Goal: Task Accomplishment & Management: Manage account settings

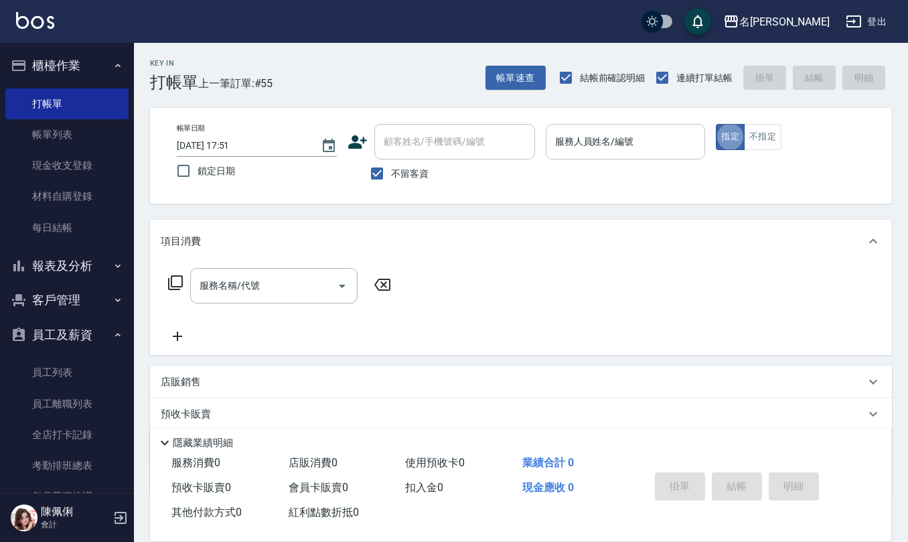
drag, startPoint x: 627, startPoint y: 148, endPoint x: 625, endPoint y: 158, distance: 10.2
click at [625, 156] on div "服務人員姓名/編號" at bounding box center [626, 141] width 160 height 35
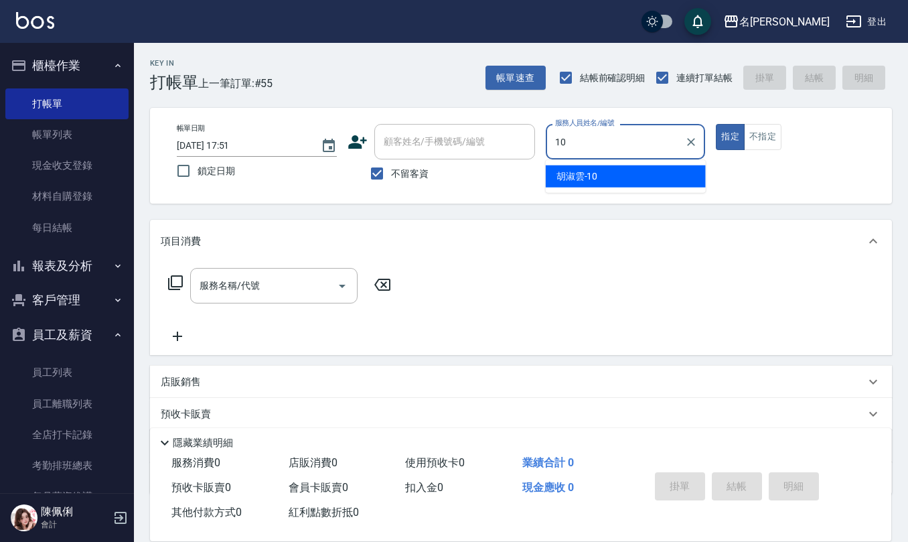
type input "[PERSON_NAME]-10"
type button "true"
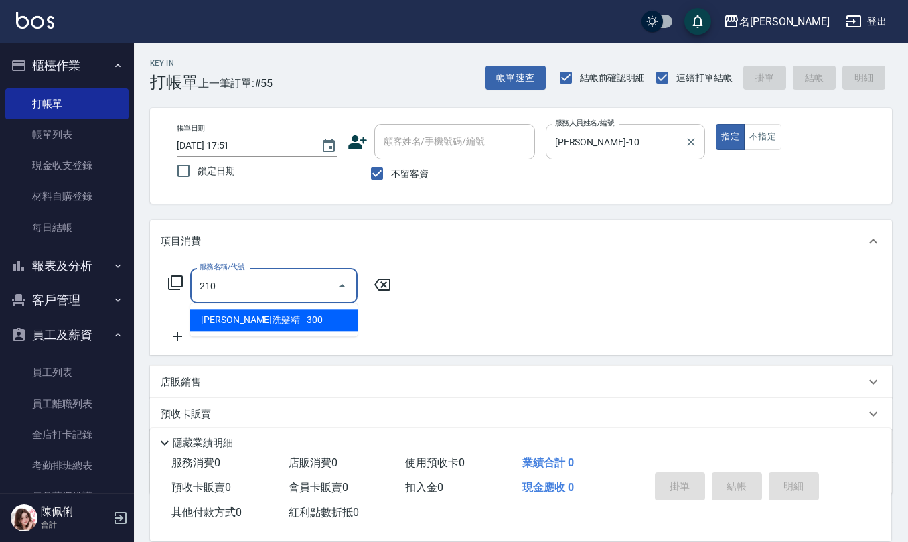
type input "歐娜洗髮精(210)"
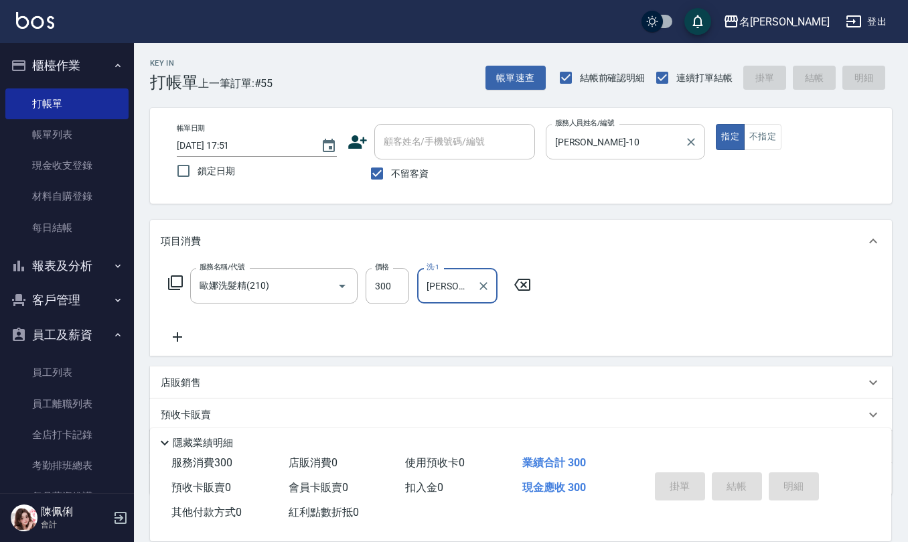
type input "[PERSON_NAME]51"
type input "[DATE] 18:47"
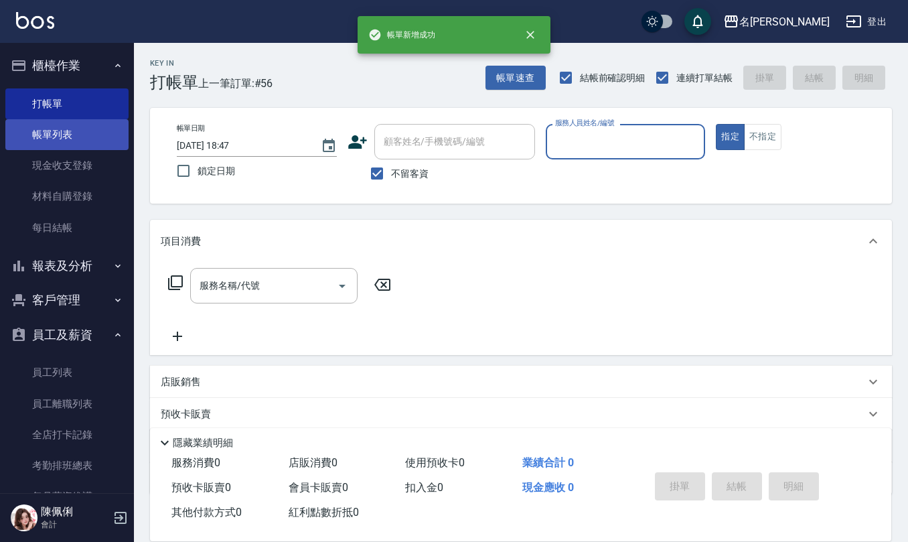
click at [62, 137] on link "帳單列表" at bounding box center [66, 134] width 123 height 31
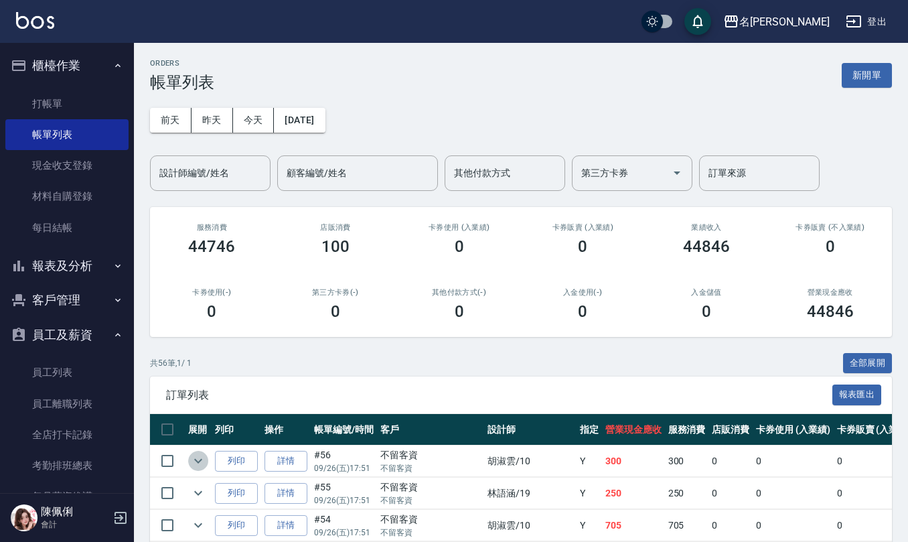
click at [205, 459] on icon "expand row" at bounding box center [198, 460] width 16 height 16
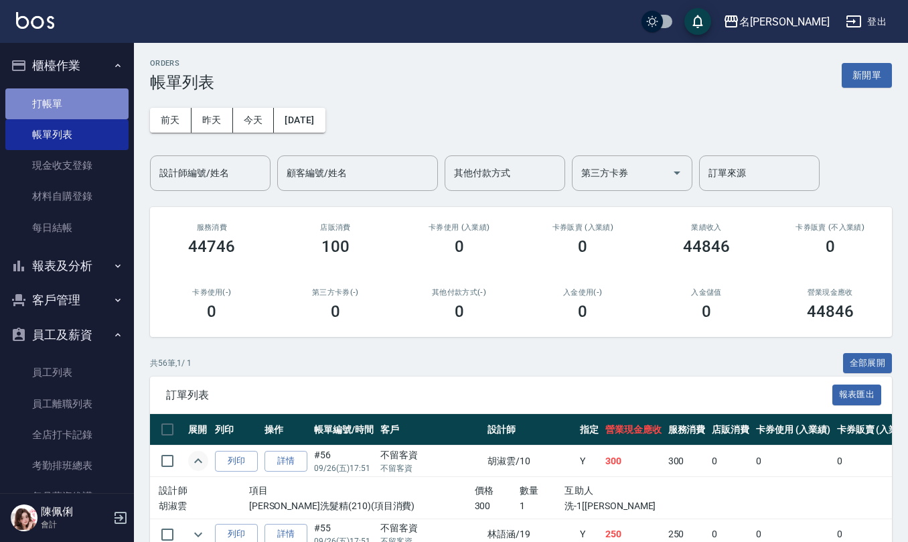
click at [94, 91] on link "打帳單" at bounding box center [66, 103] width 123 height 31
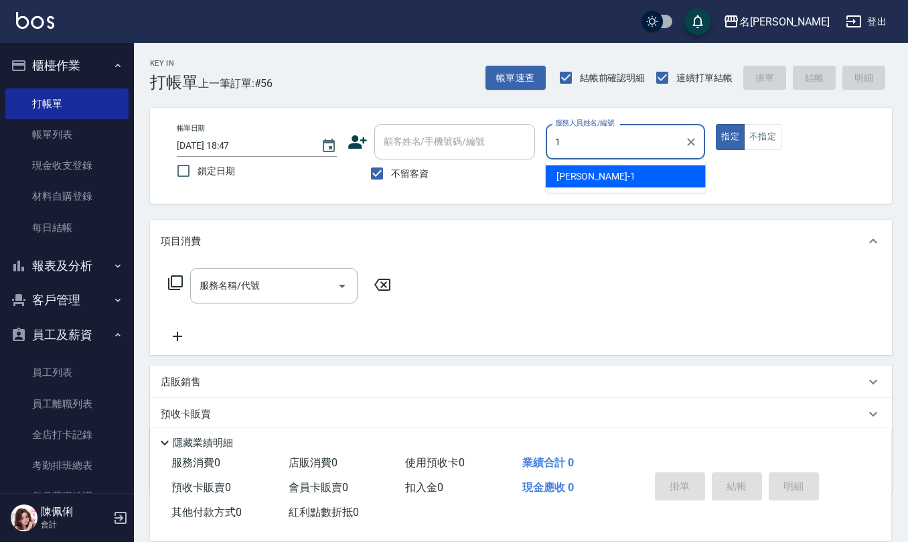
type input "[PERSON_NAME]1"
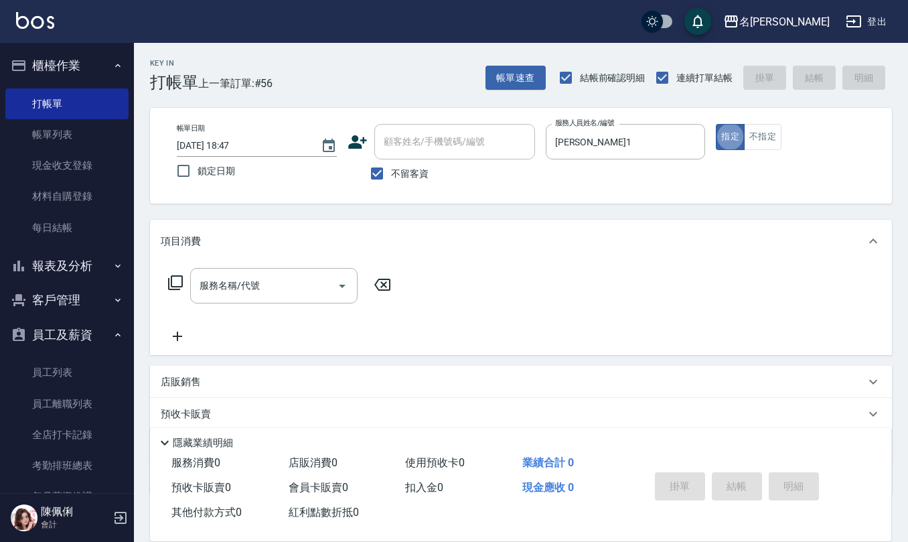
type button "true"
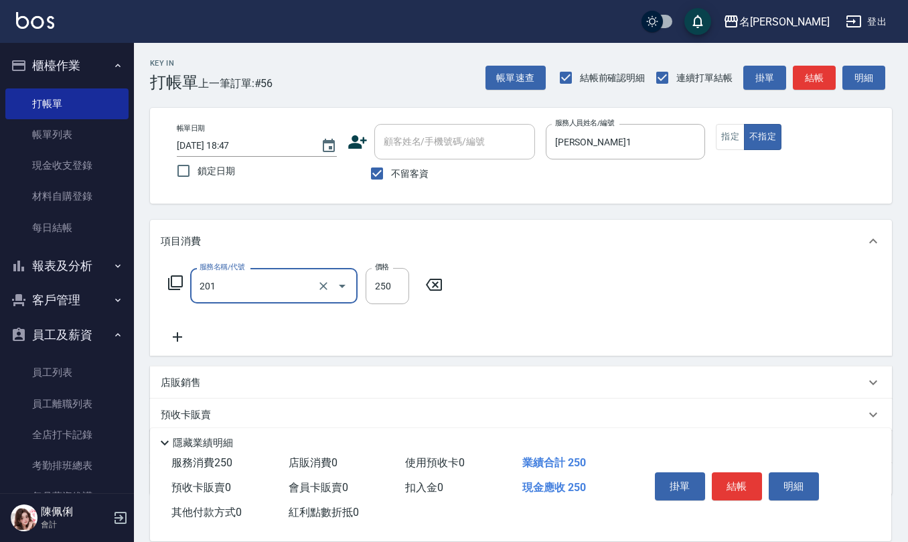
type input "洗髮(201)"
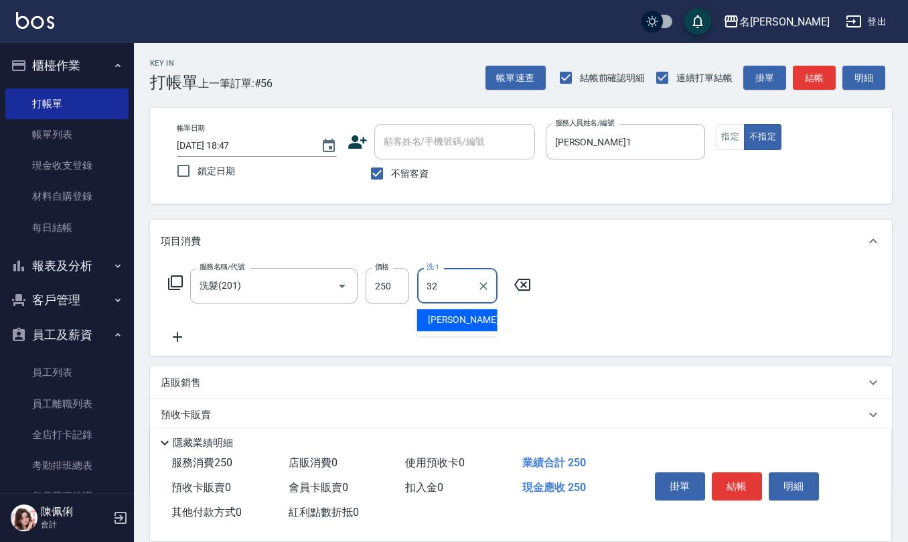
type input "[PERSON_NAME]-32"
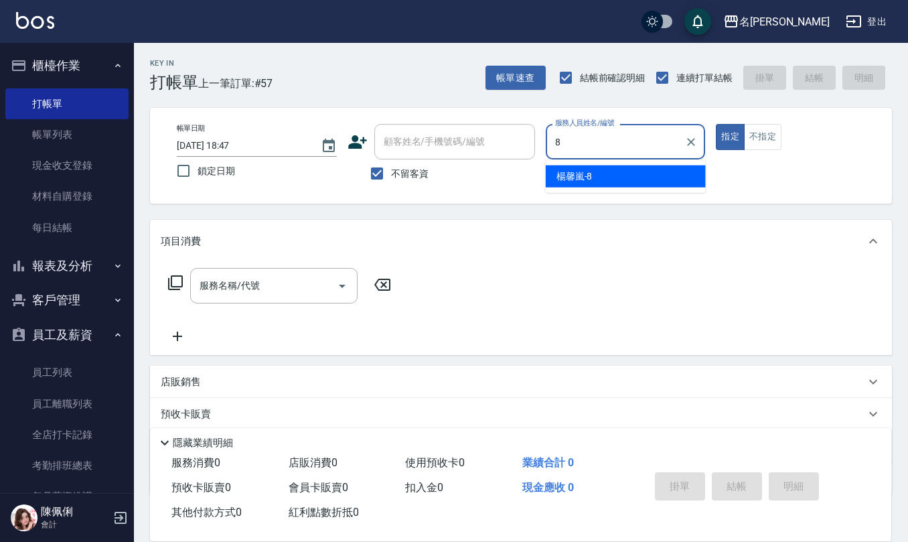
type input "[PERSON_NAME]-8"
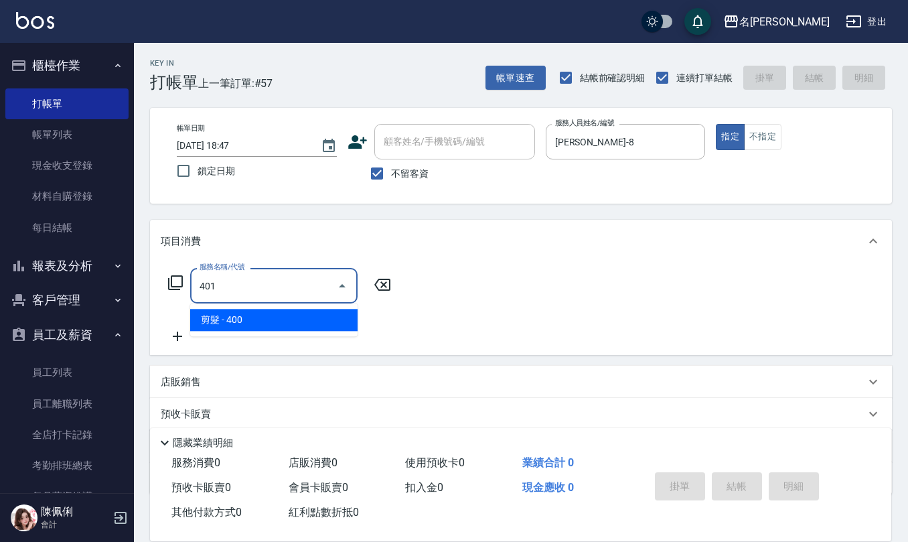
type input "剪髮(401)"
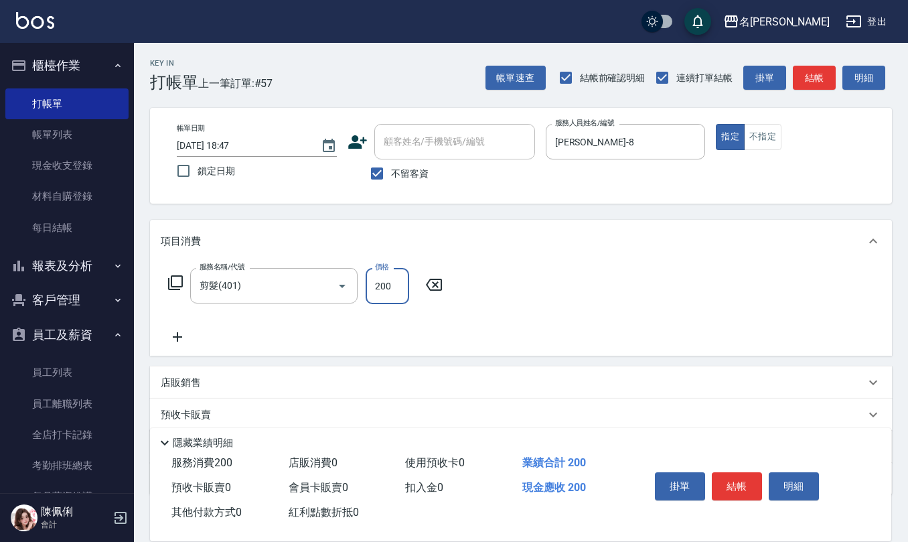
type input "200"
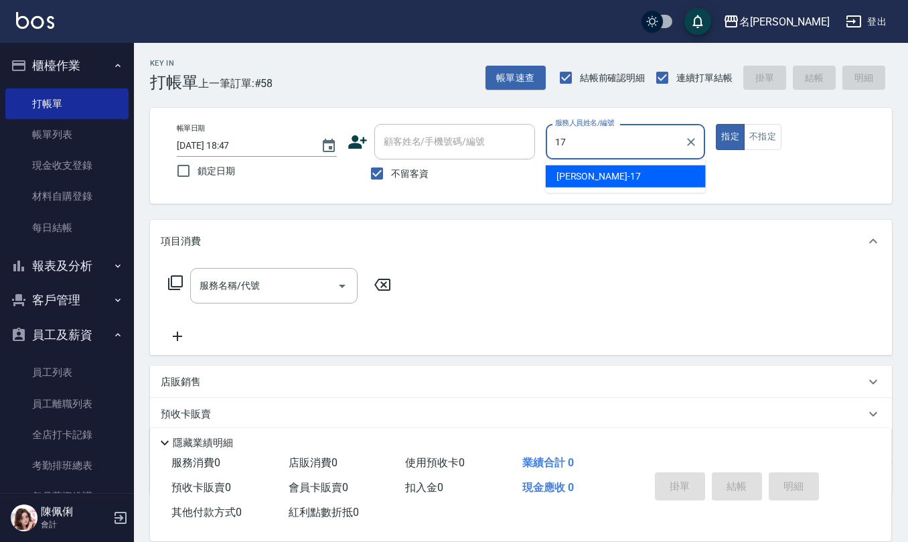
type input "[PERSON_NAME]-17"
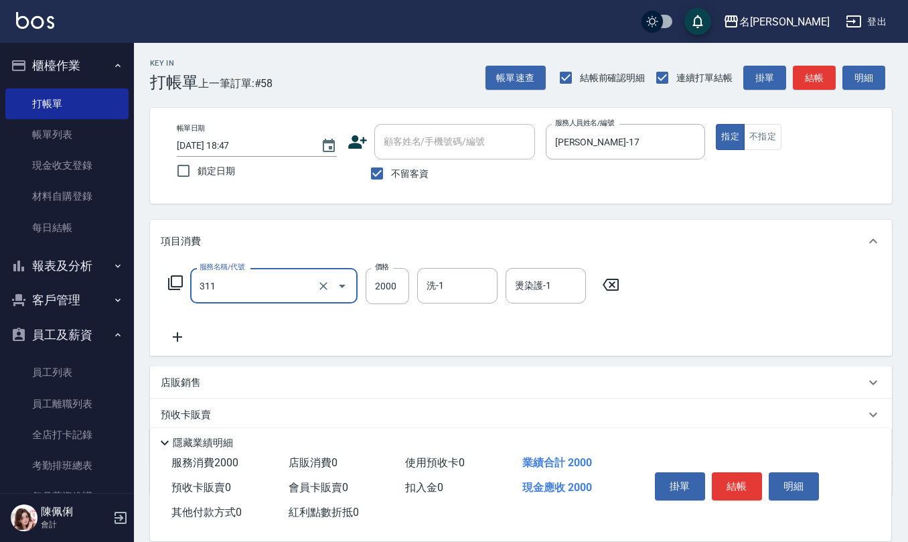
type input "生化離子燙2000(311)"
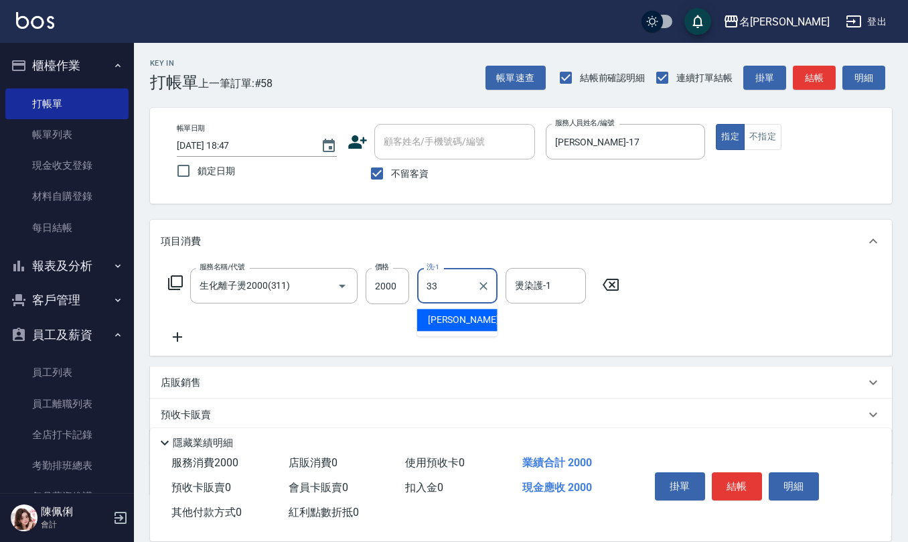
type input "竹儀-33"
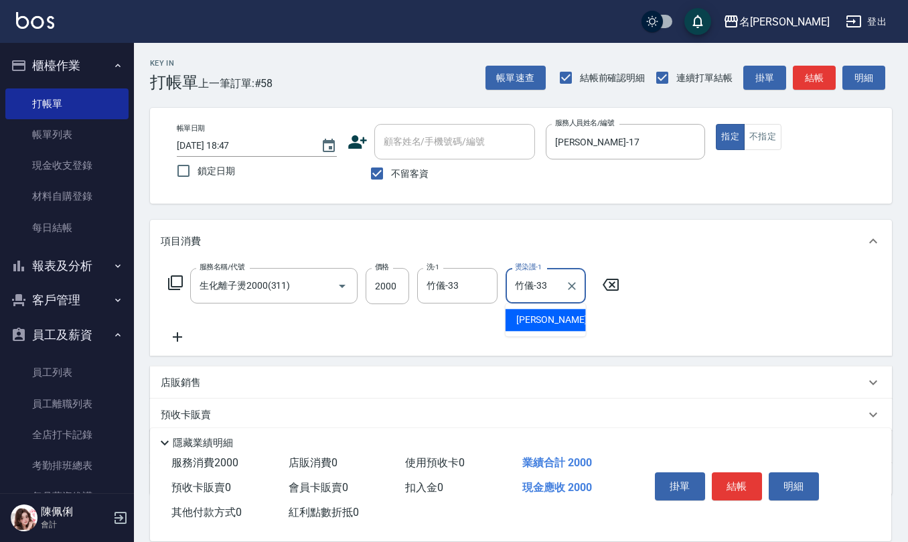
type input "竹儀-33"
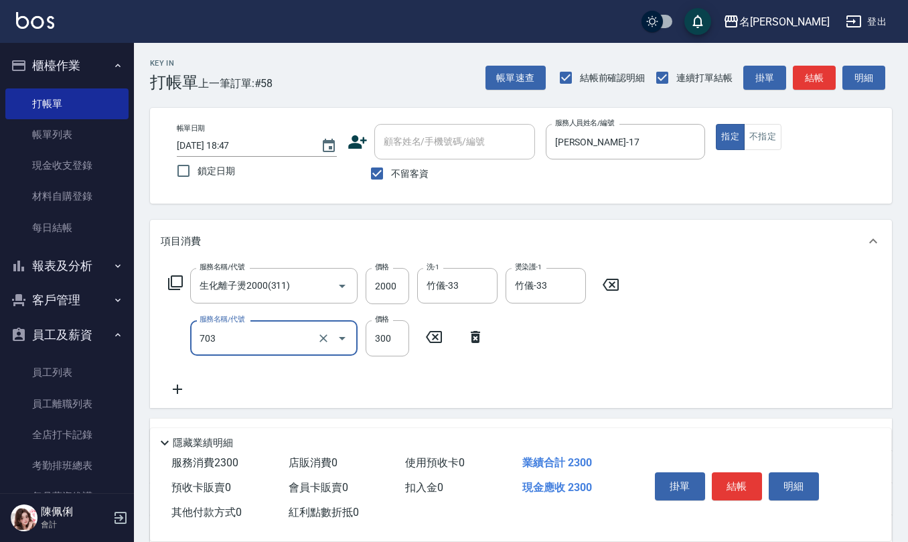
type input "(1236)設計師(703)"
type input "500"
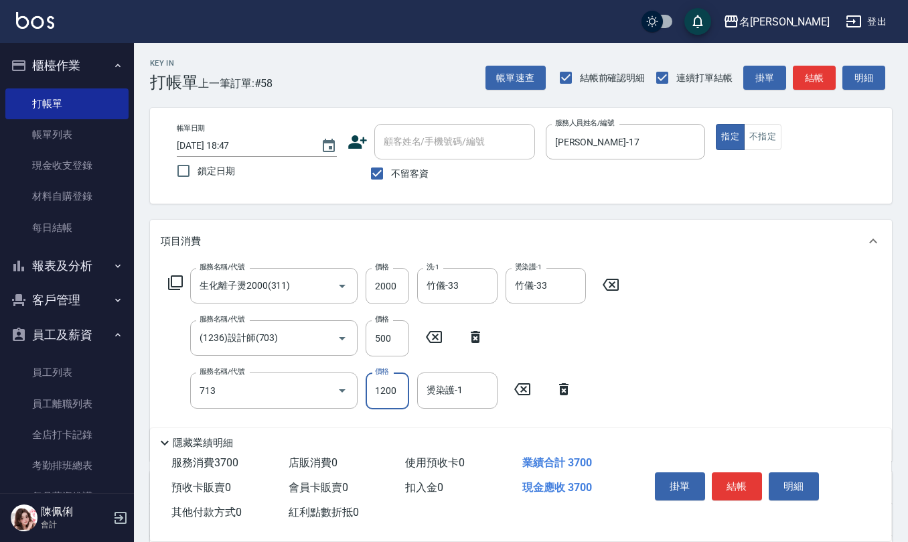
type input "水樣結構式1200(713)"
type input "840"
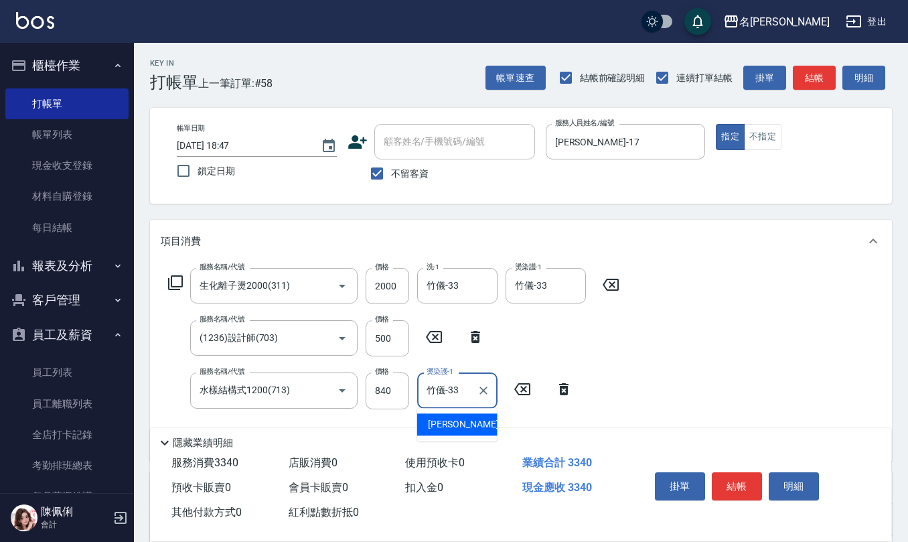
type input "竹儀-33"
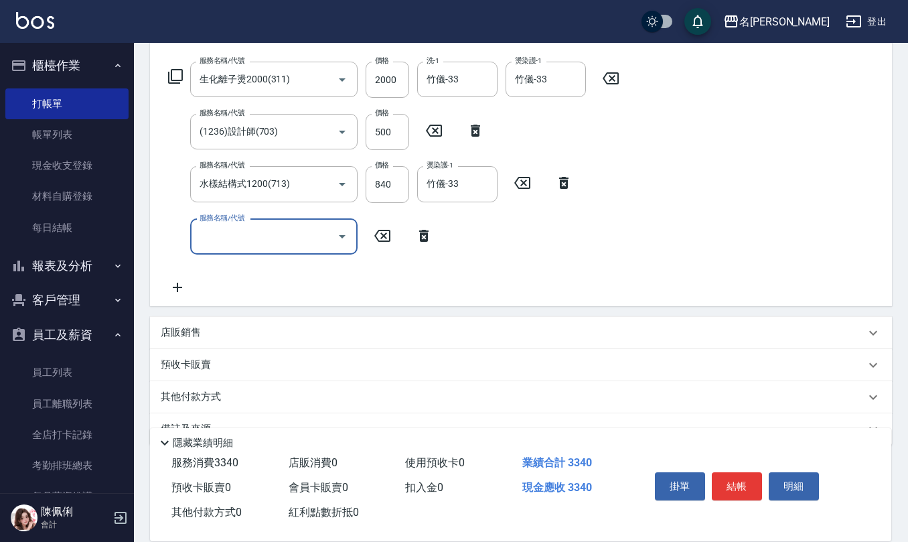
scroll to position [234, 0]
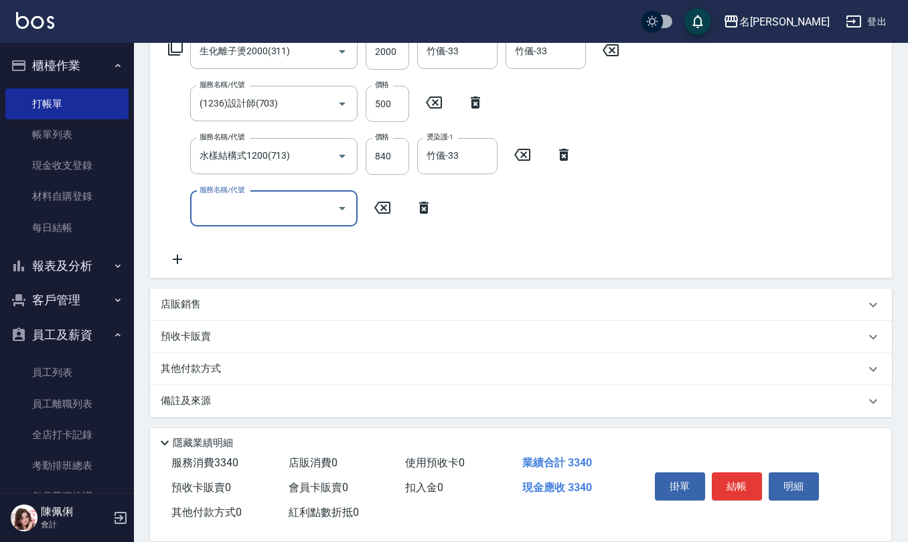
click at [187, 301] on p "店販銷售" at bounding box center [181, 304] width 40 height 14
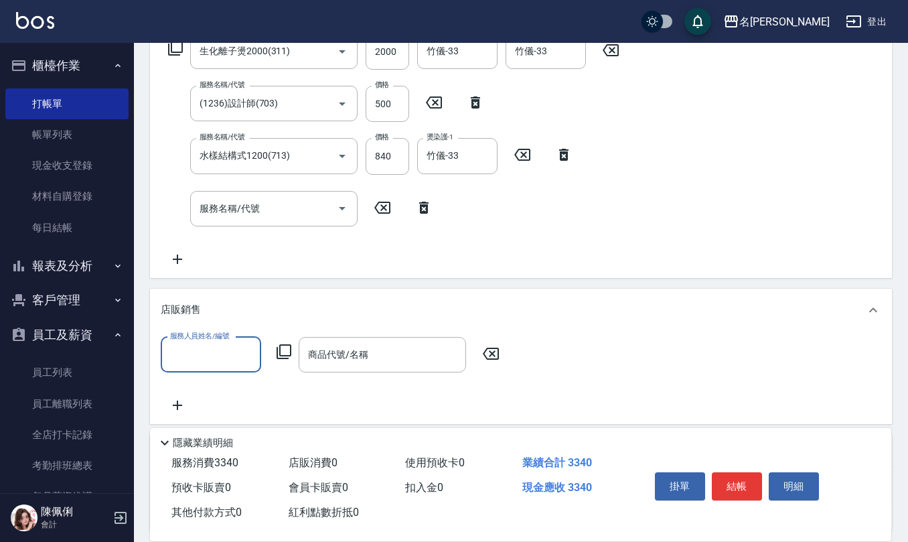
scroll to position [1, 0]
type input "[PERSON_NAME]-17"
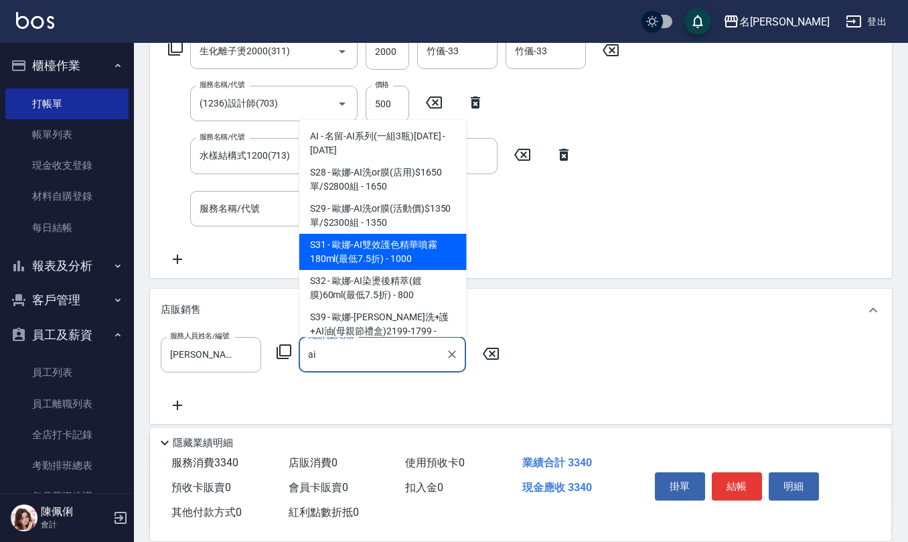
type input "[PERSON_NAME]-AI雙效護色精華噴霧180ml(最低7.5折)"
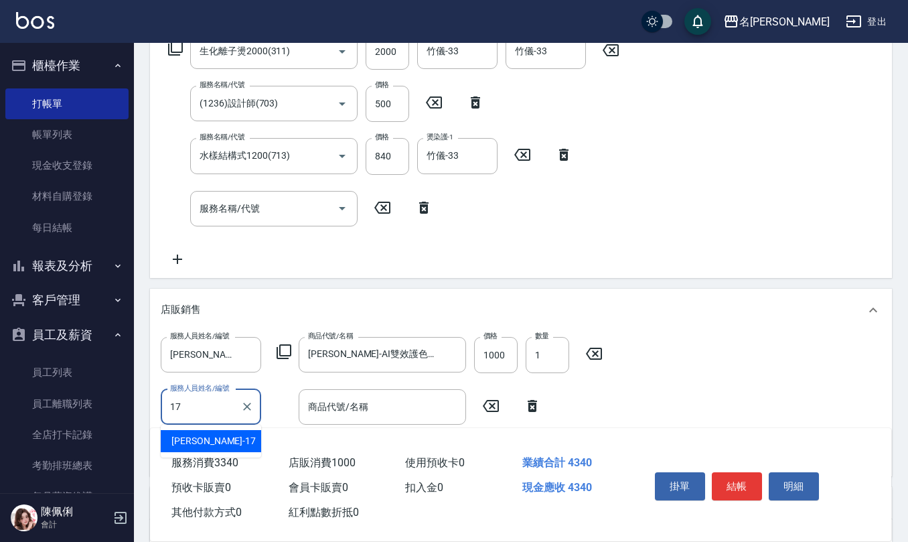
type input "[PERSON_NAME]-17"
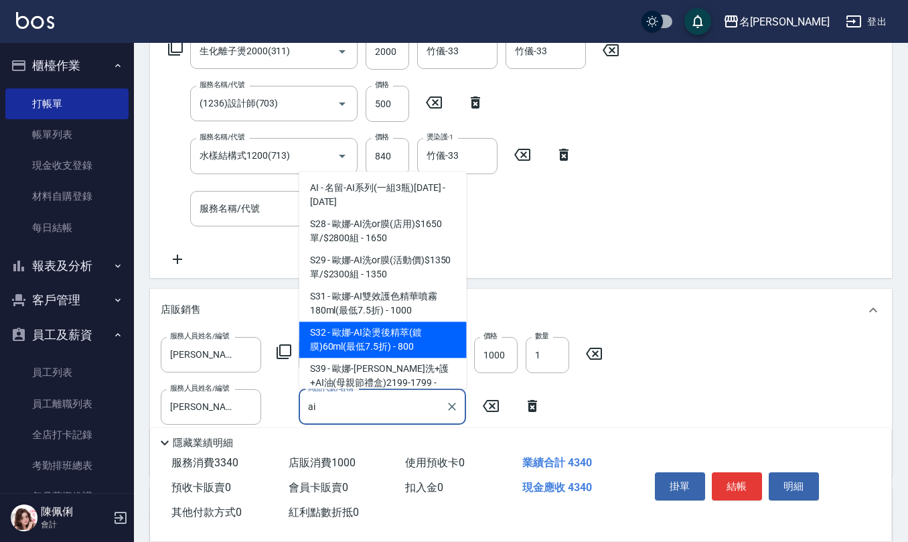
type input "[PERSON_NAME]-AI染燙後精萃(鍍膜)60ml(最低7.5折)"
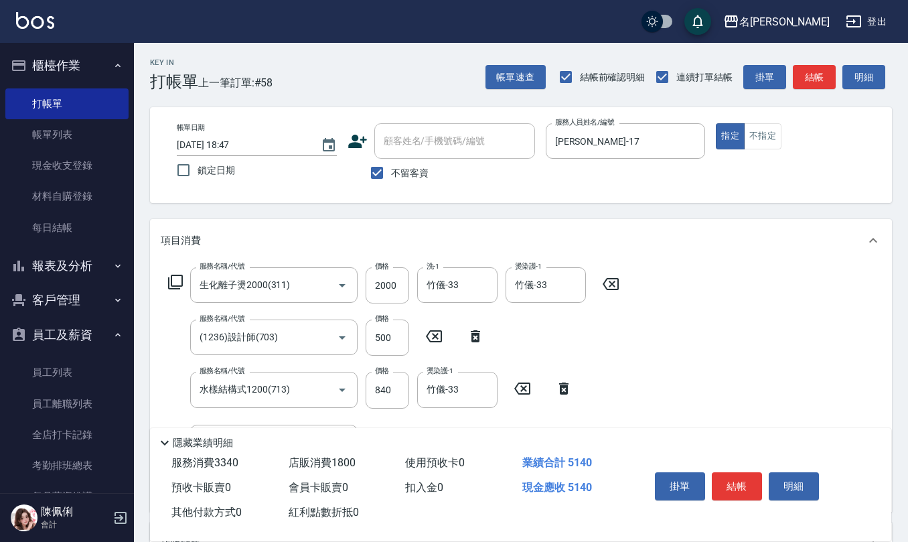
scroll to position [0, 0]
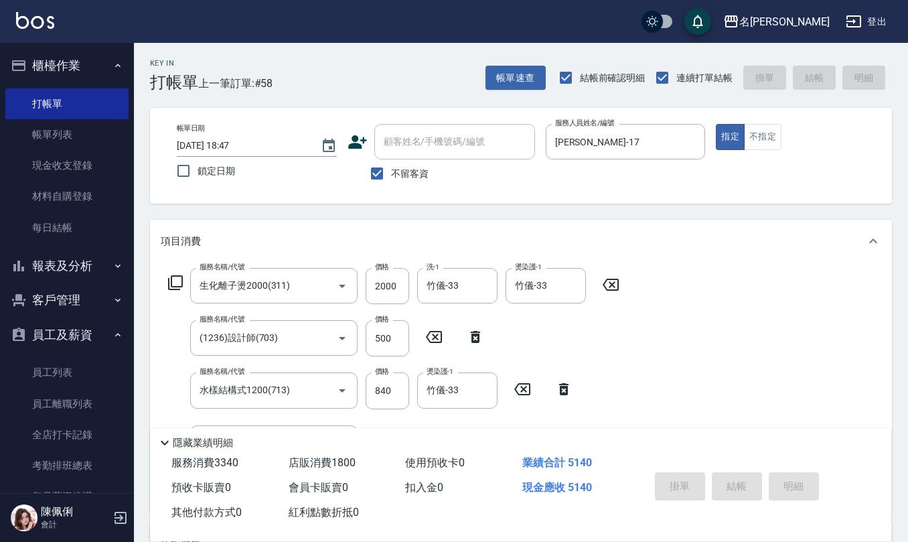
type input "[DATE] 18:48"
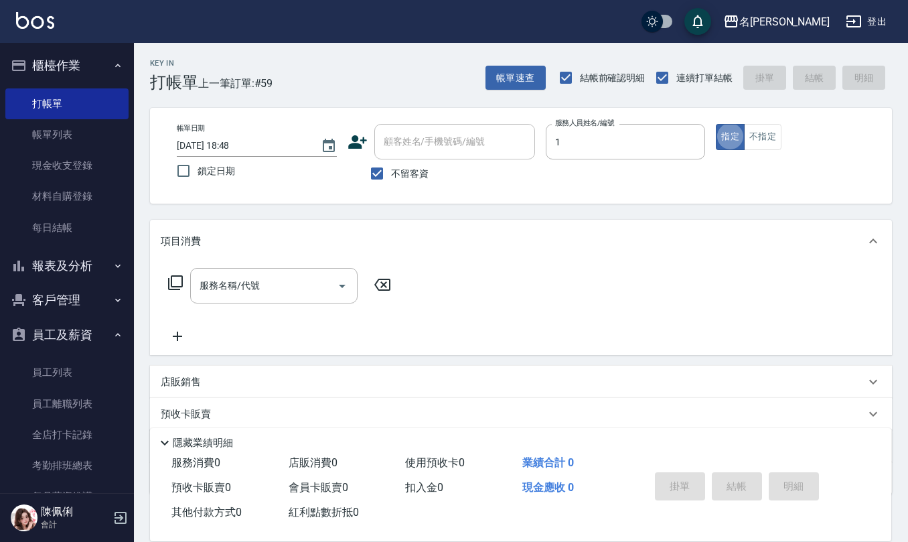
type input "[PERSON_NAME]1"
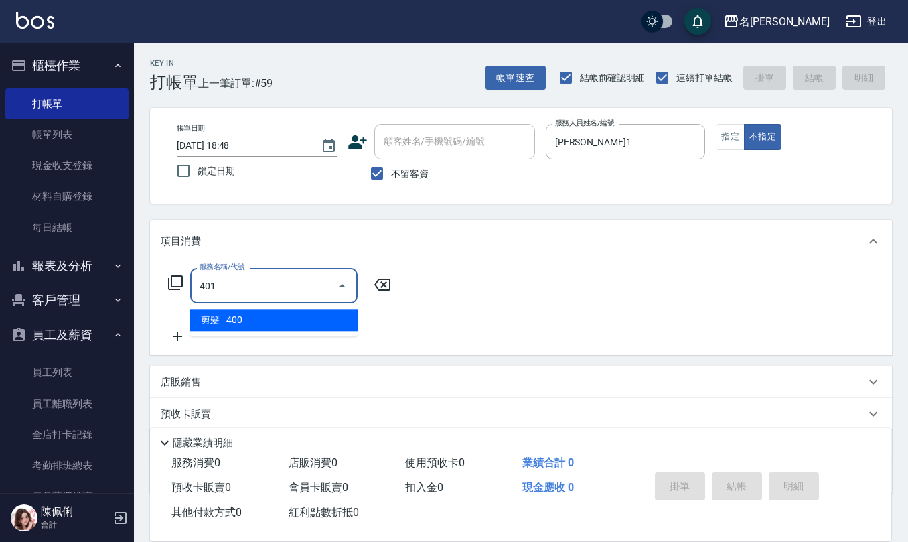
type input "剪髮(401)"
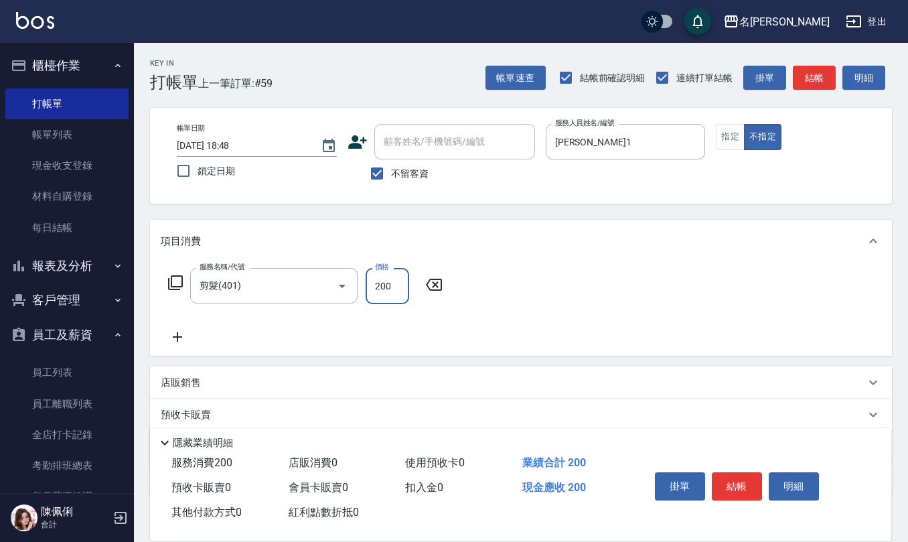
type input "200"
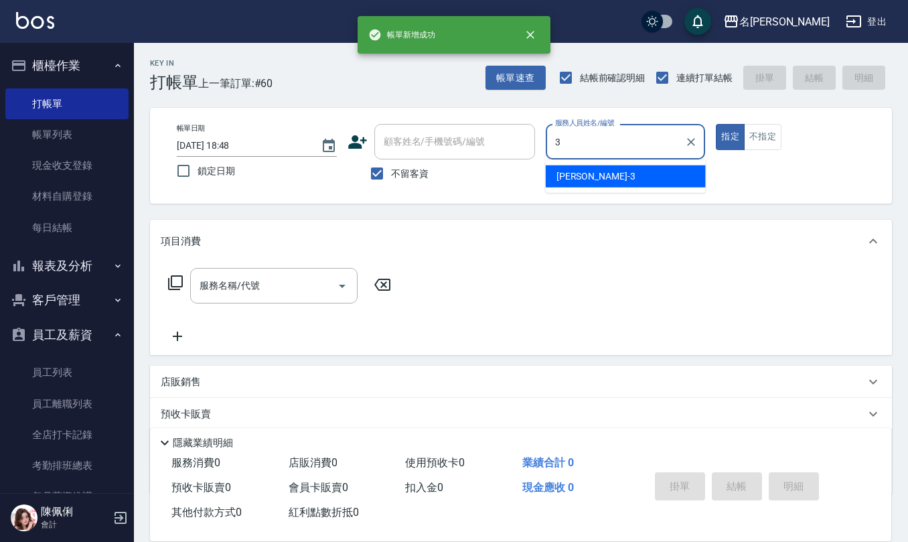
type input "[PERSON_NAME]-3"
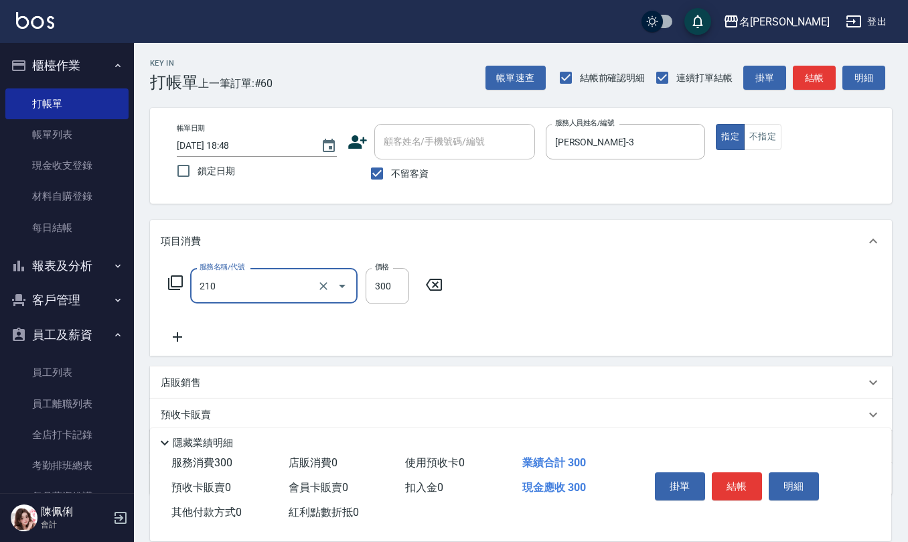
type input "歐娜洗髮精(210)"
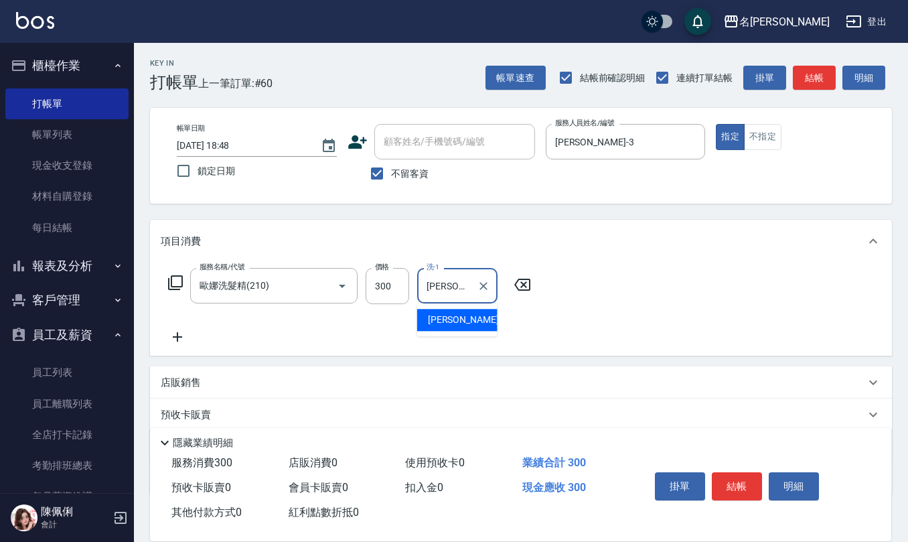
type input "[PERSON_NAME]-26"
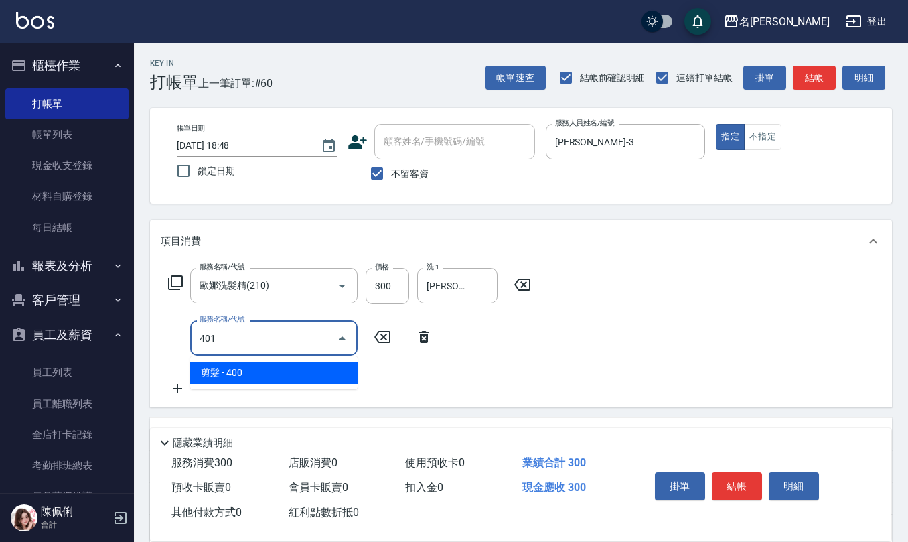
type input "剪髮(401)"
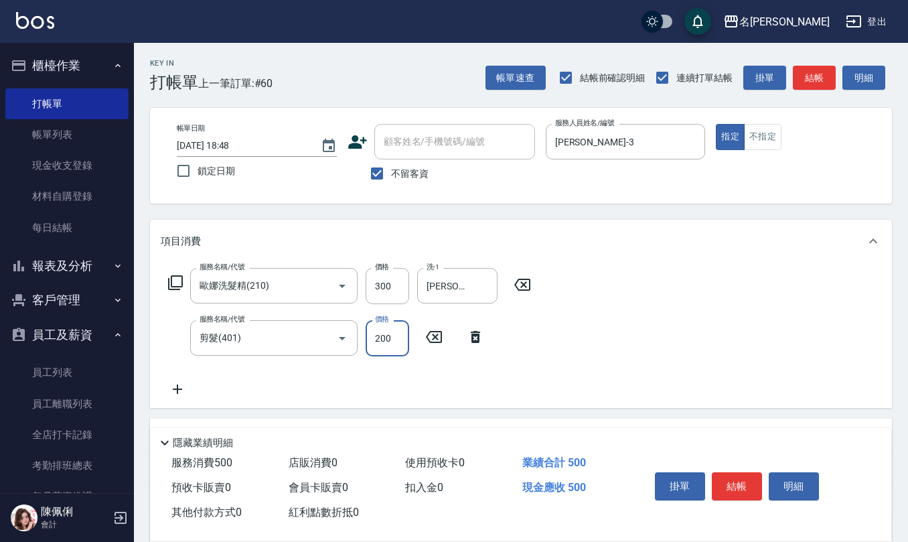
type input "200"
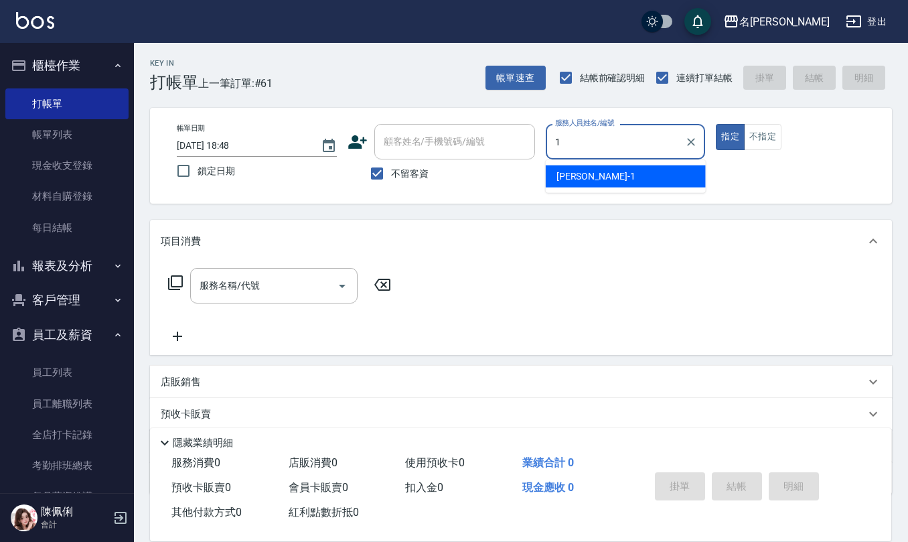
type input "[PERSON_NAME]1"
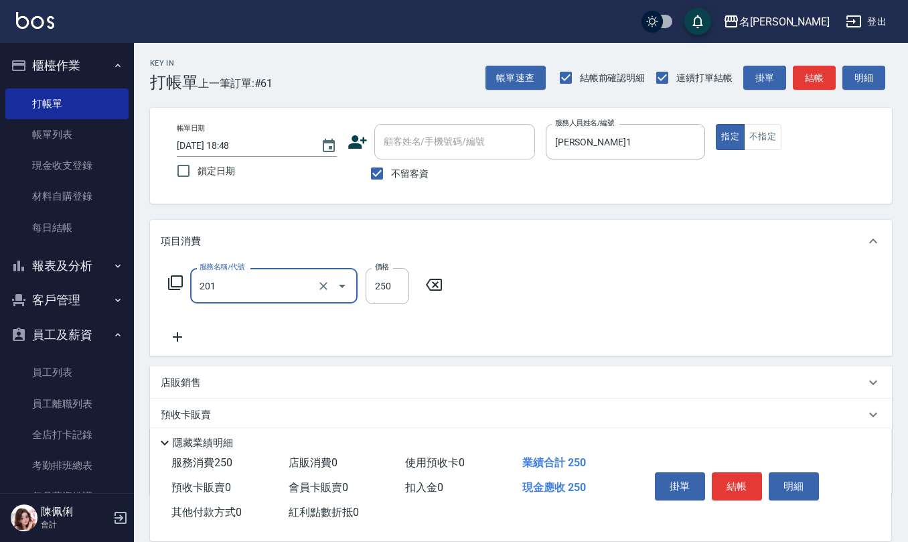
type input "洗髮(201)"
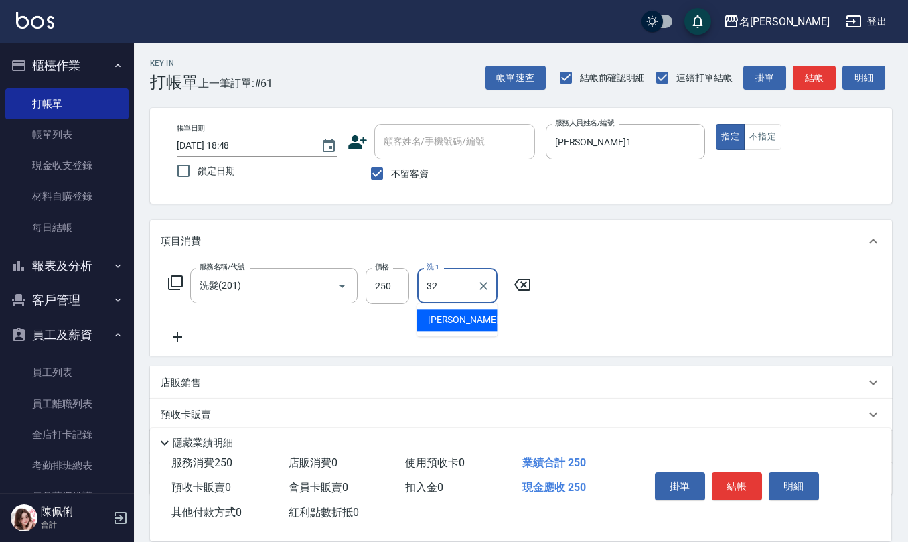
type input "[PERSON_NAME]-32"
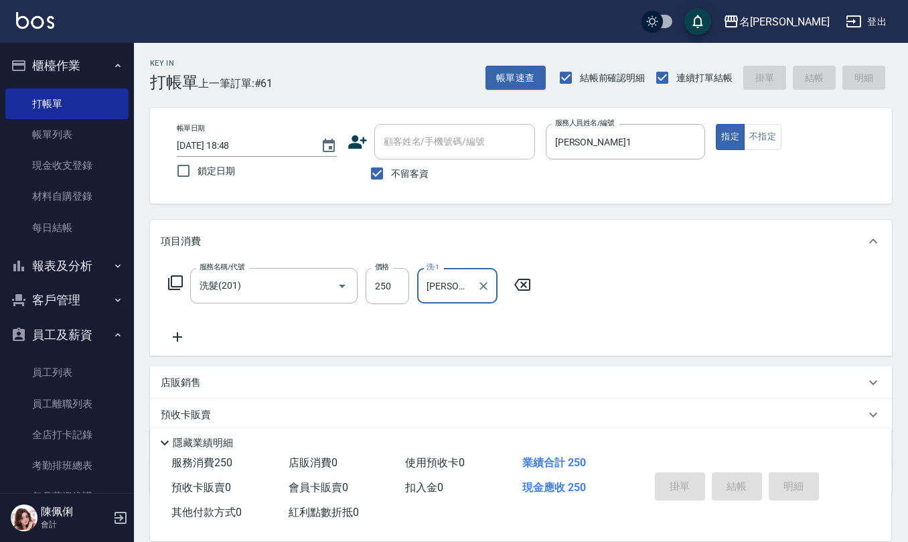
type input "[DATE] 18:52"
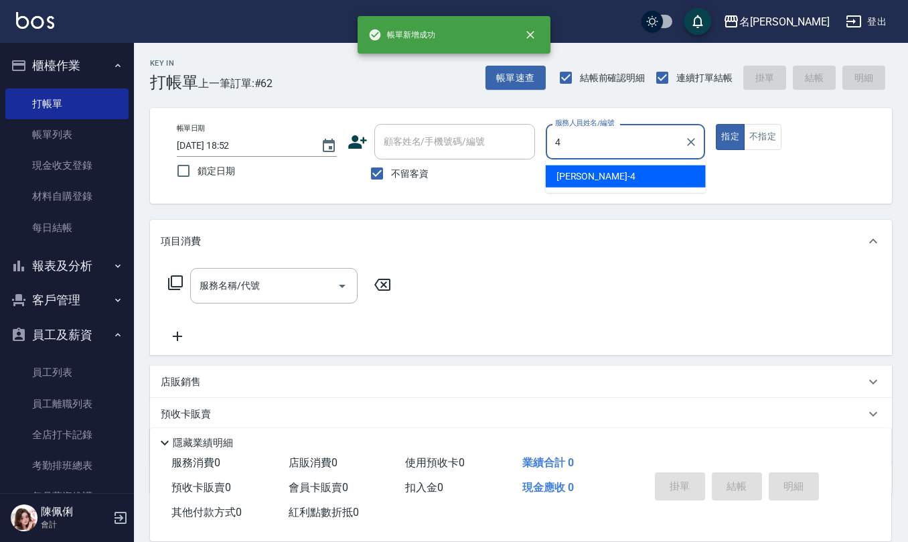
type input "[PERSON_NAME]-4"
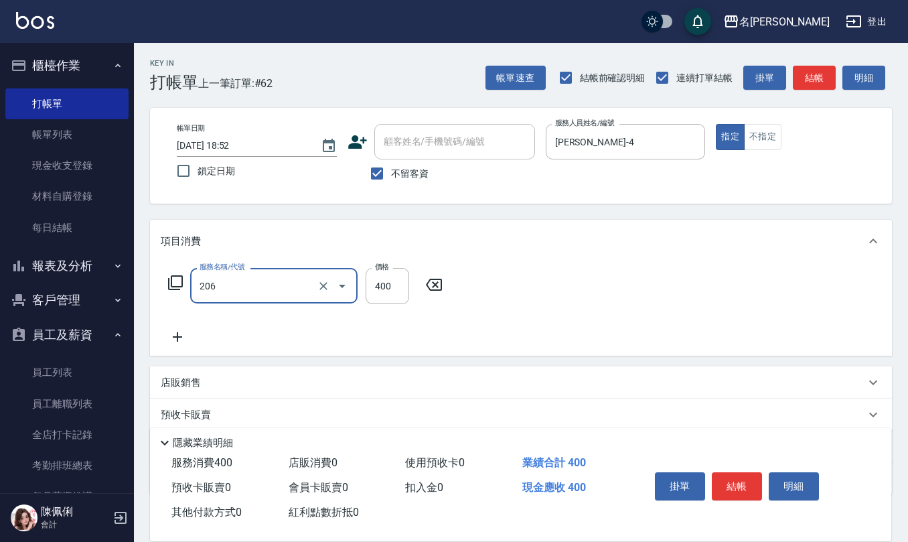
type input "健康洗(206)"
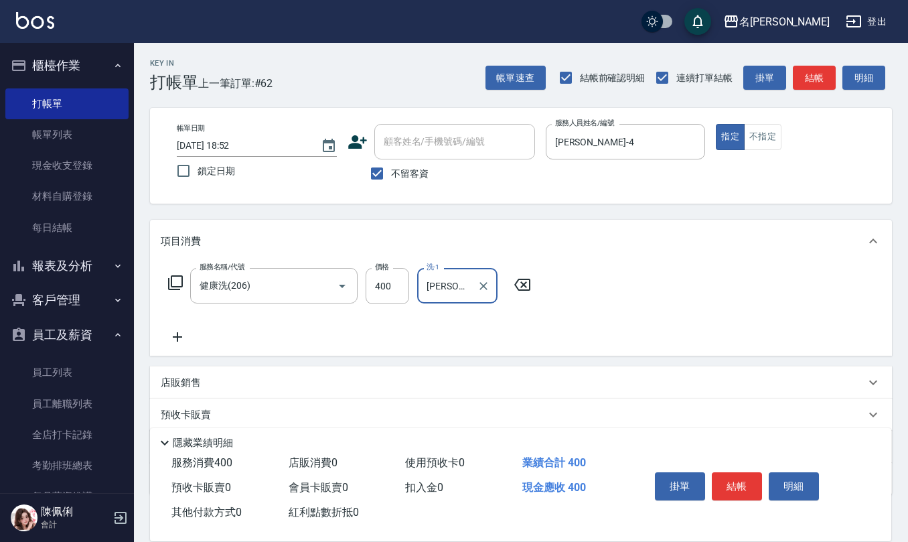
type input "[PERSON_NAME]-28"
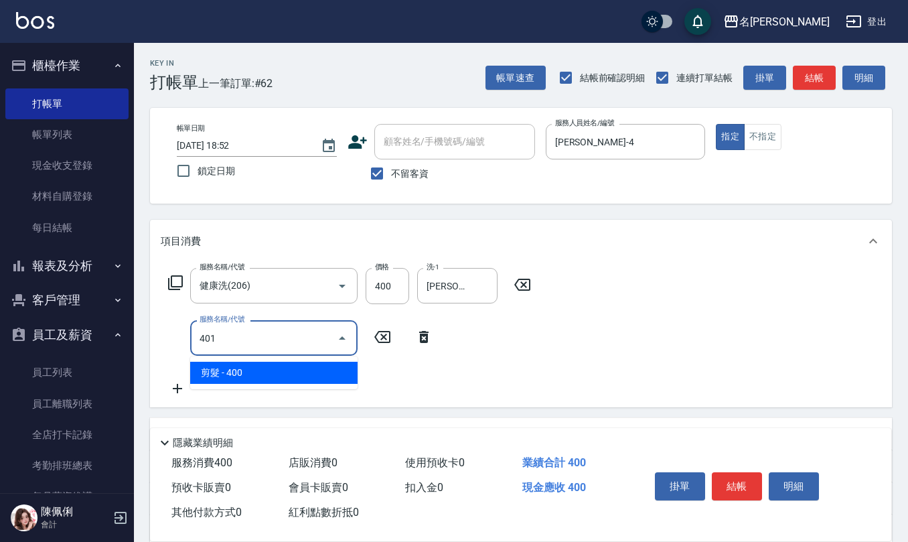
type input "剪髮(401)"
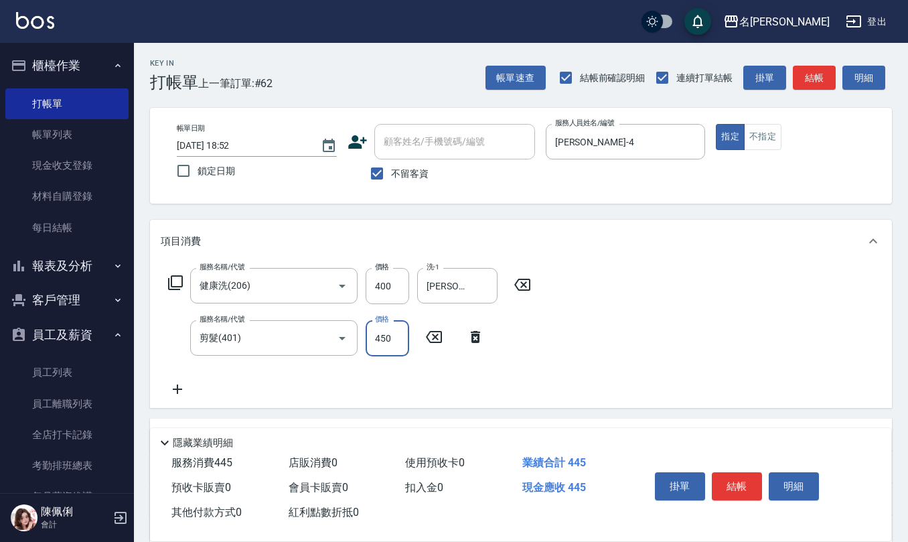
type input "450"
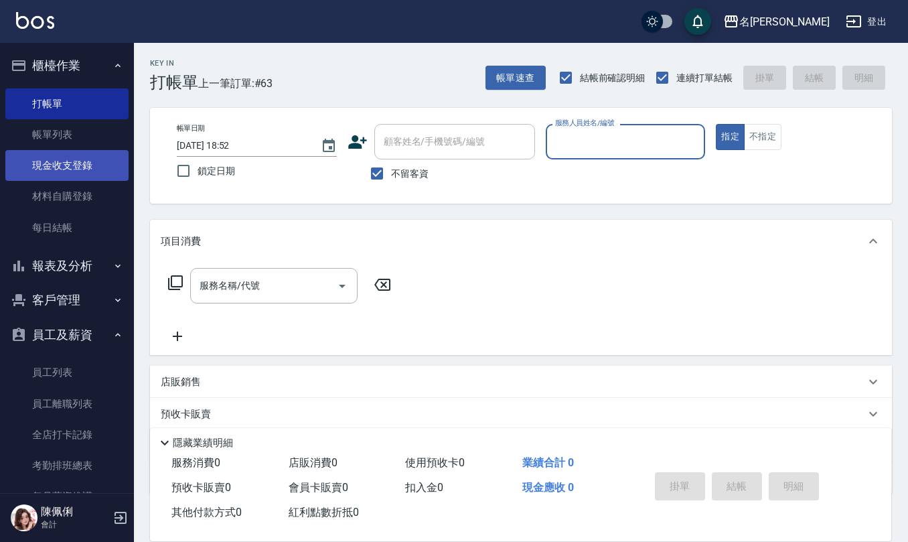
click at [50, 172] on link "現金收支登錄" at bounding box center [66, 165] width 123 height 31
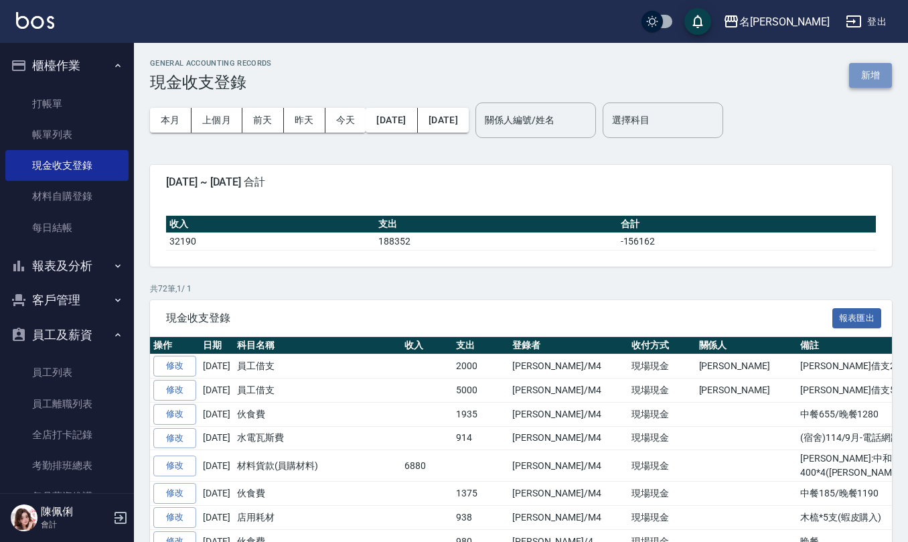
click at [866, 68] on button "新增" at bounding box center [870, 75] width 43 height 25
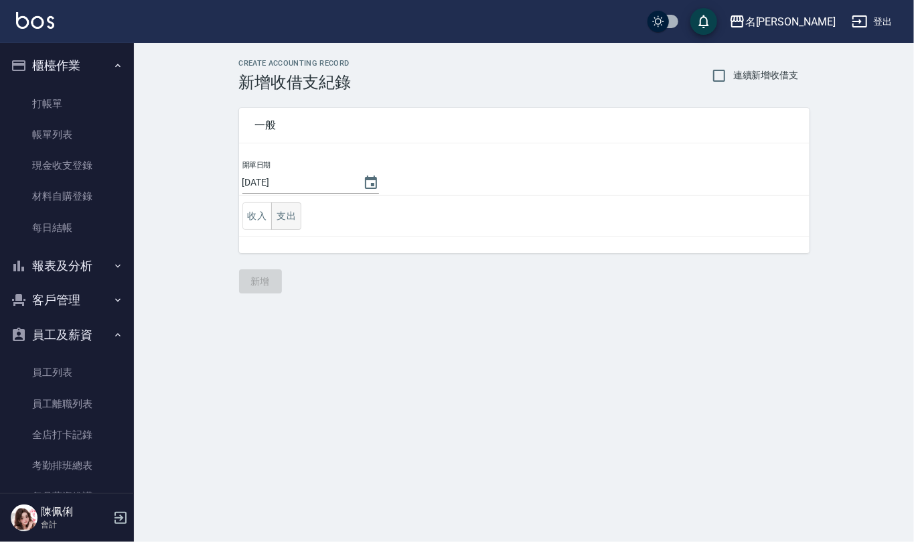
click at [288, 213] on button "支出" at bounding box center [286, 215] width 30 height 27
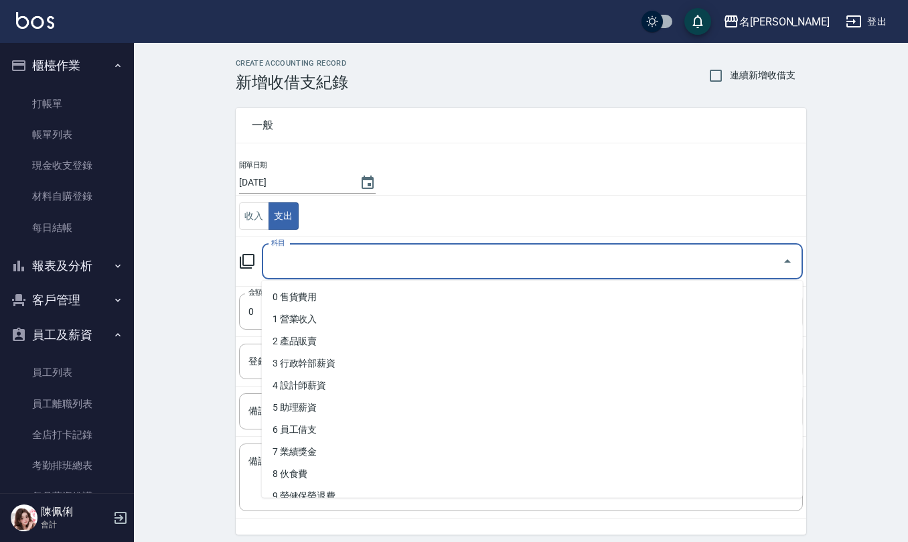
click at [301, 254] on input "科目" at bounding box center [522, 261] width 509 height 23
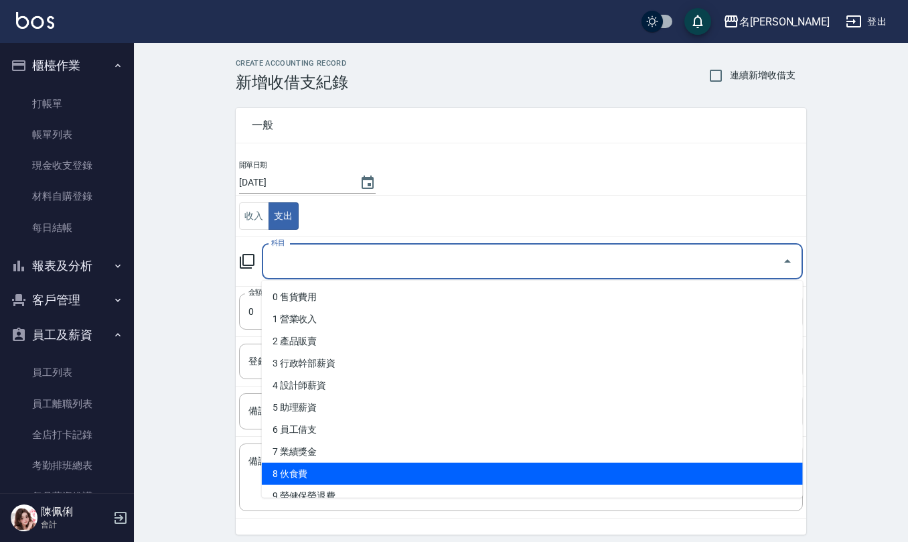
click at [327, 471] on li "8 伙食費" at bounding box center [532, 474] width 541 height 22
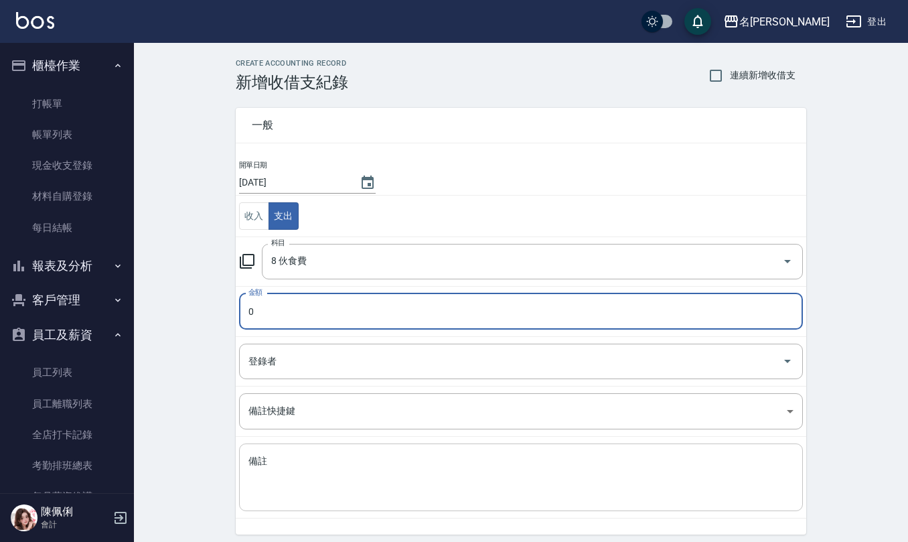
type input "8 伙食費"
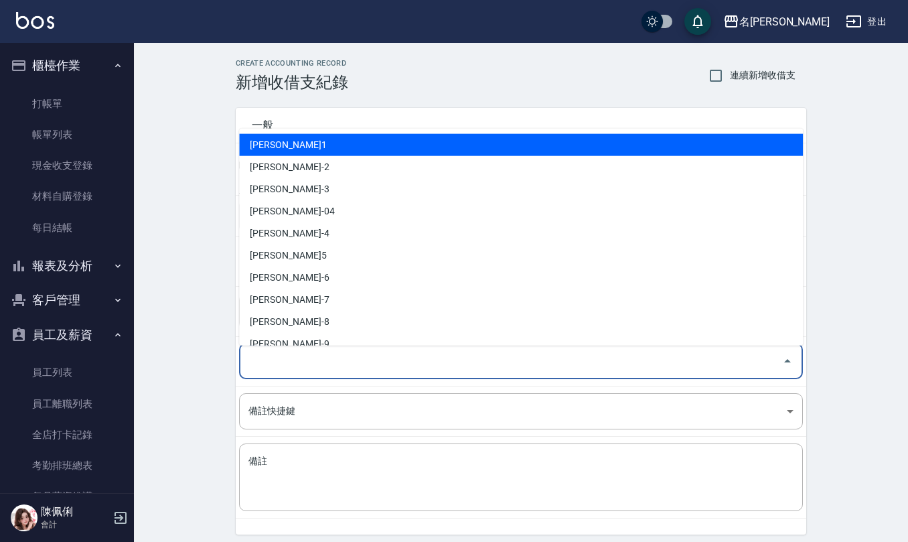
click at [311, 365] on input "登錄者" at bounding box center [510, 360] width 531 height 23
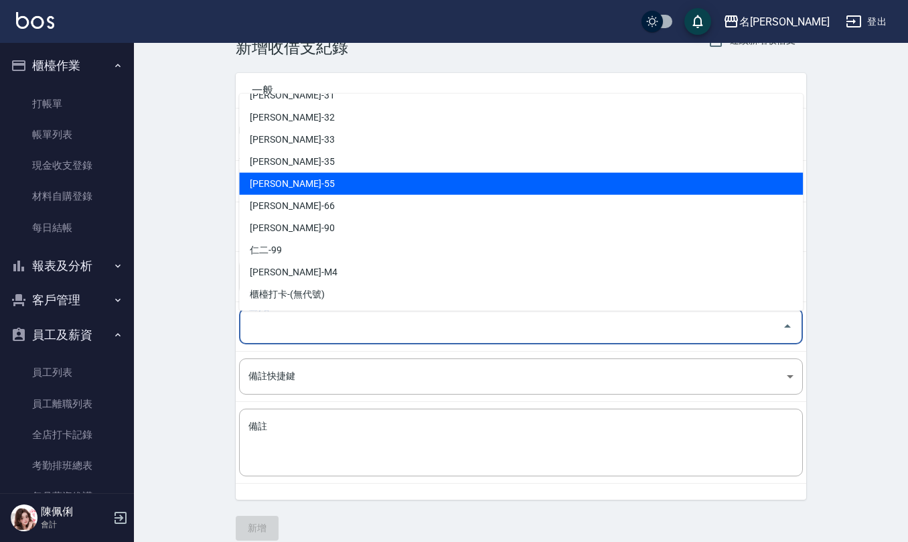
scroll to position [51, 0]
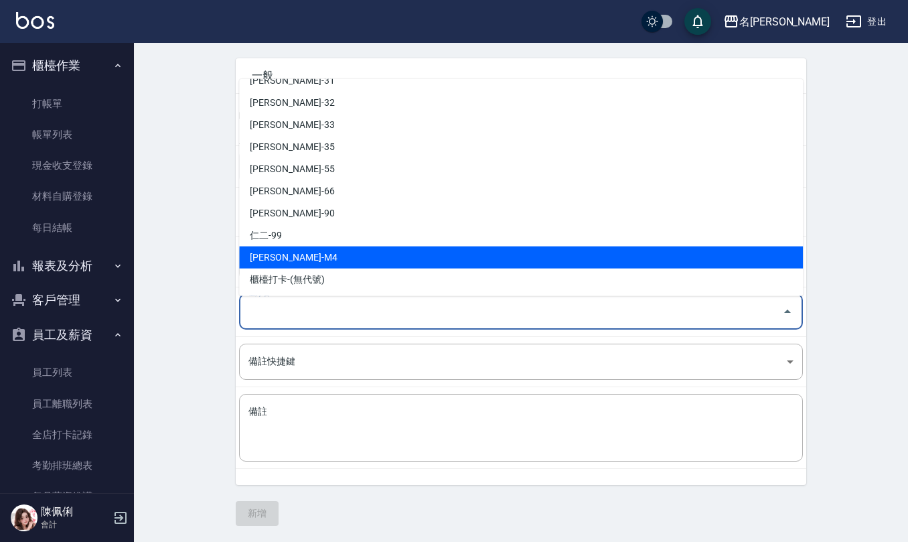
click at [335, 258] on li "[PERSON_NAME]-M4" at bounding box center [521, 257] width 564 height 22
type input "[PERSON_NAME]-M4"
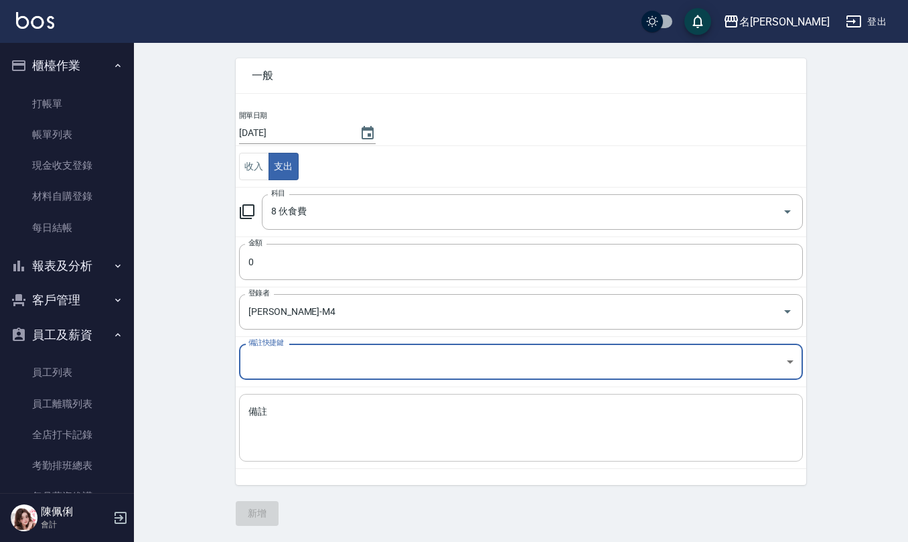
click at [293, 421] on textarea "備註" at bounding box center [520, 428] width 545 height 46
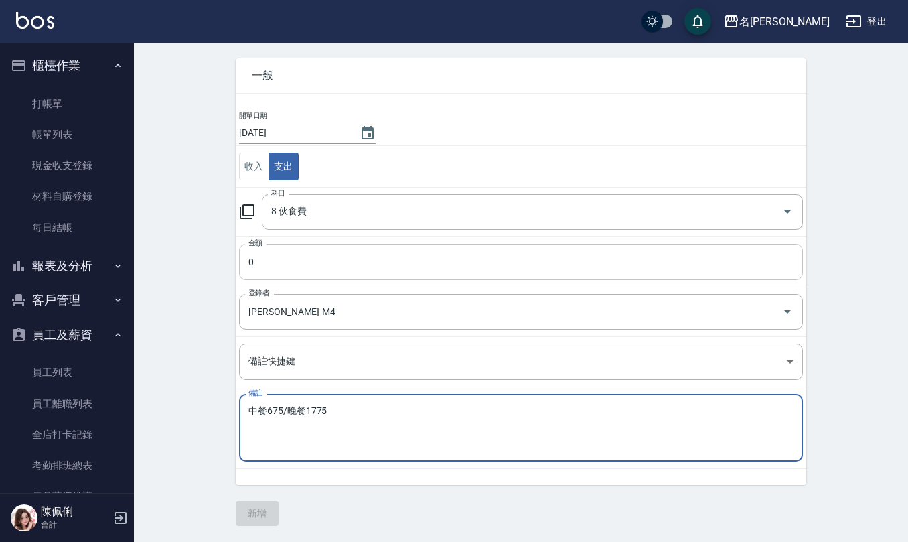
type textarea "中餐675/晚餐1775"
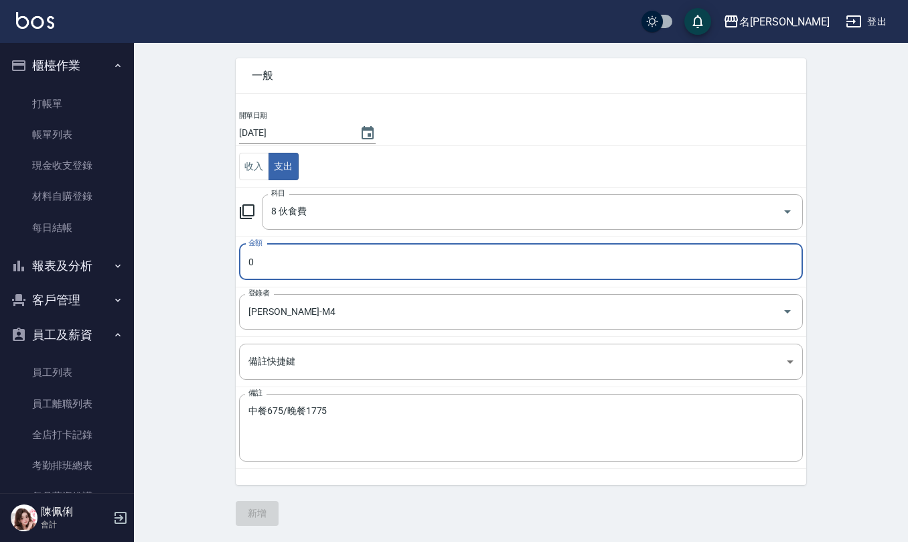
click at [280, 264] on input "0" at bounding box center [521, 262] width 564 height 36
type input "2450"
click at [252, 525] on button "新增" at bounding box center [257, 513] width 43 height 25
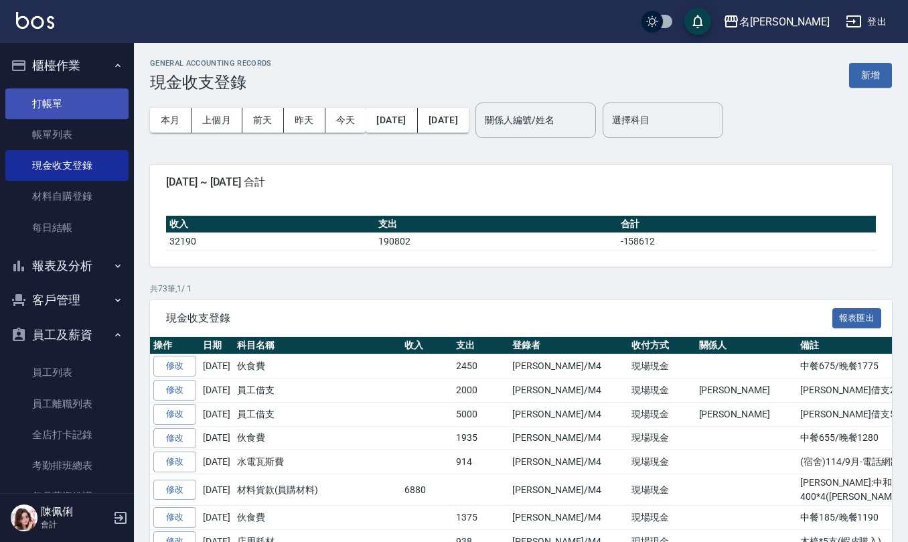
click at [92, 100] on link "打帳單" at bounding box center [66, 103] width 123 height 31
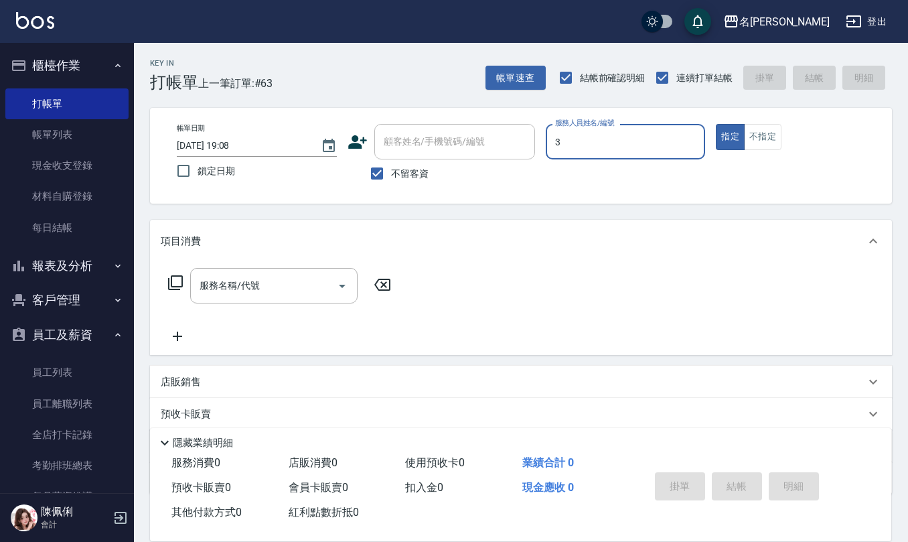
type input "[PERSON_NAME]-3"
type button "true"
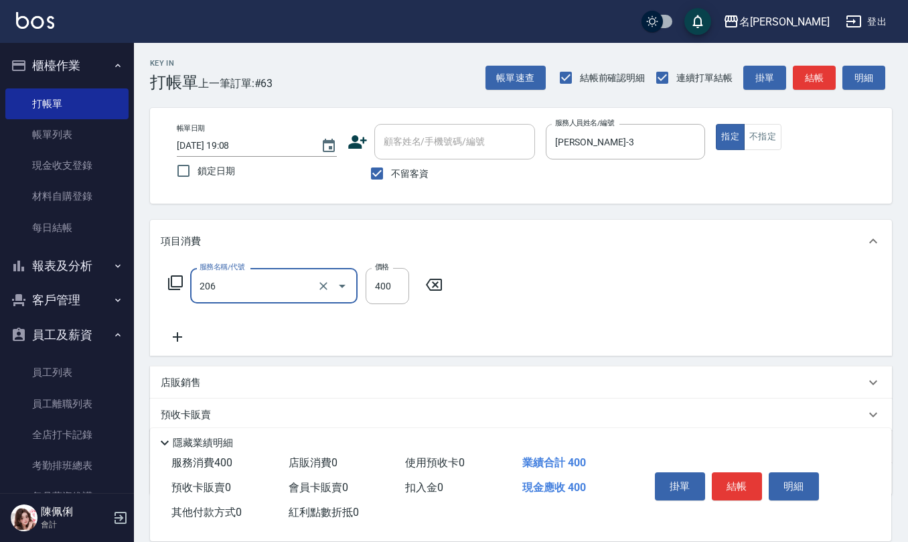
type input "健康洗(206)"
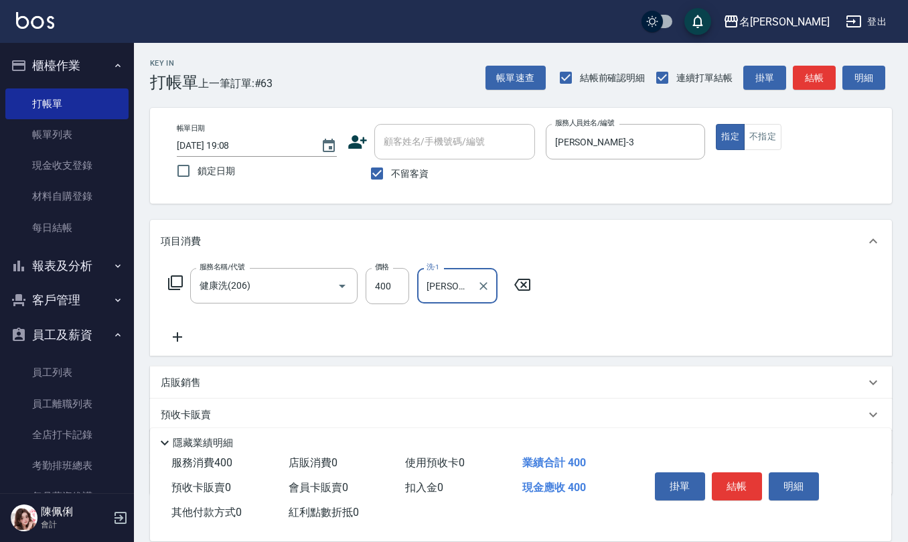
type input "[PERSON_NAME]-32"
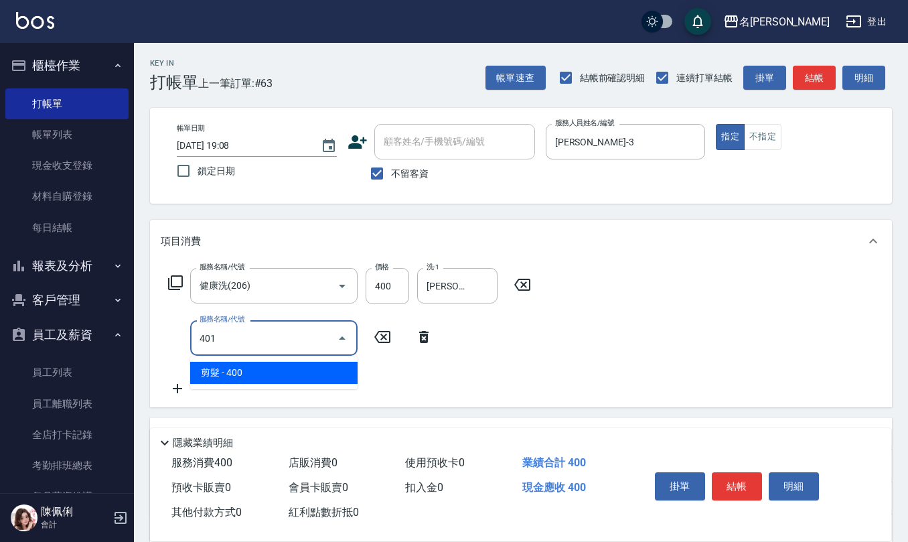
type input "剪髮(401)"
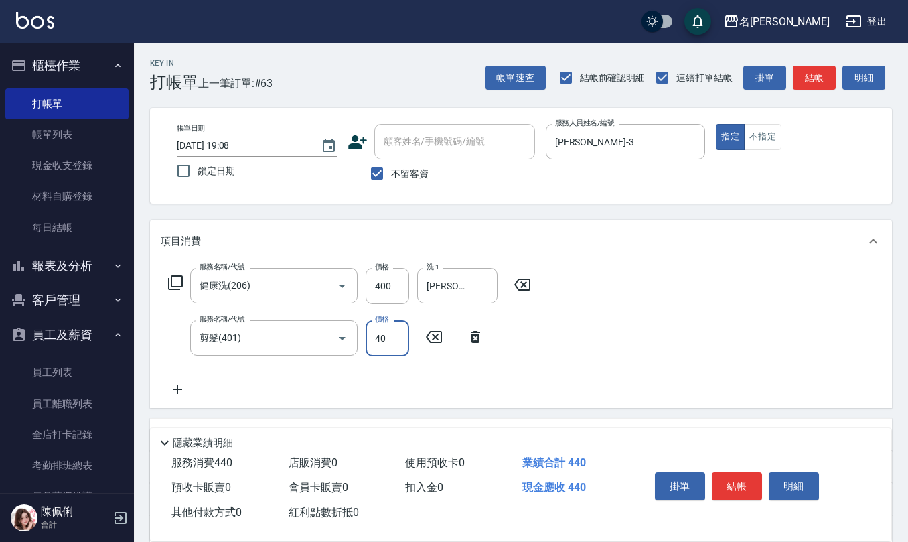
type input "400"
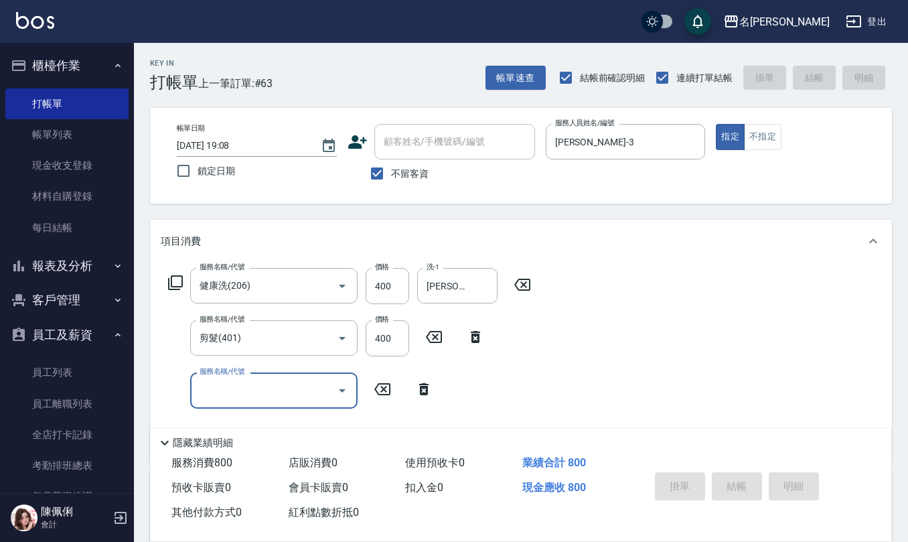
type input "[DATE] 19:29"
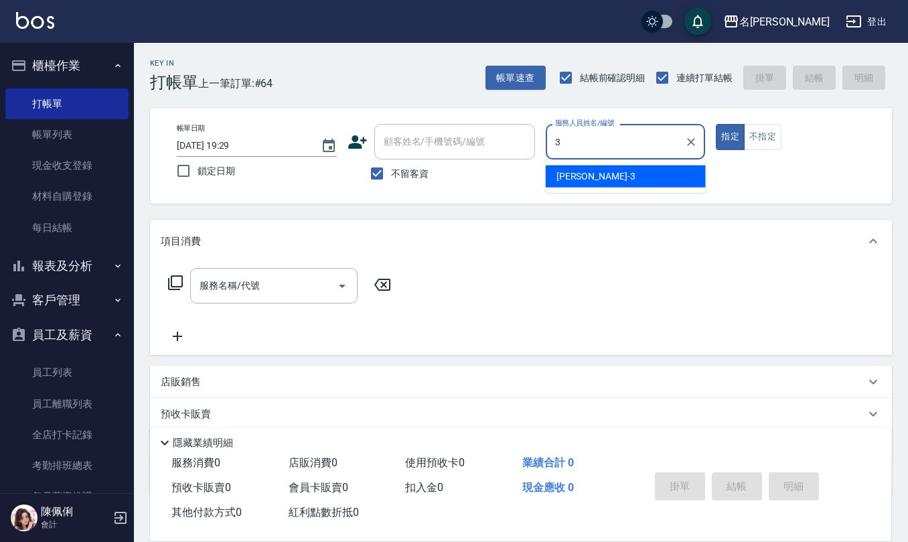
type input "[PERSON_NAME]-3"
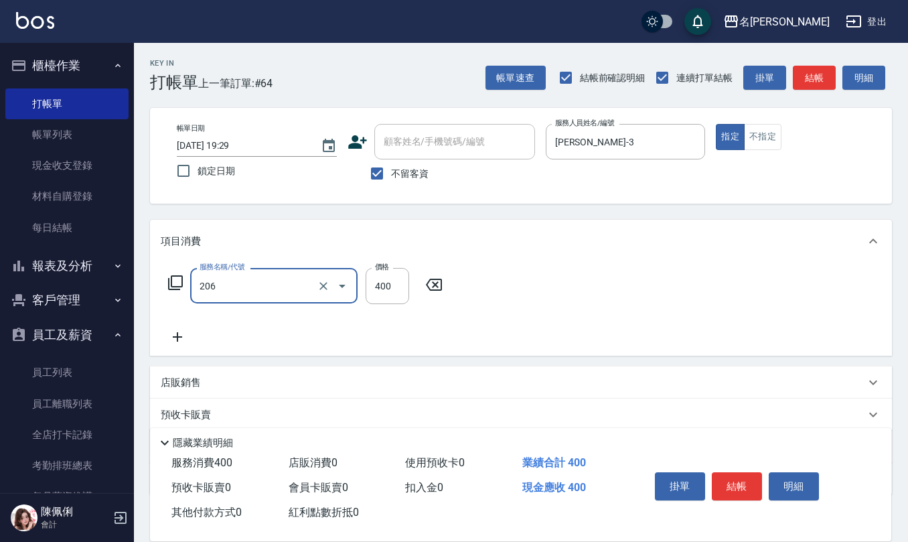
type input "健康洗(206)"
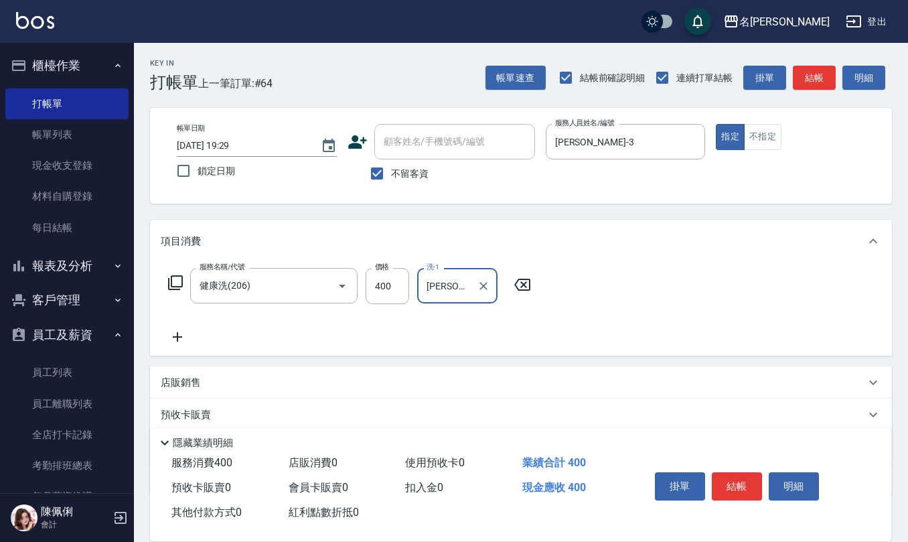
type input "[PERSON_NAME]-26"
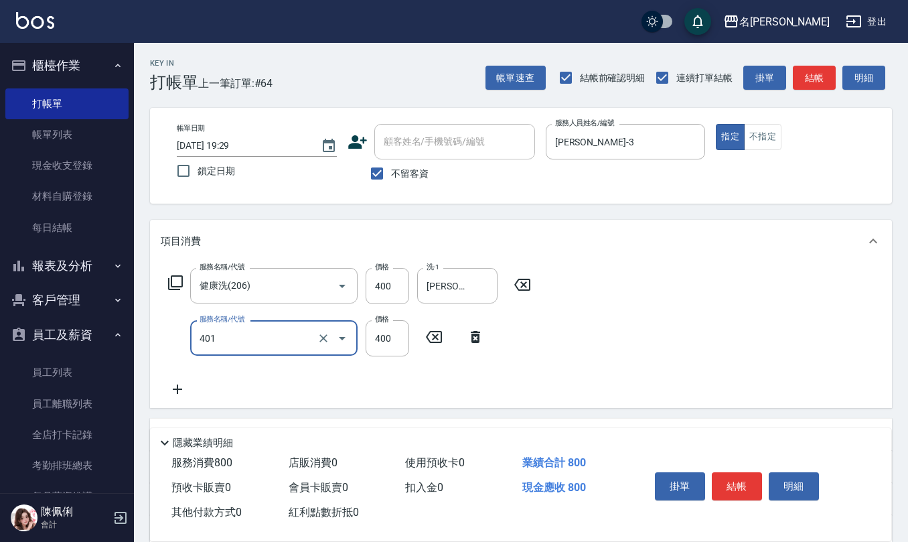
type input "剪髮(401)"
type input "400"
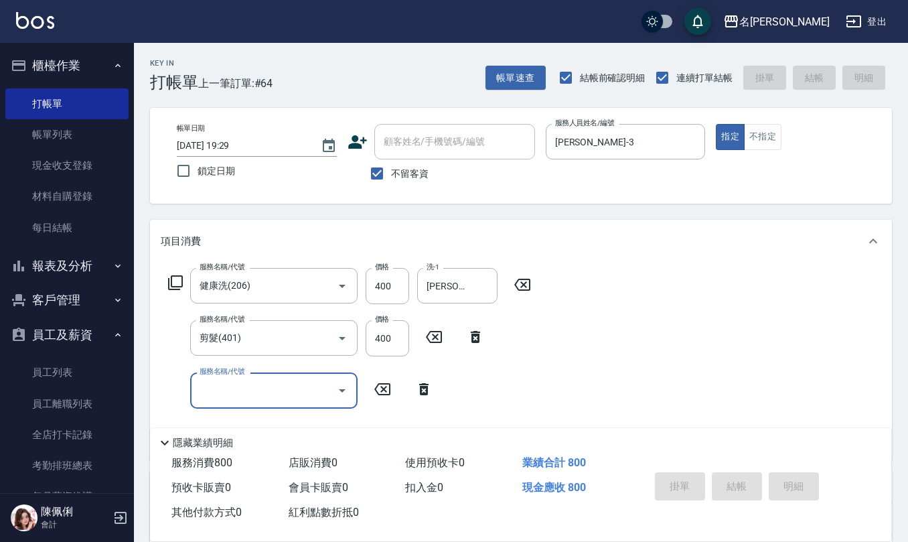
type input "[DATE] 19:30"
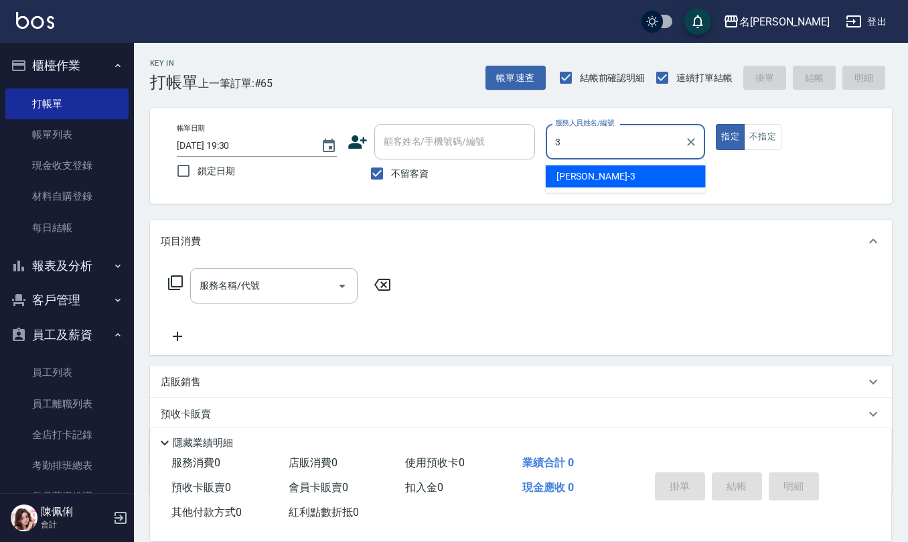
type input "[PERSON_NAME]-3"
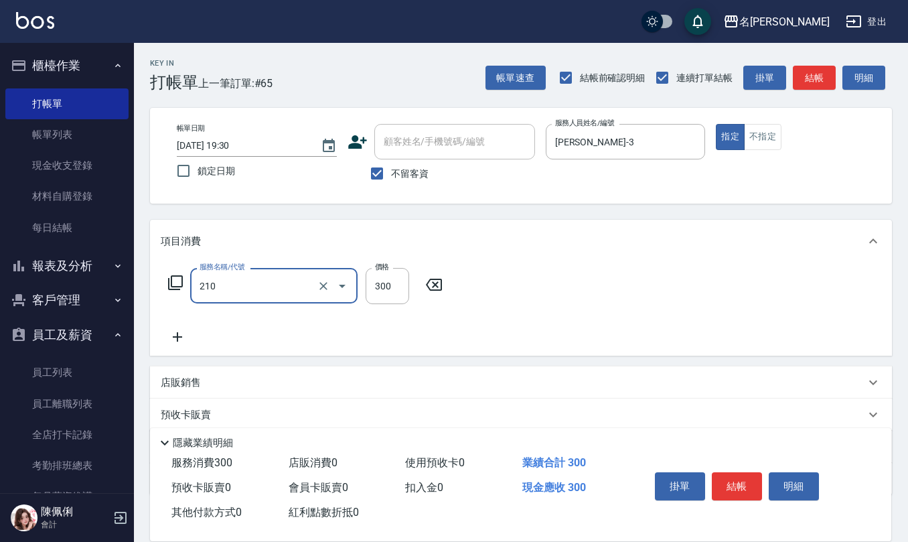
type input "歐娜洗髮精(210)"
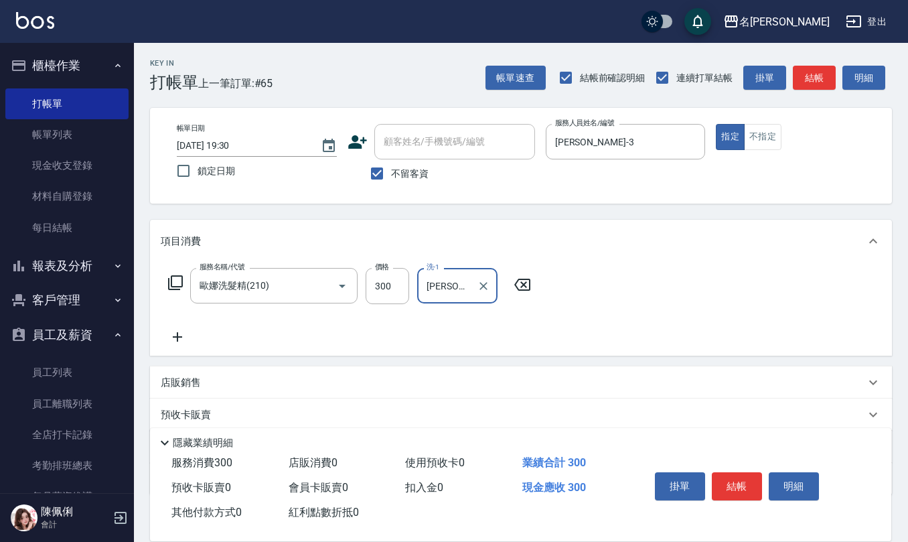
type input "[PERSON_NAME]-26"
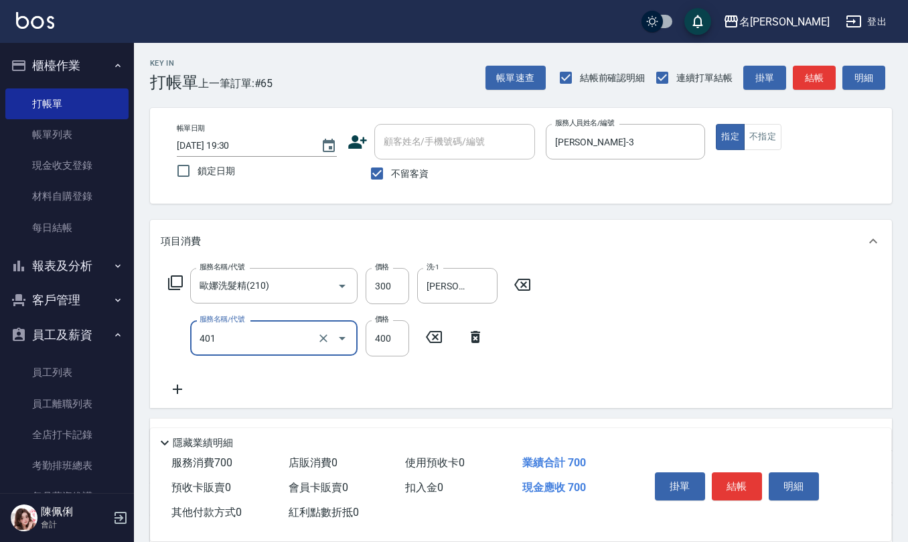
type input "剪髮(401)"
type input "50"
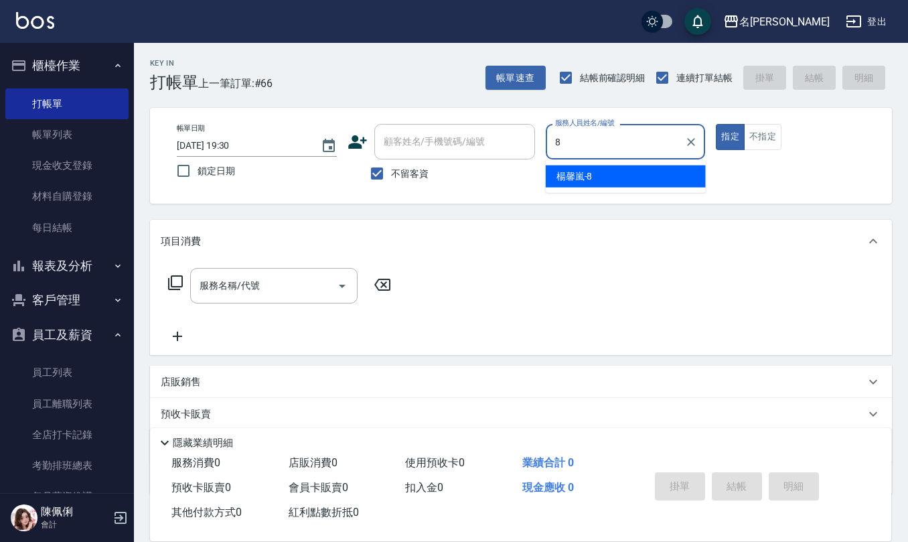
type input "[PERSON_NAME]-8"
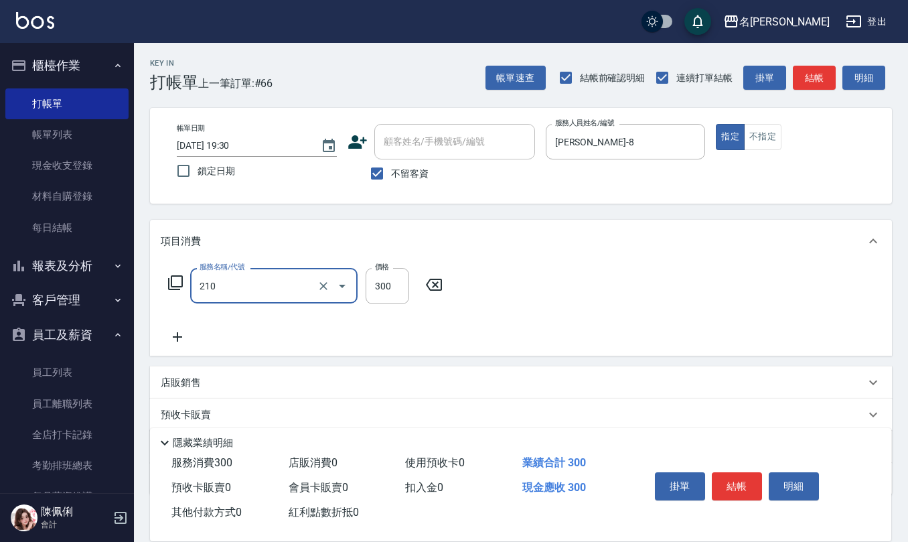
type input "歐娜洗髮精(210)"
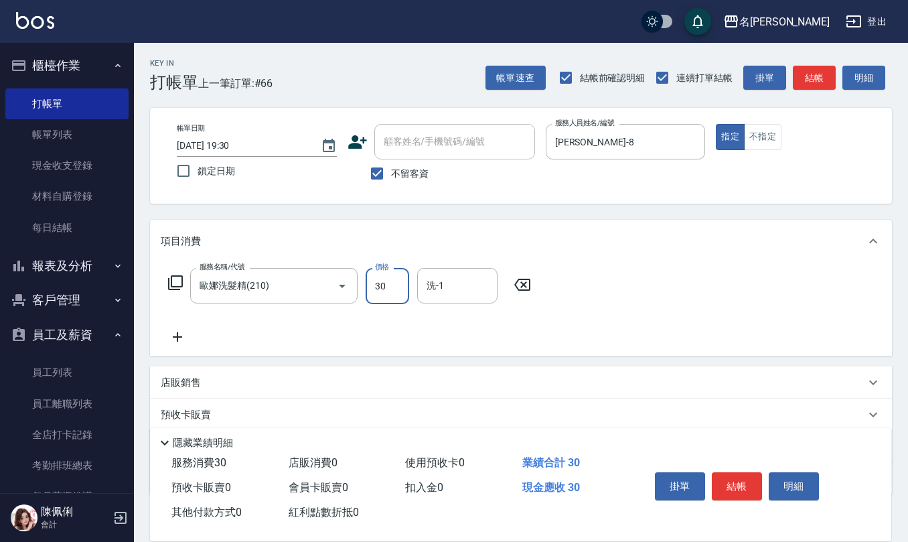
type input "300"
type input "[PERSON_NAME]5"
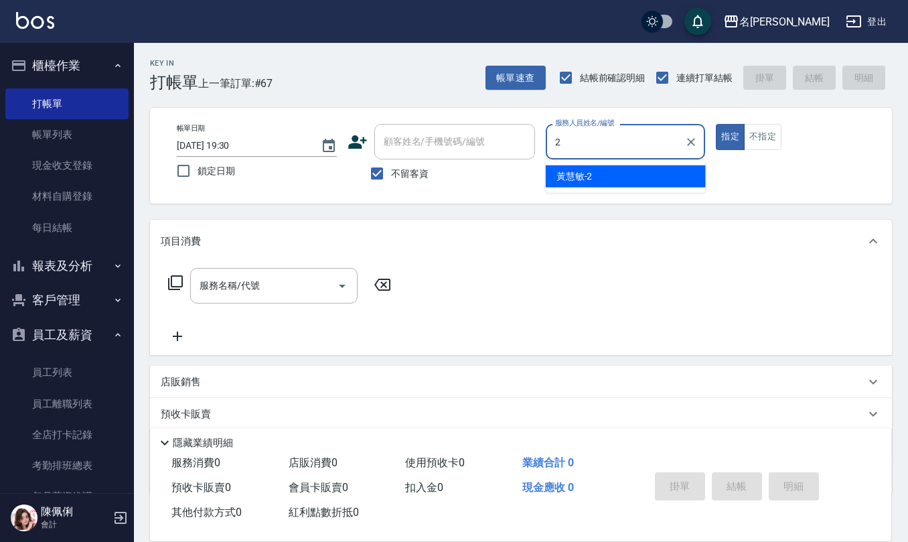
type input "[PERSON_NAME]-2"
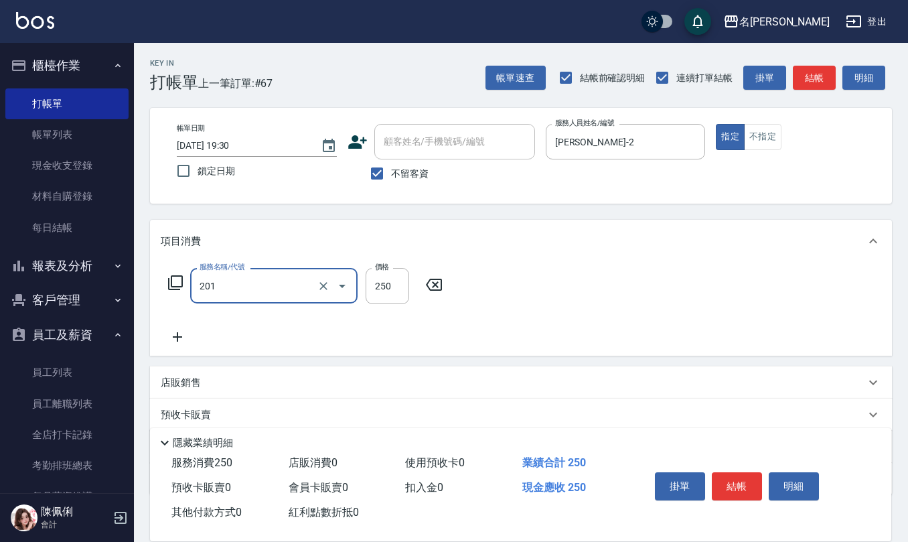
type input "洗髮(201)"
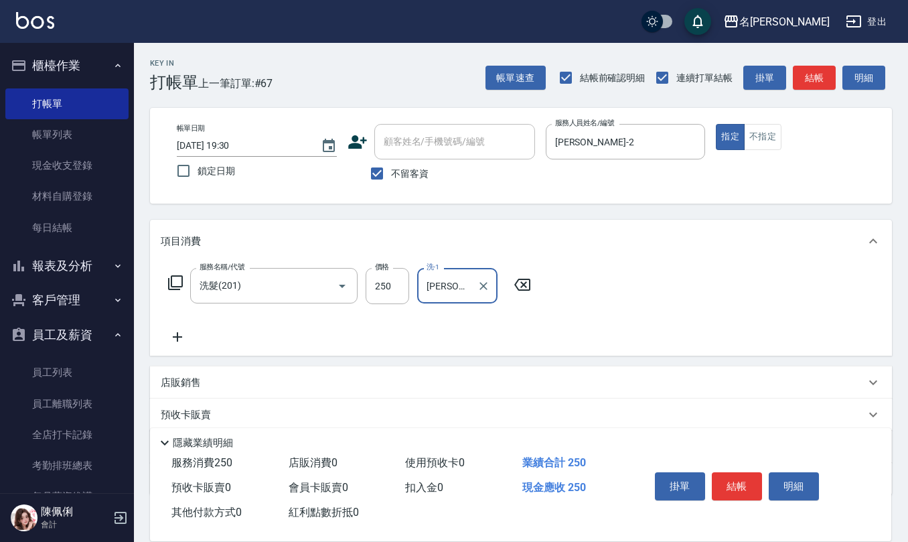
type input "[PERSON_NAME]-26"
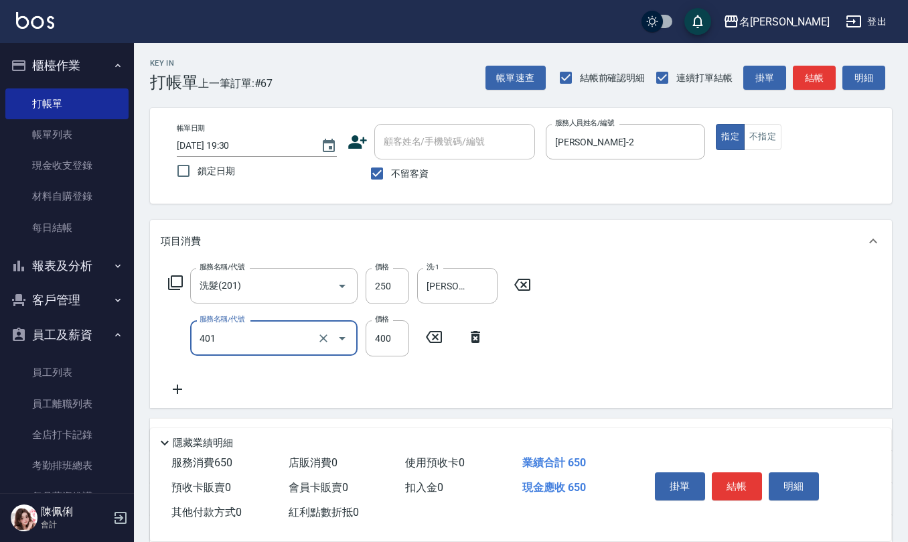
type input "剪髮(401)"
type input "350"
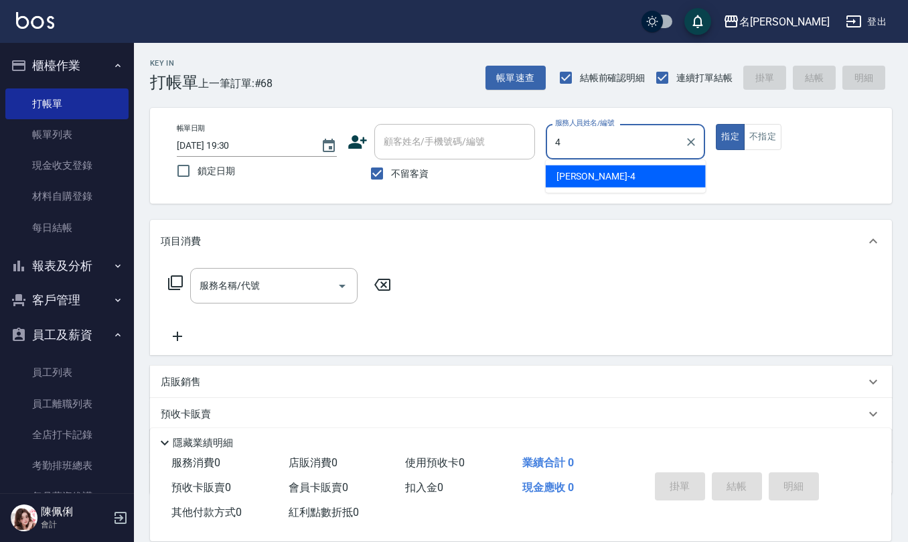
type input "[PERSON_NAME]-4"
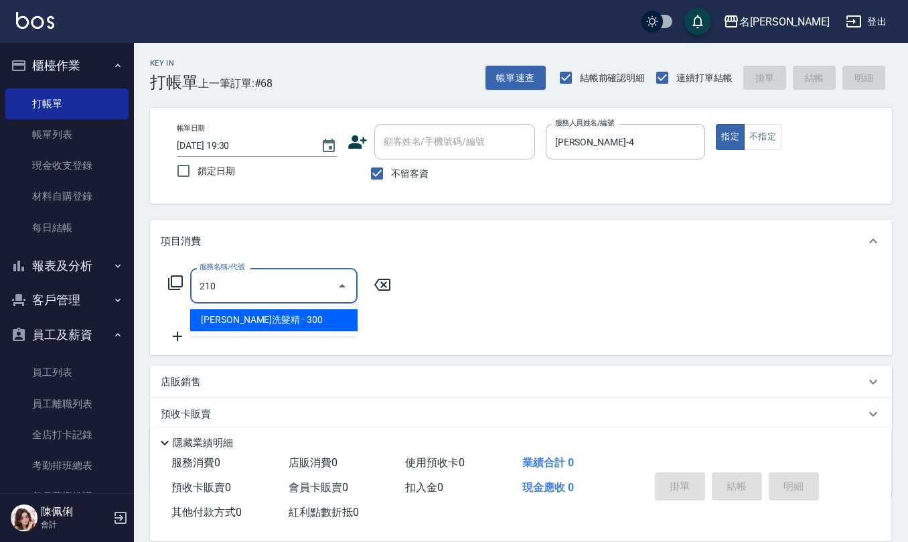
type input "歐娜洗髮精(210)"
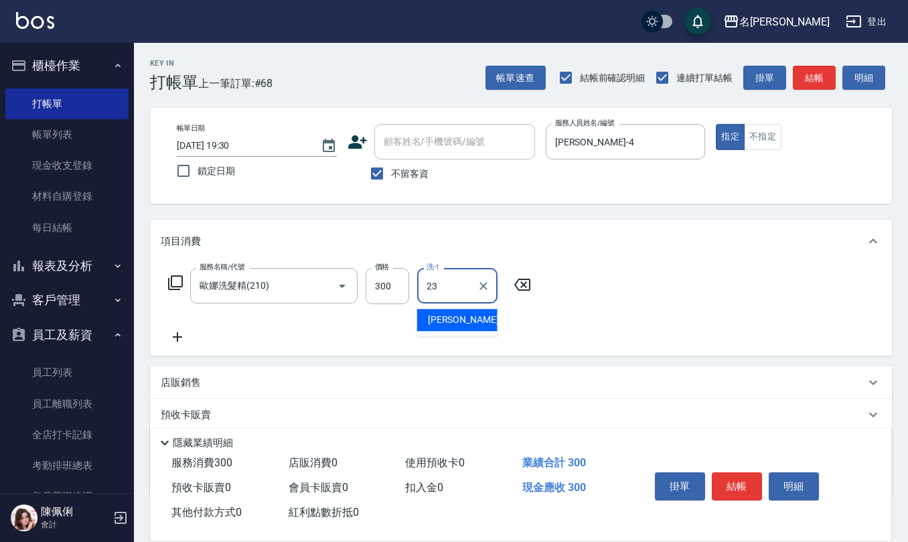
type input "[PERSON_NAME]-23"
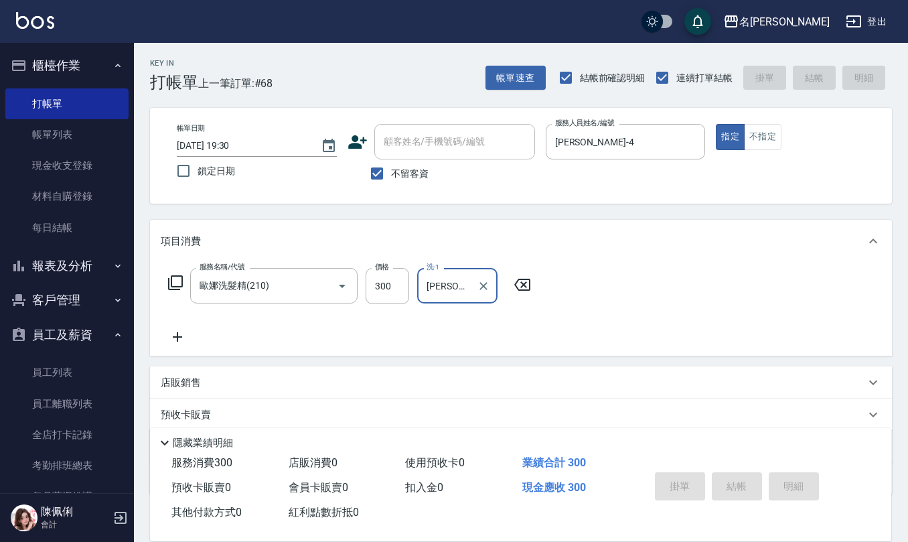
type input "[DATE] 19:31"
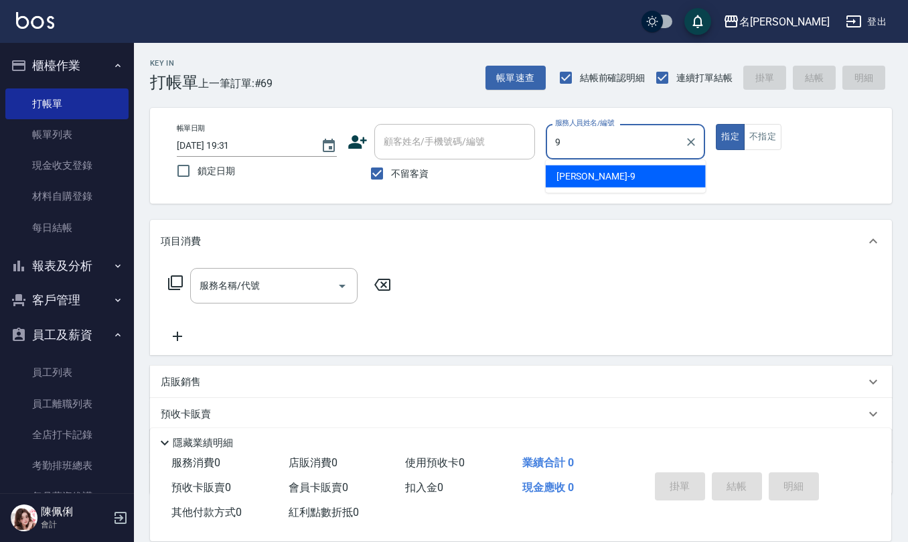
type input "[PERSON_NAME]-9"
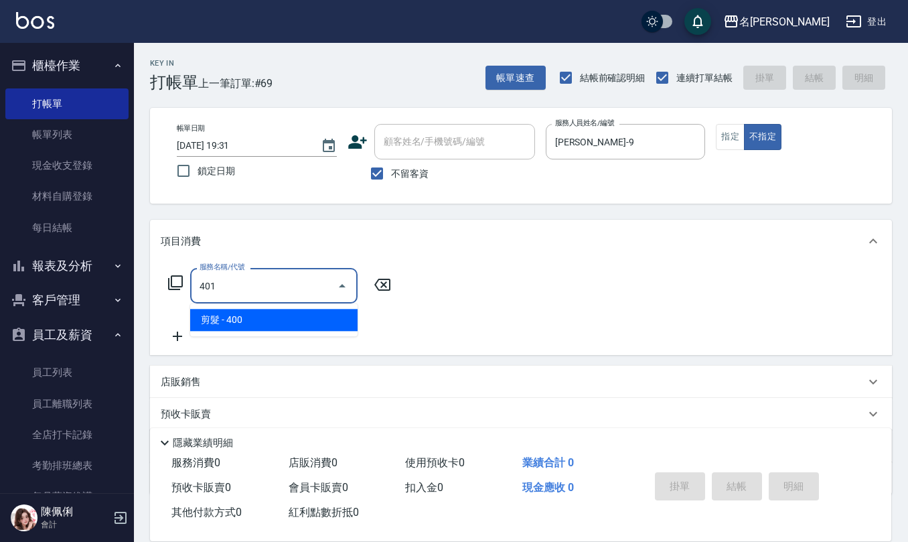
type input "剪髮(401)"
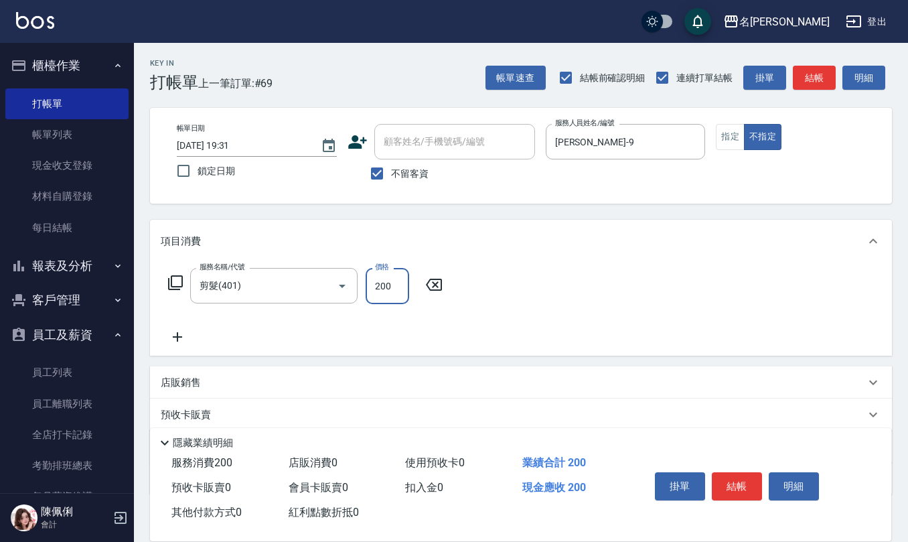
type input "200"
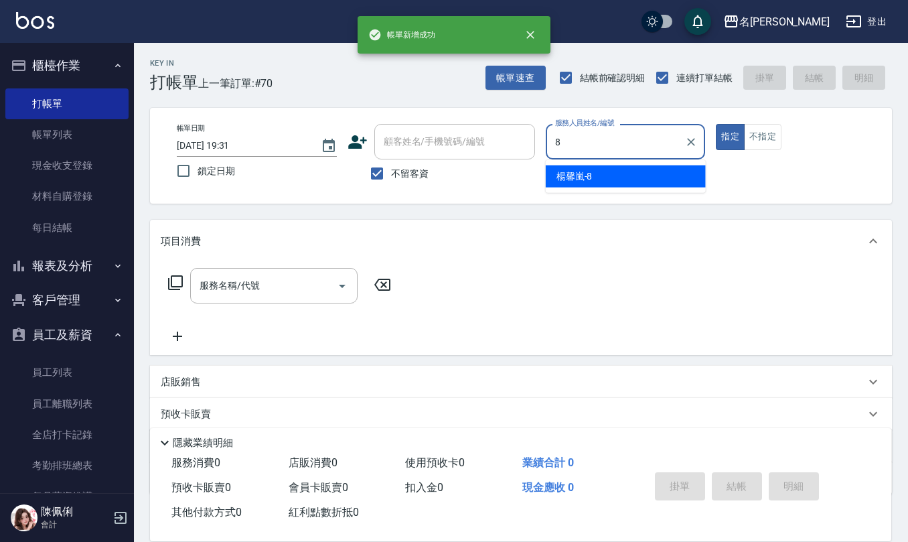
type input "[PERSON_NAME]-8"
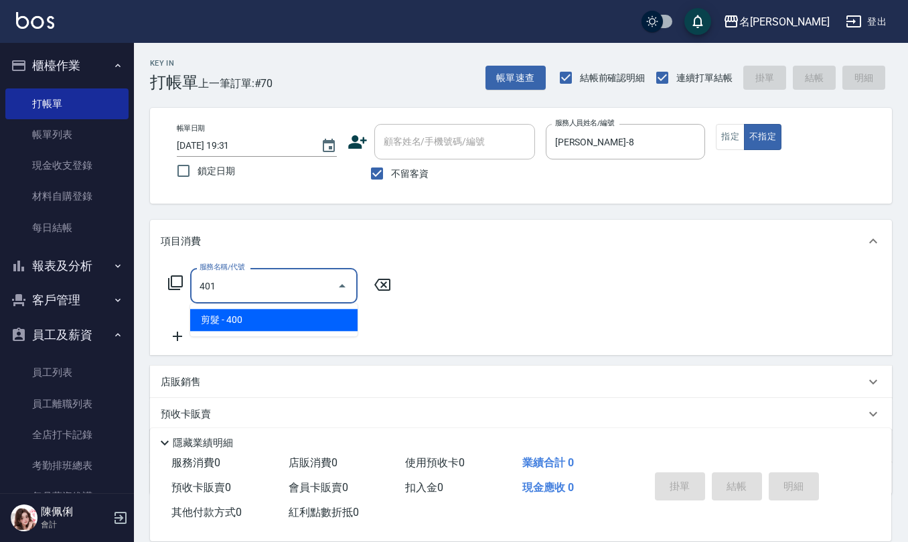
type input "剪髮(401)"
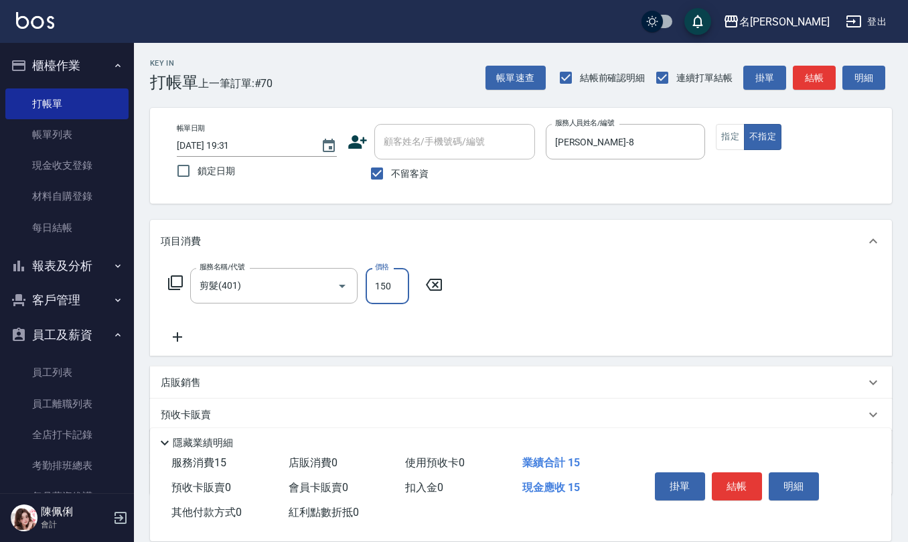
type input "150"
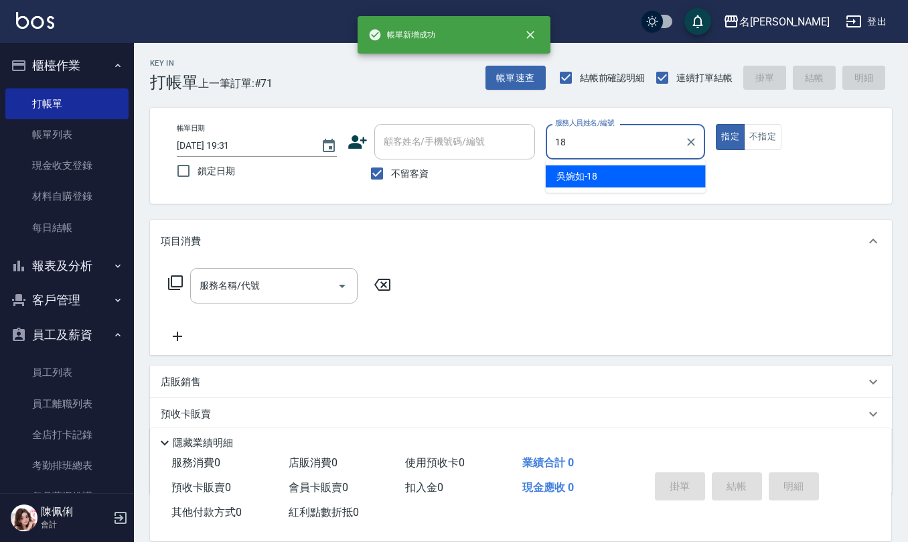
type input "[PERSON_NAME]-18"
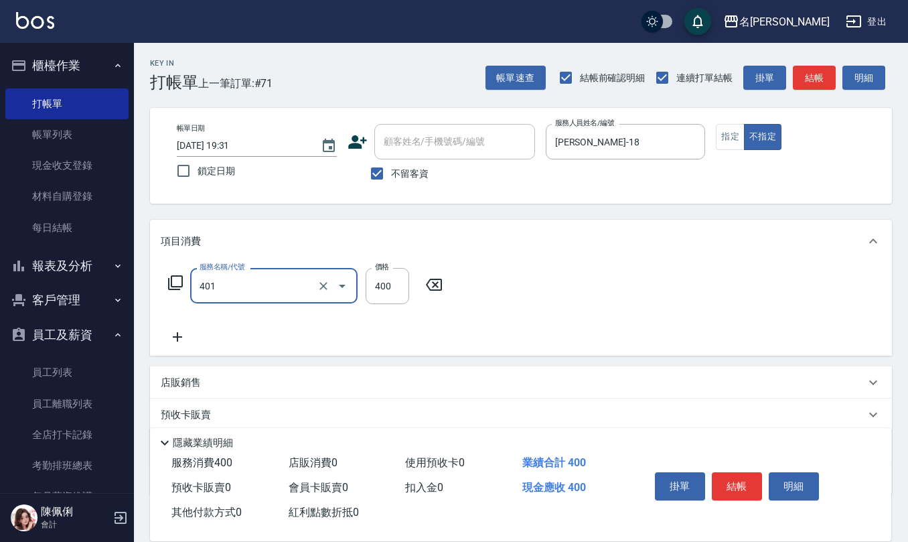
type input "剪髮(401)"
type input "200"
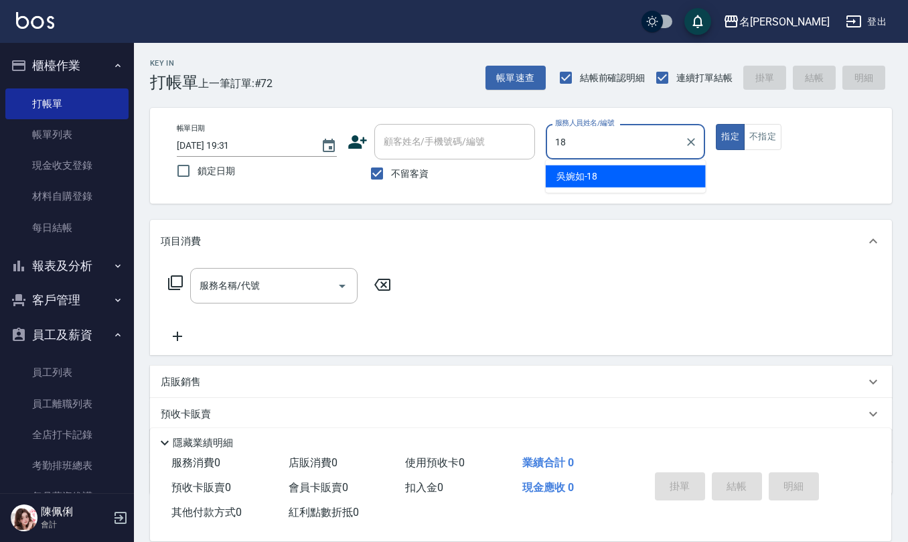
type input "[PERSON_NAME]-18"
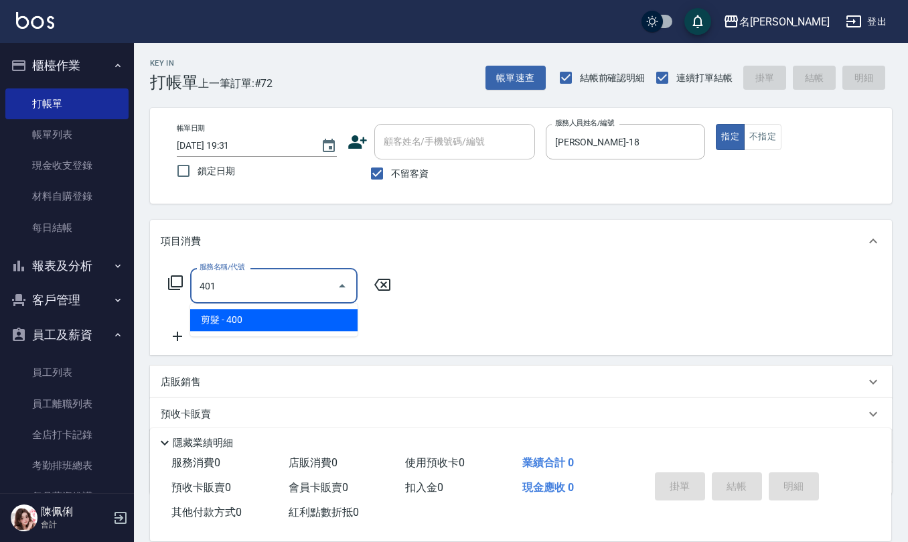
type input "剪髮(401)"
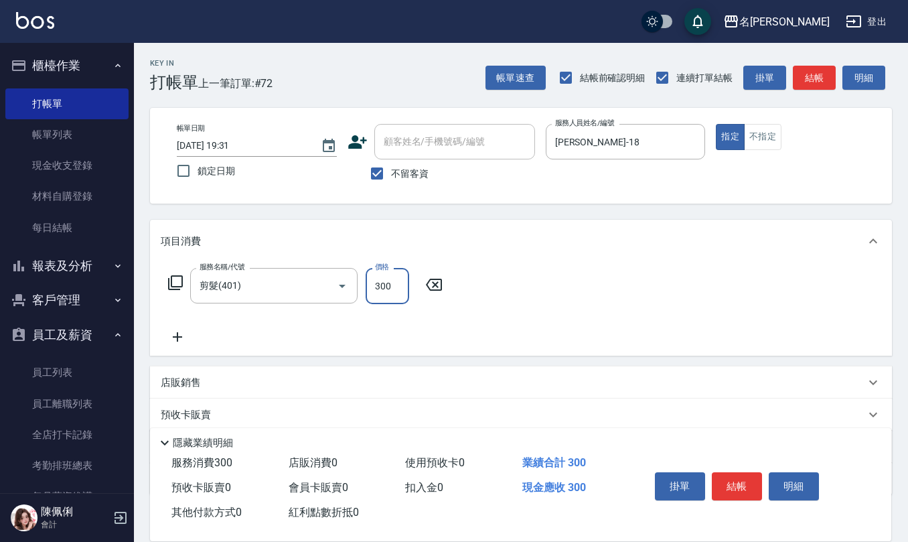
type input "300"
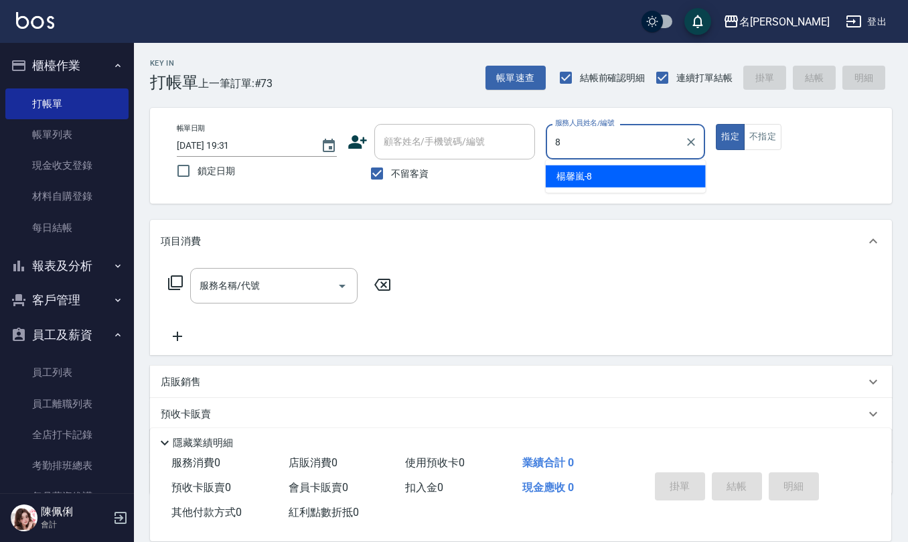
type input "[PERSON_NAME]-8"
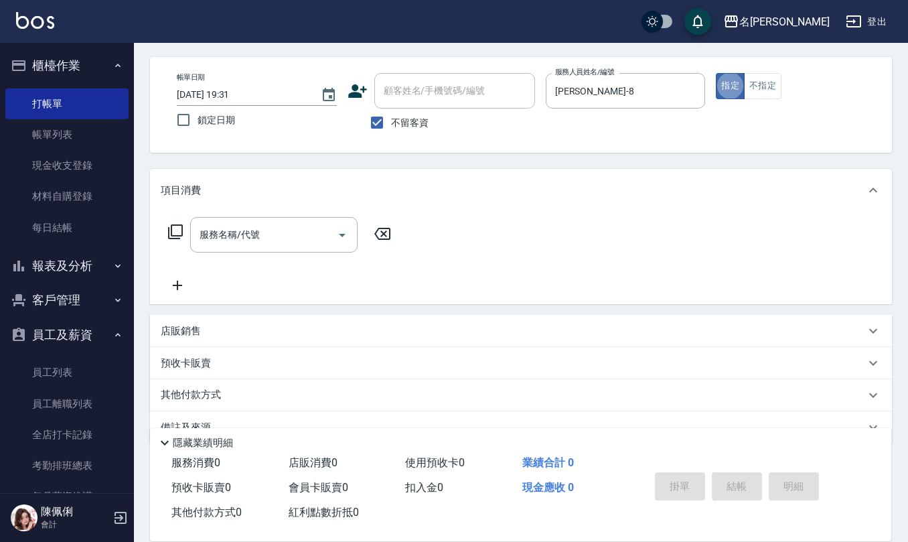
scroll to position [78, 0]
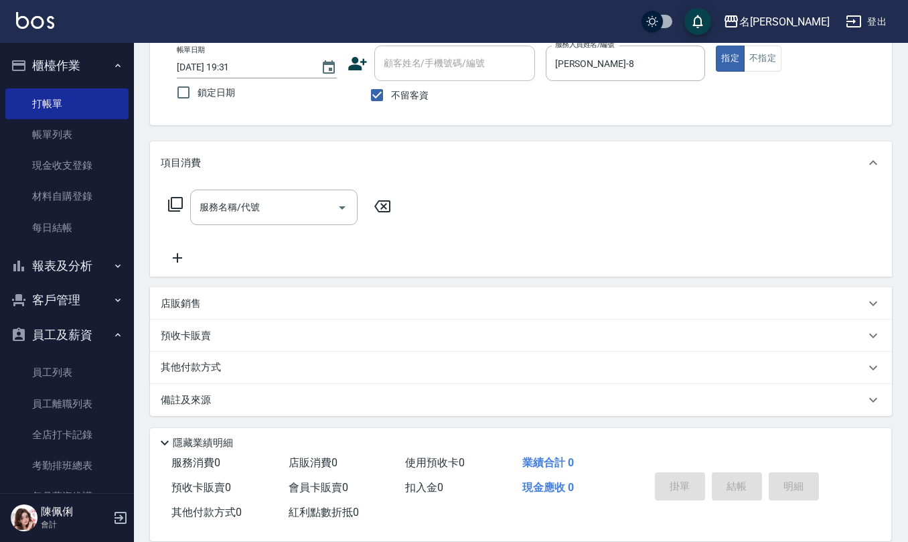
click at [191, 314] on div "店販銷售" at bounding box center [521, 303] width 742 height 32
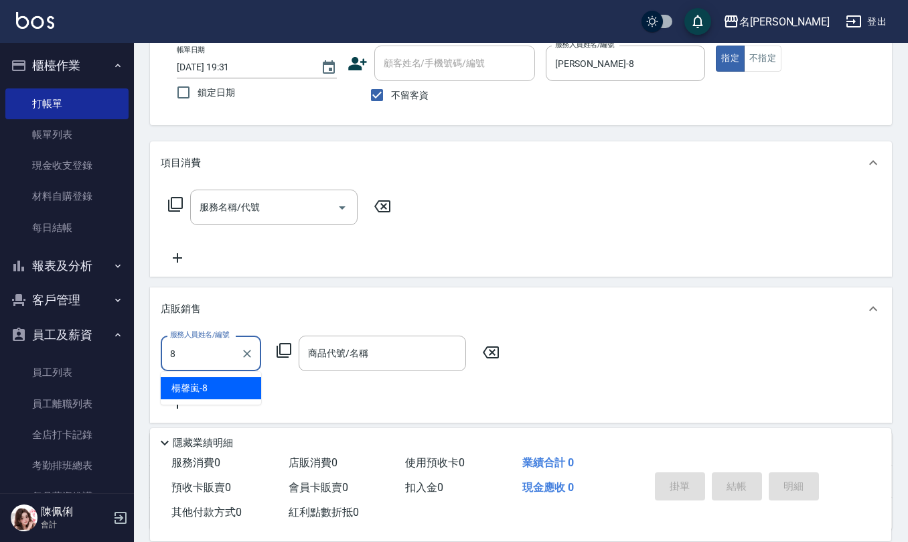
type input "[PERSON_NAME]-8"
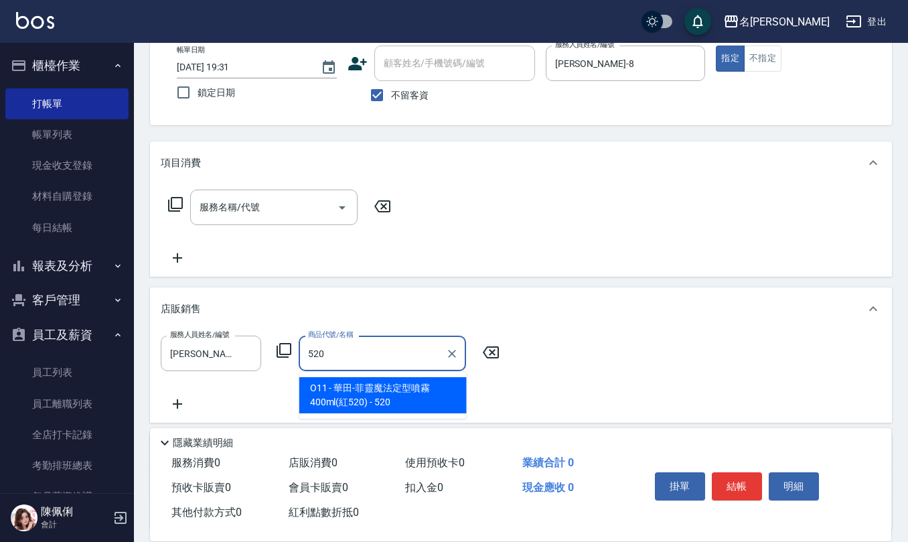
type input "華田-菲靈魔法定型噴霧400ml(紅520)"
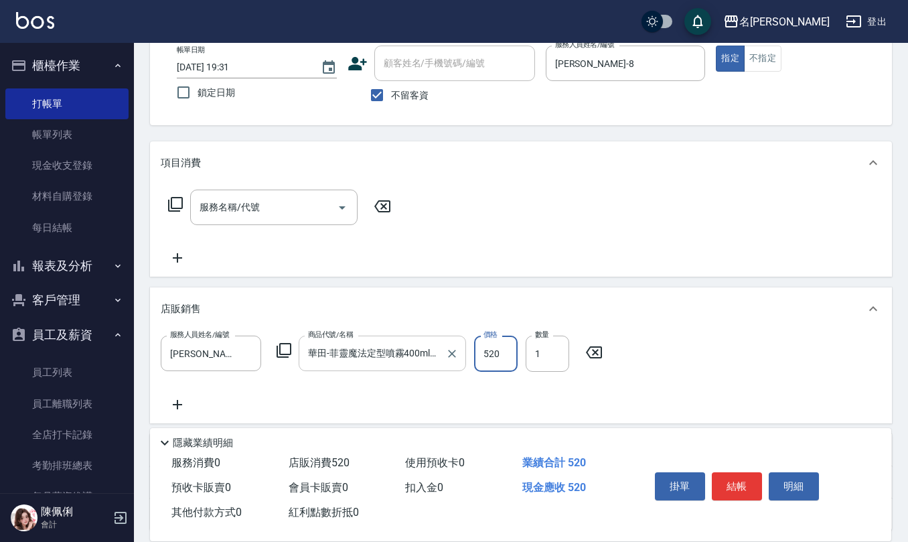
click at [457, 349] on icon "Clear" at bounding box center [451, 353] width 13 height 13
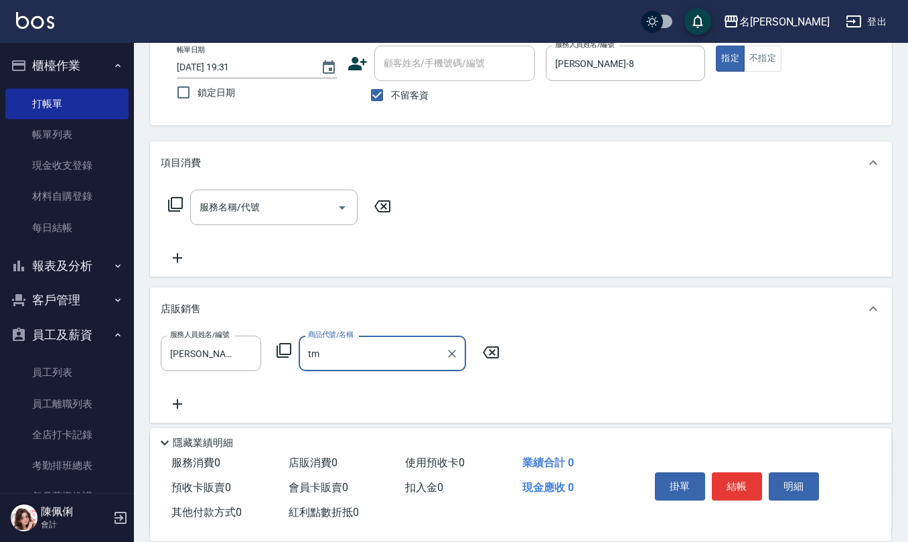
type input "t"
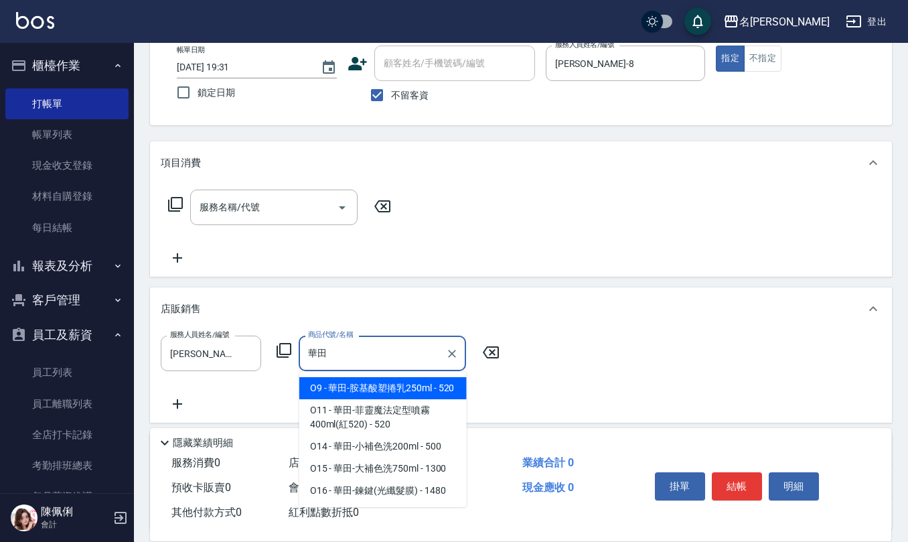
type input "華田-胺基酸塑捲乳250ml"
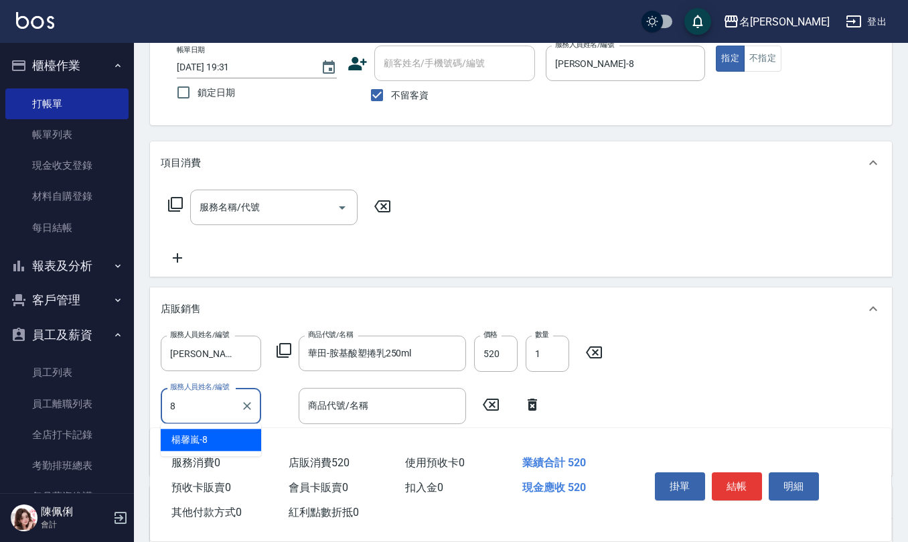
type input "[PERSON_NAME]-8"
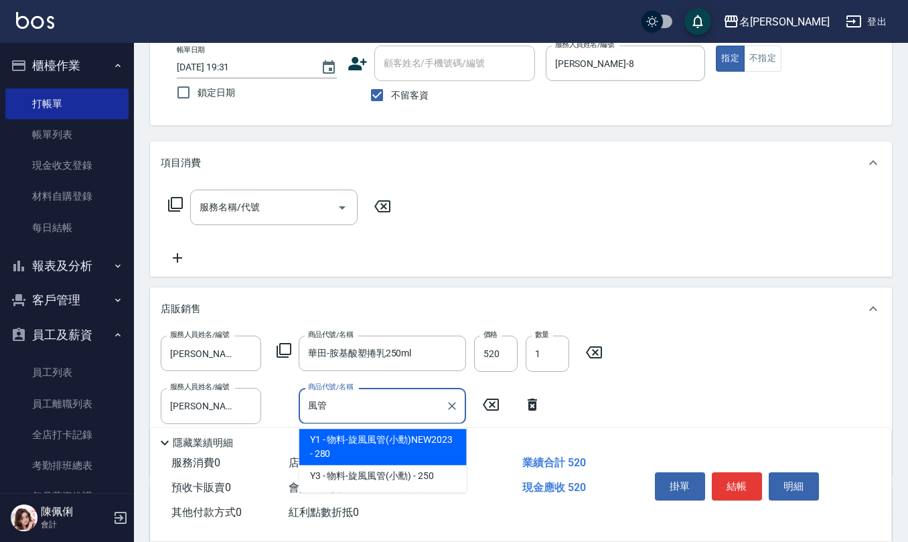
type input "物料-旋風風管(小勳)NEW2023"
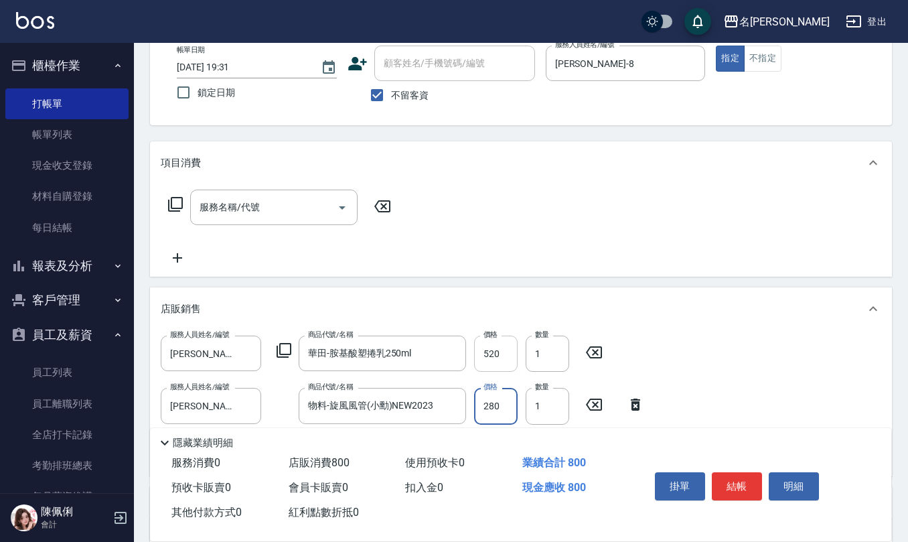
click at [506, 365] on input "520" at bounding box center [496, 353] width 44 height 36
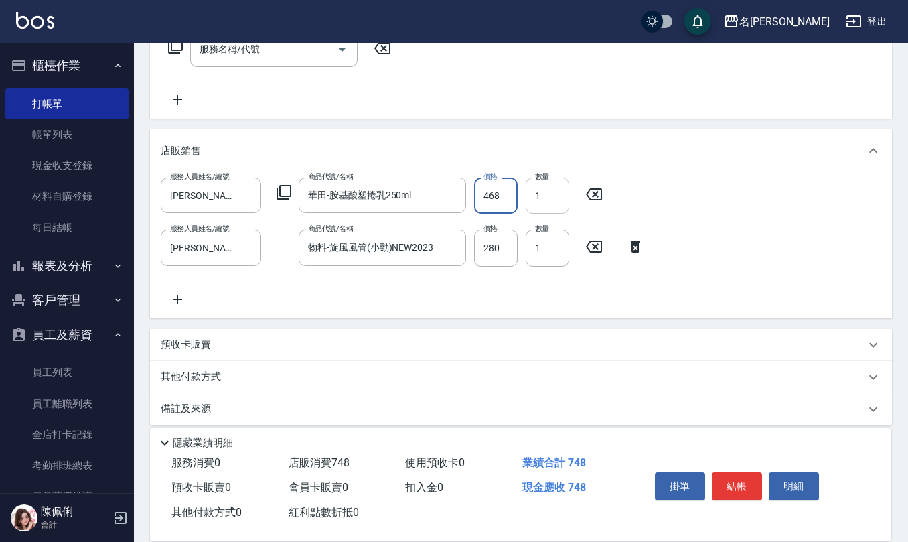
scroll to position [245, 0]
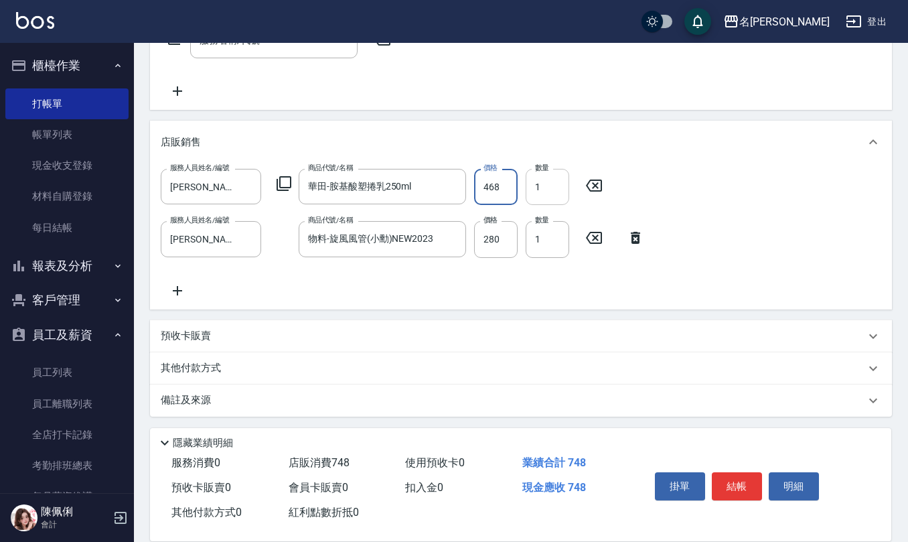
type input "468"
type input "[DATE] 19:42"
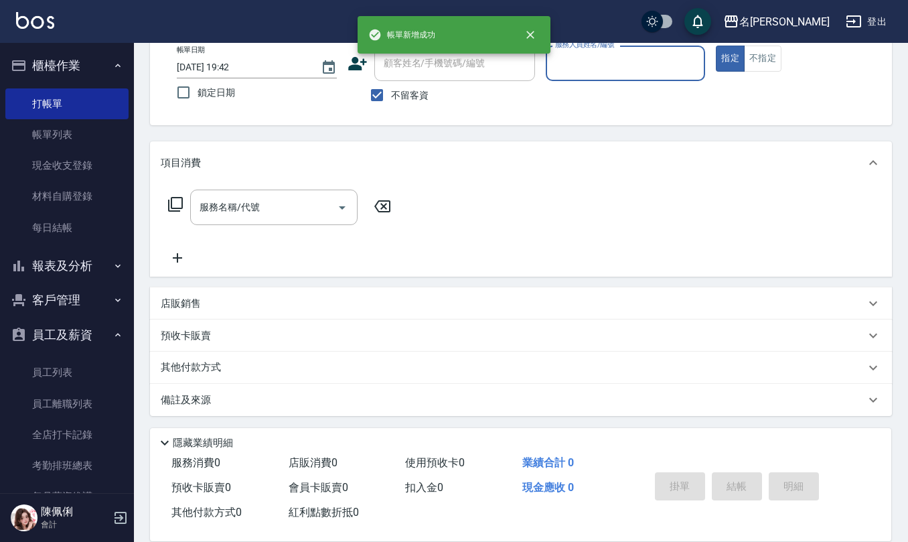
scroll to position [0, 0]
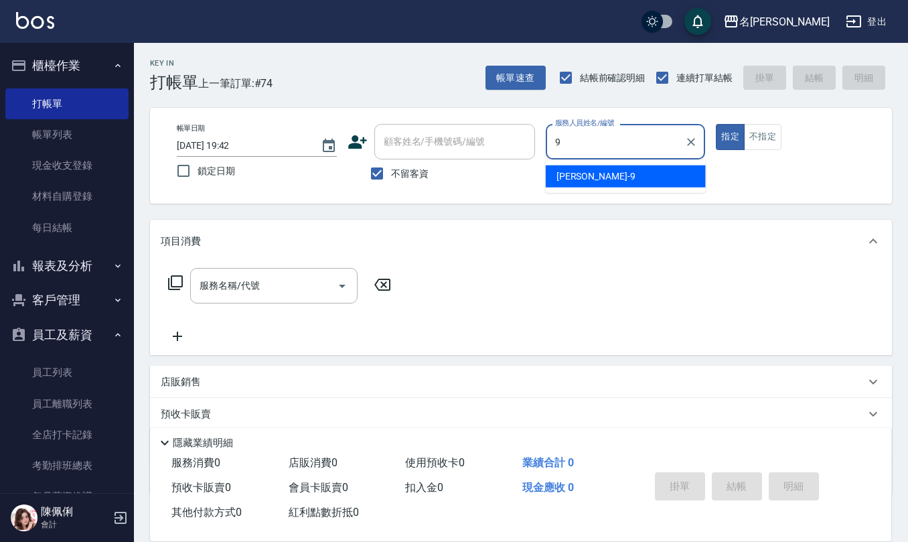
type input "[PERSON_NAME]-9"
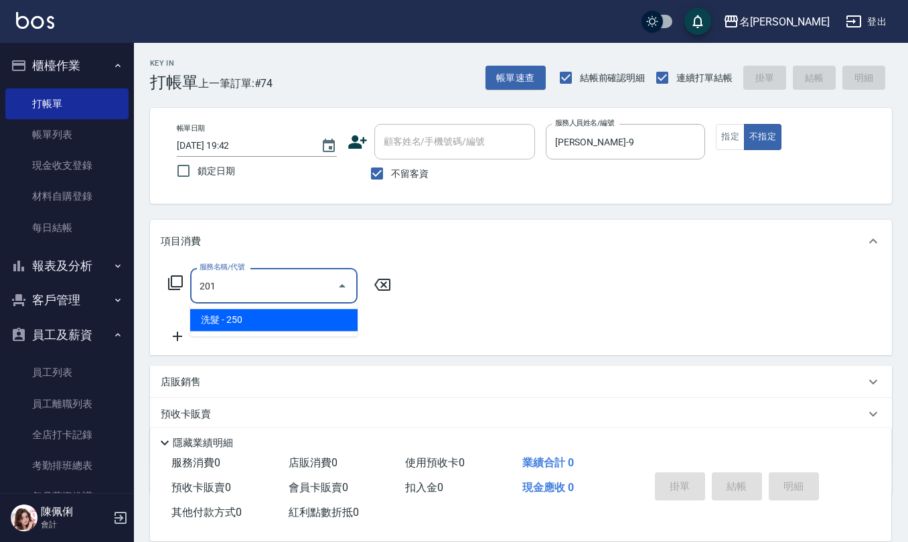
type input "洗髮(201)"
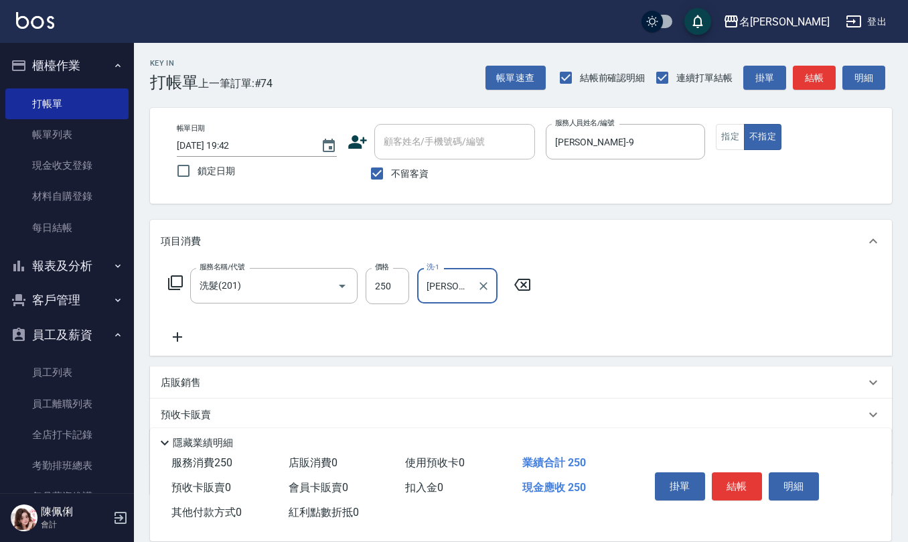
type input "[PERSON_NAME]5"
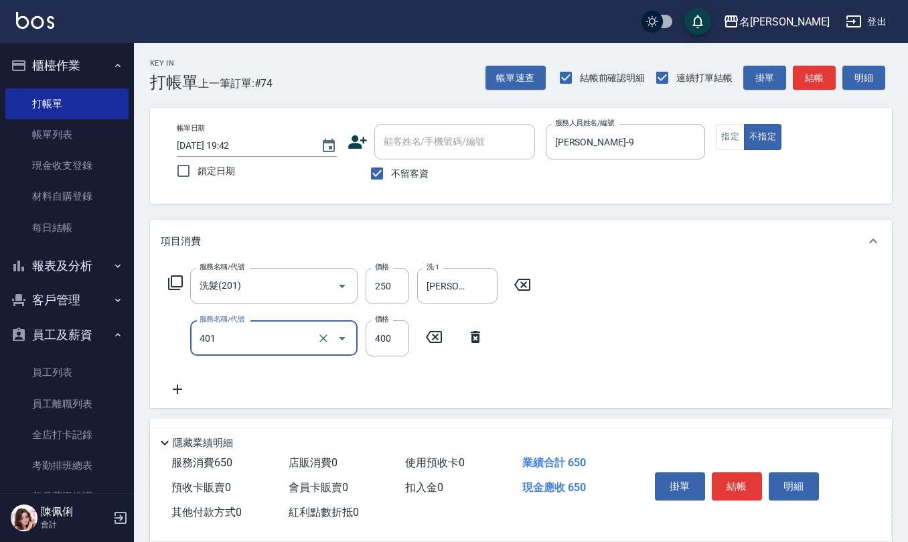
type input "剪髮(401)"
type input "200"
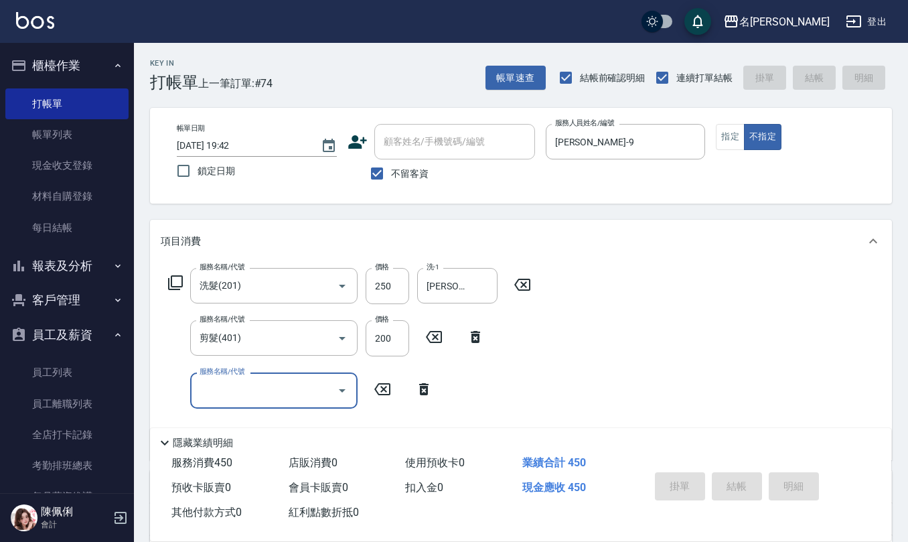
type input "[DATE] 19:43"
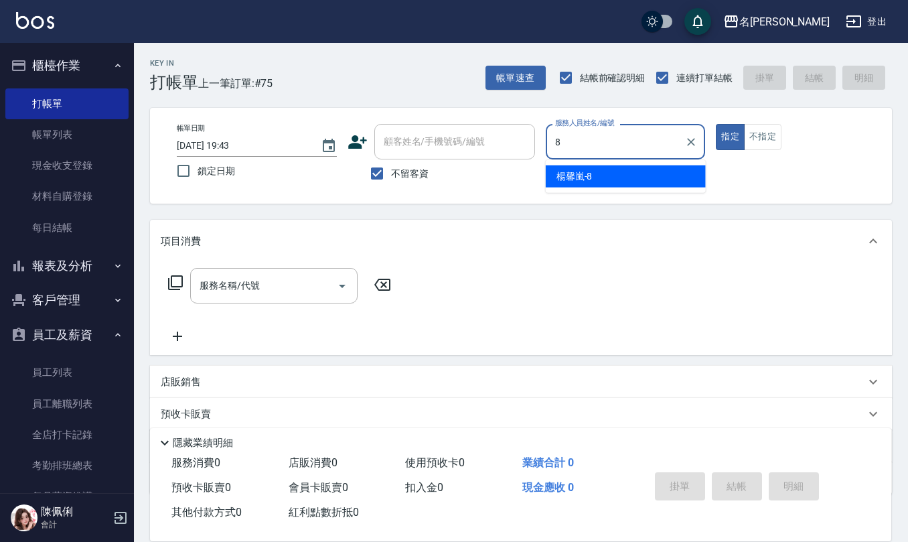
type input "[PERSON_NAME]-8"
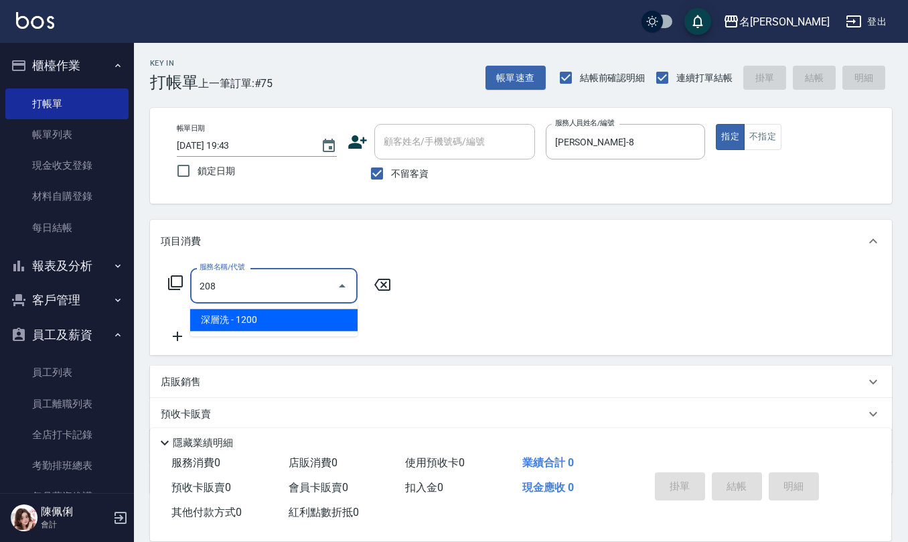
type input "深層洗(208)"
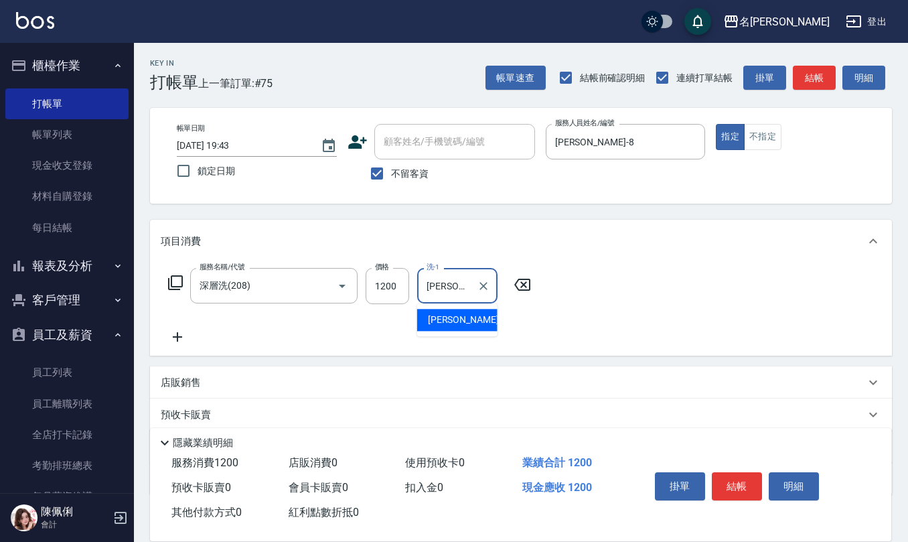
type input "[PERSON_NAME]-24"
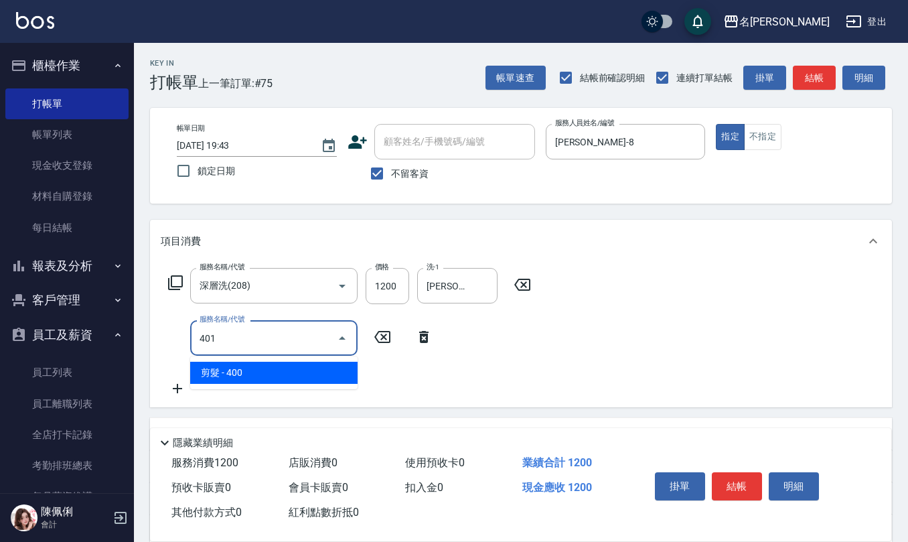
type input "剪髮(401)"
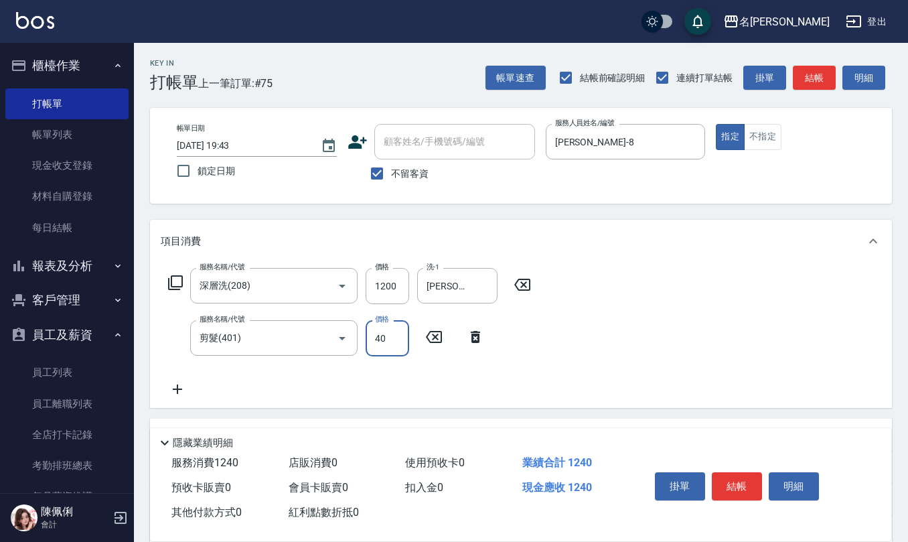
type input "400"
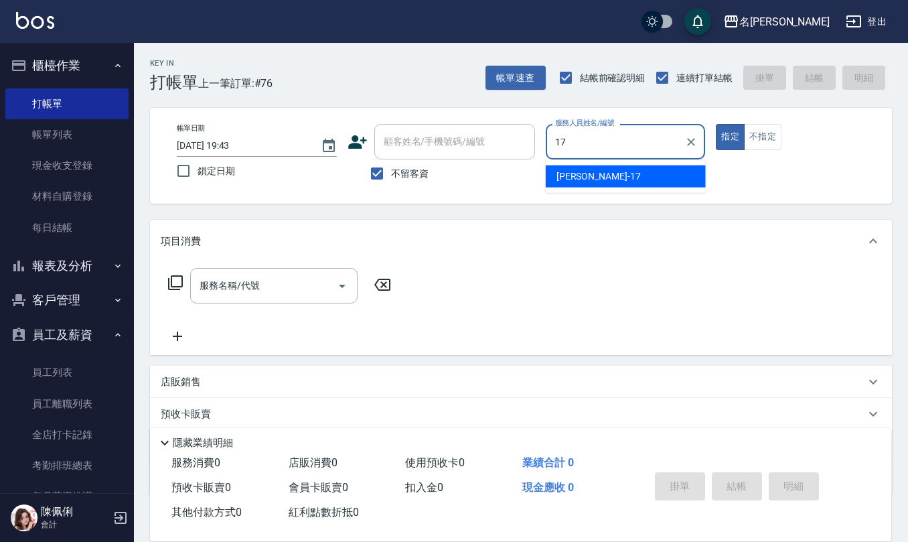
type input "[PERSON_NAME]-17"
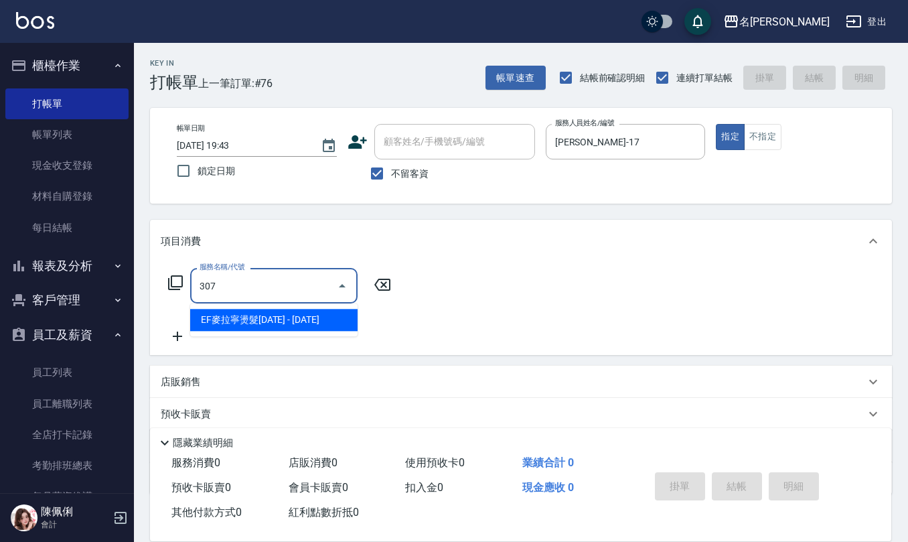
type input "EF麥拉寧燙髮1500(307)"
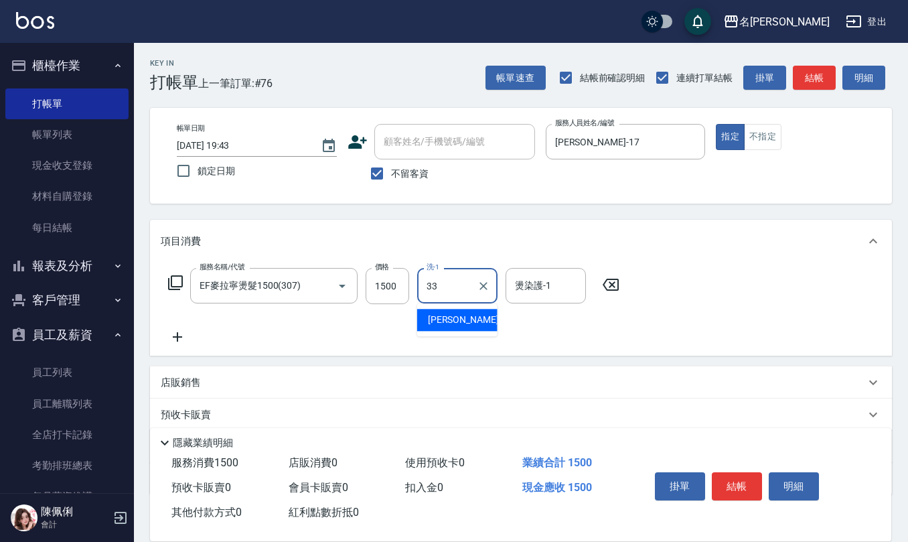
type input "竹儀-33"
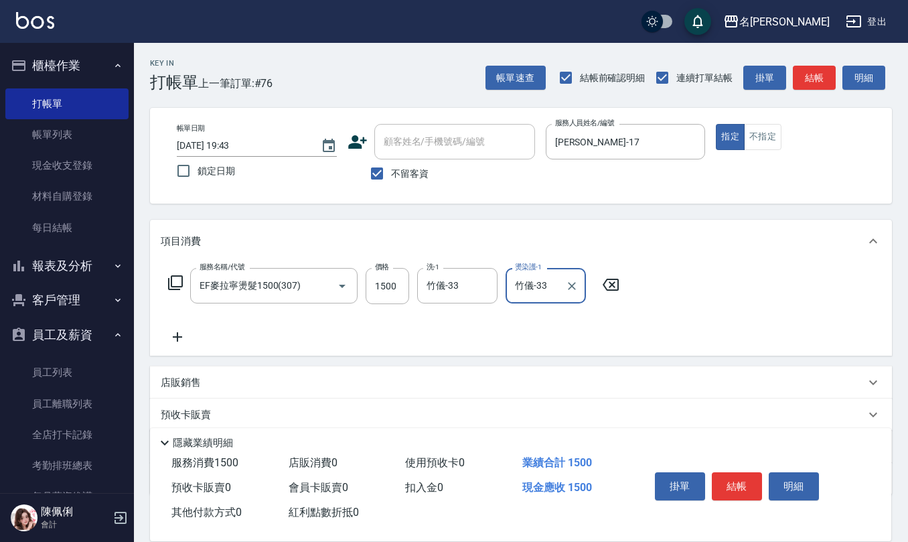
type input "竹儀-33"
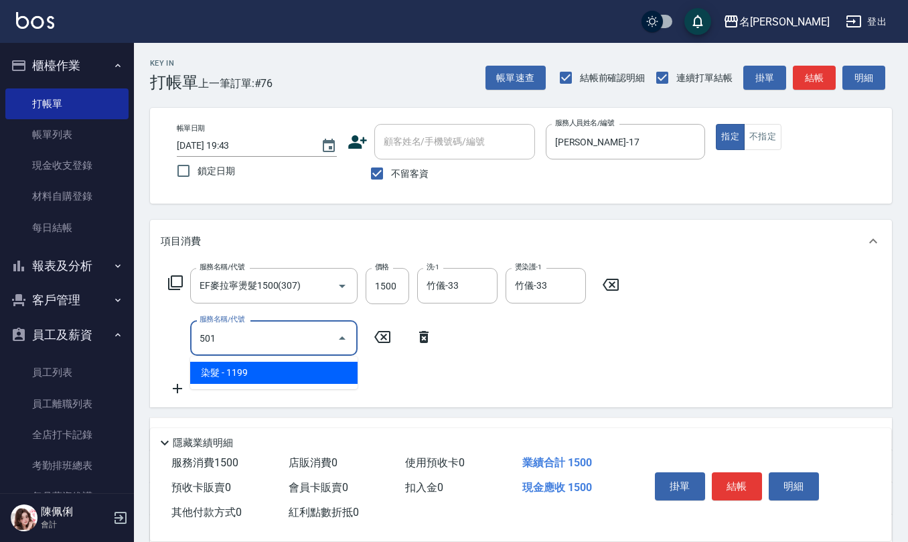
type input "染髮(501)"
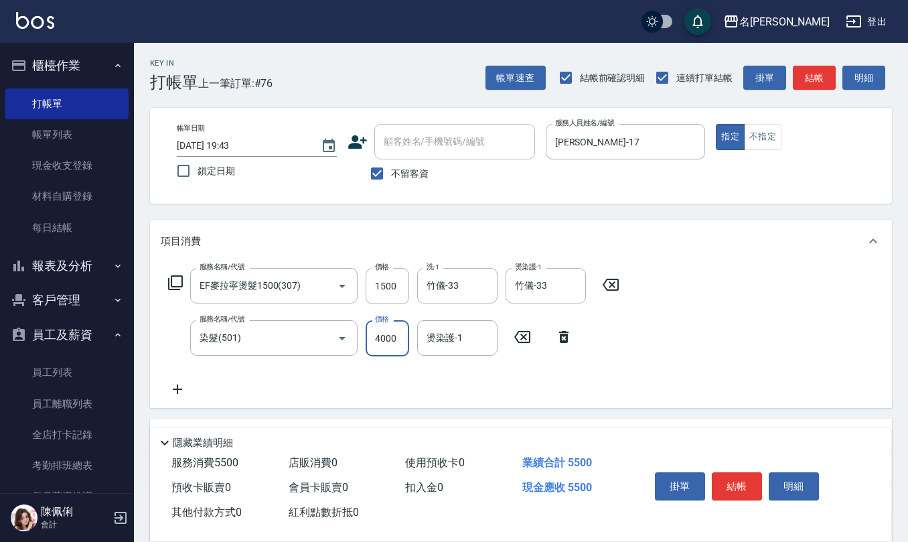
type input "4000"
type input "竹儀-33"
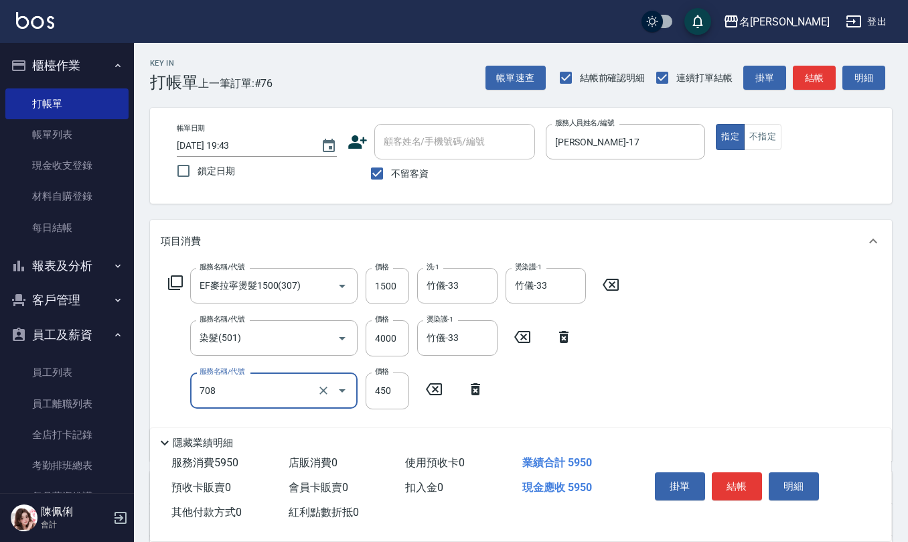
type input "松島舞鶴450(708)"
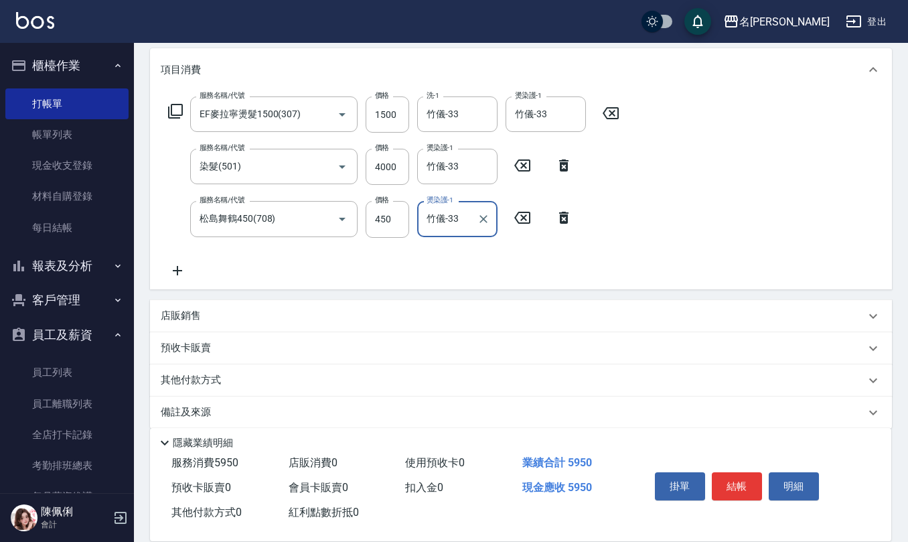
scroll to position [178, 0]
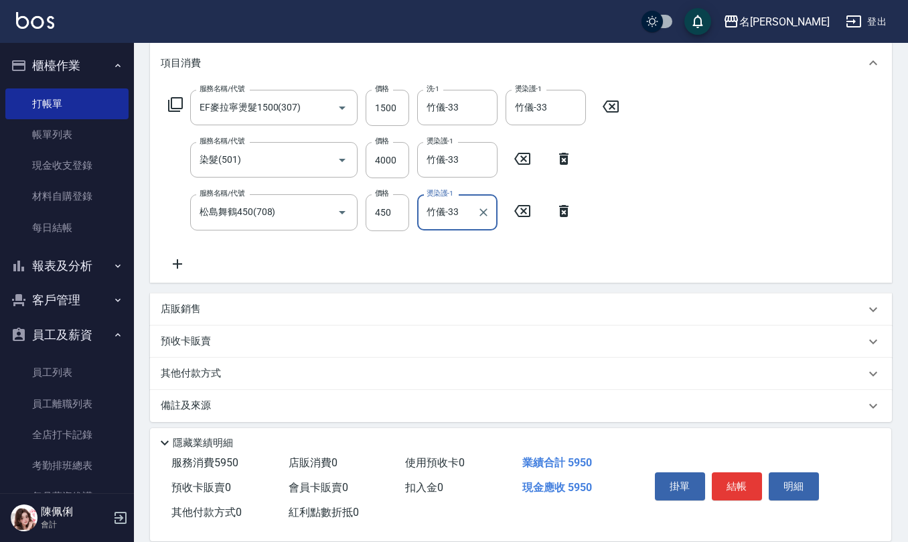
type input "竹儀-33"
click at [240, 312] on div "店販銷售" at bounding box center [513, 309] width 704 height 14
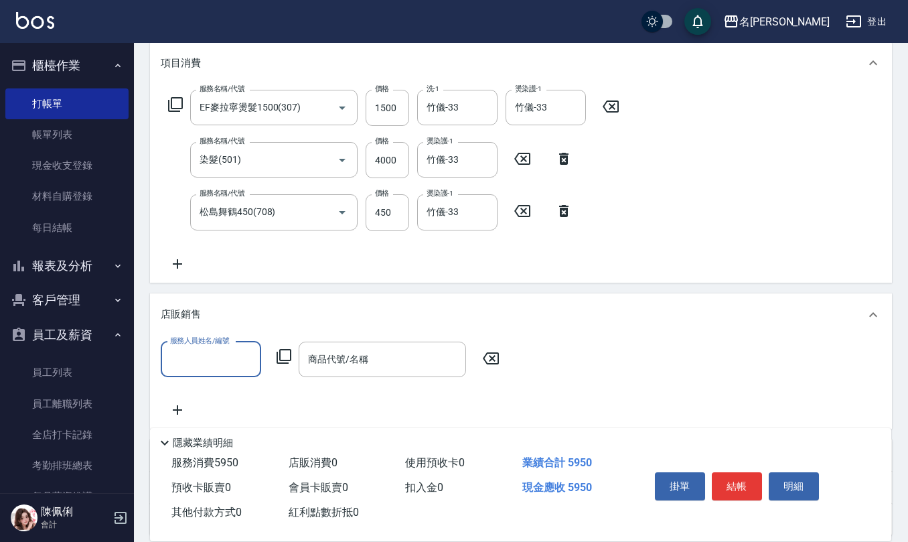
scroll to position [0, 0]
type input "[PERSON_NAME]-17"
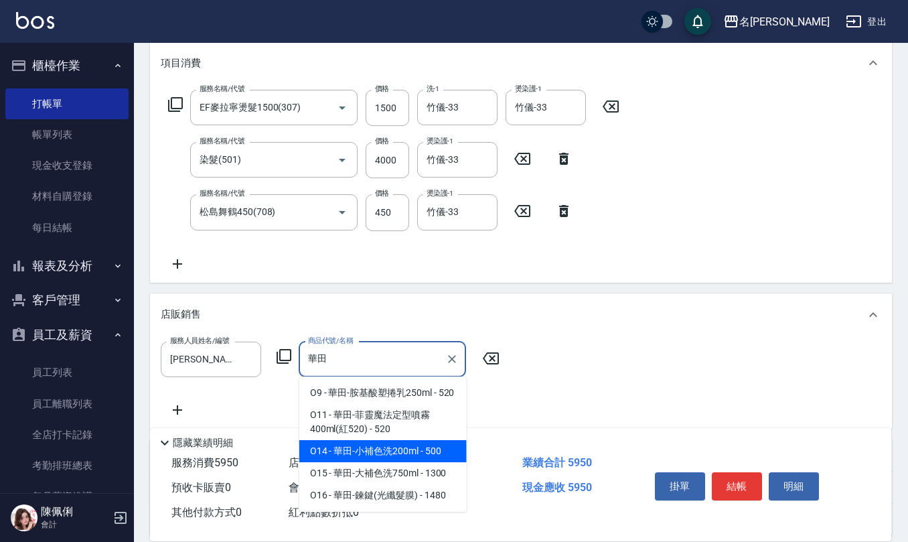
type input "華田-小補色洗200ml"
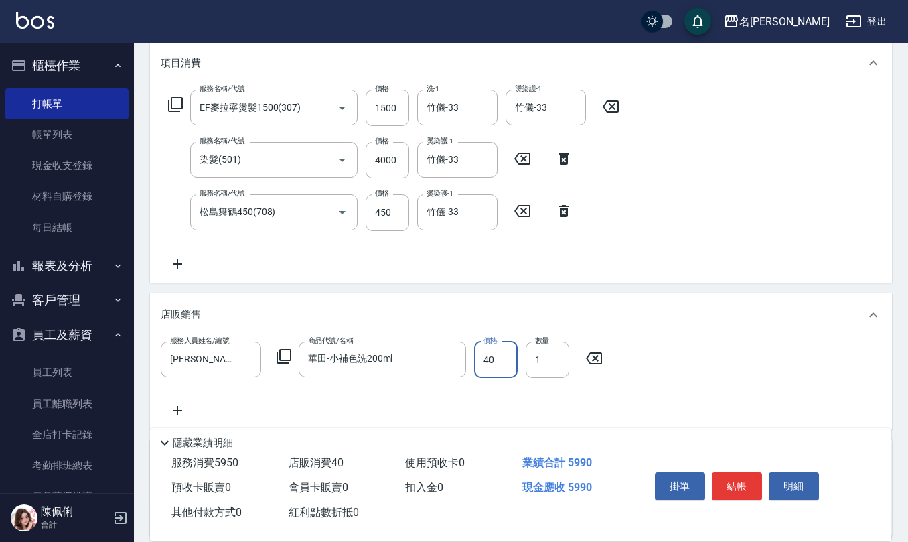
type input "400"
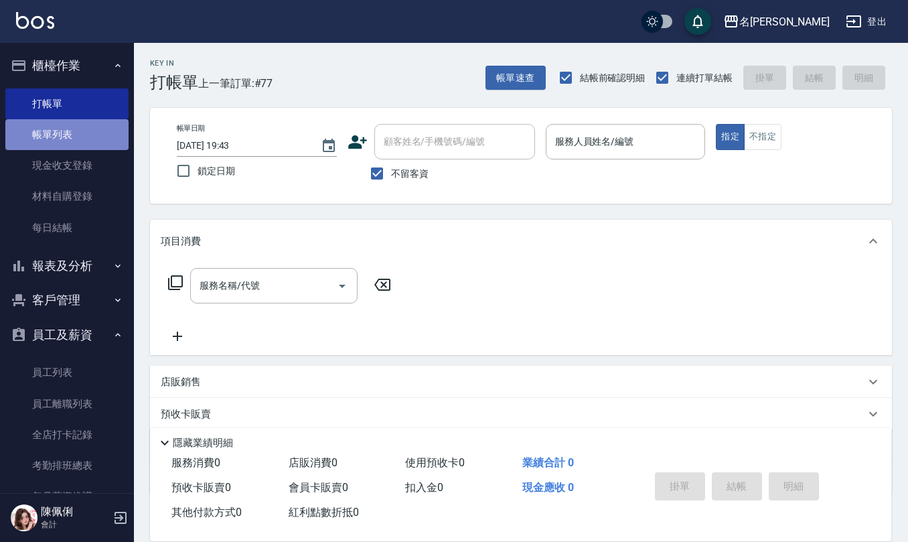
click at [78, 125] on link "帳單列表" at bounding box center [66, 134] width 123 height 31
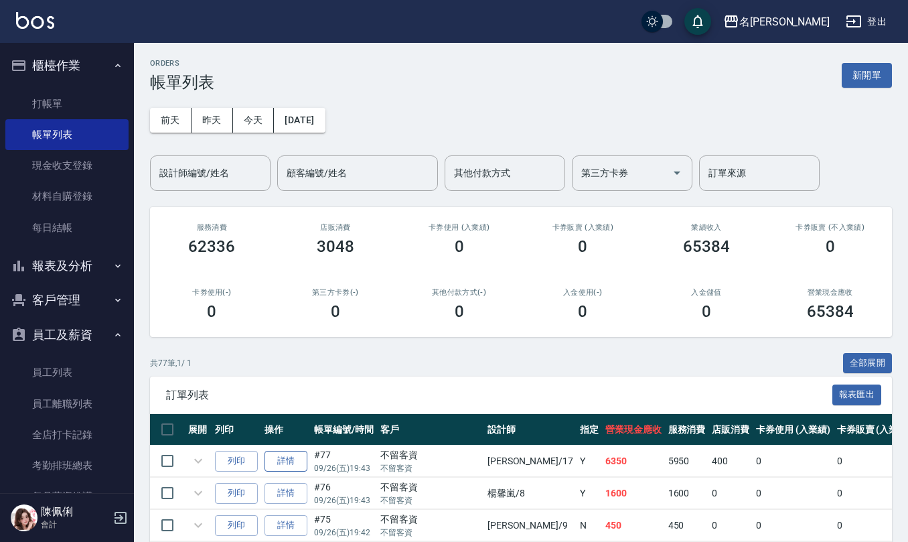
click at [300, 457] on link "詳情" at bounding box center [285, 460] width 43 height 21
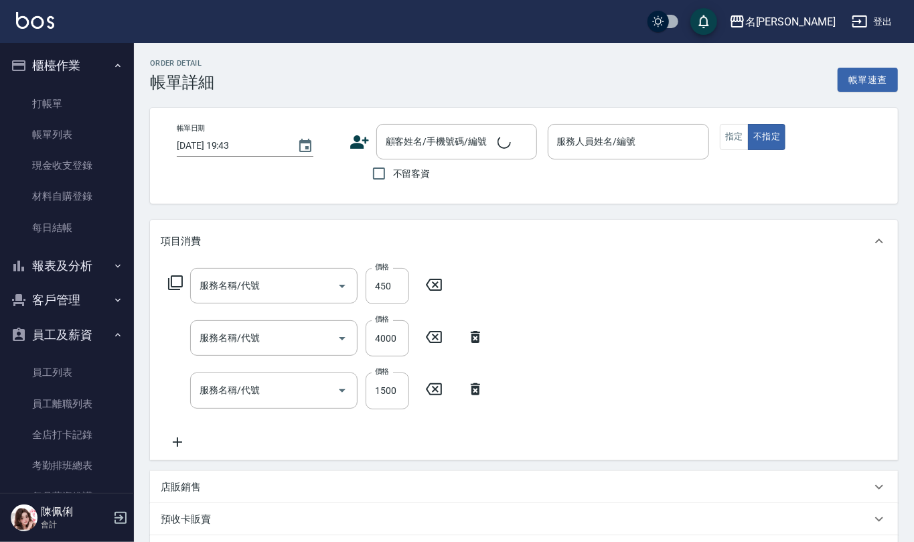
checkbox input "true"
type input "[PERSON_NAME]-17"
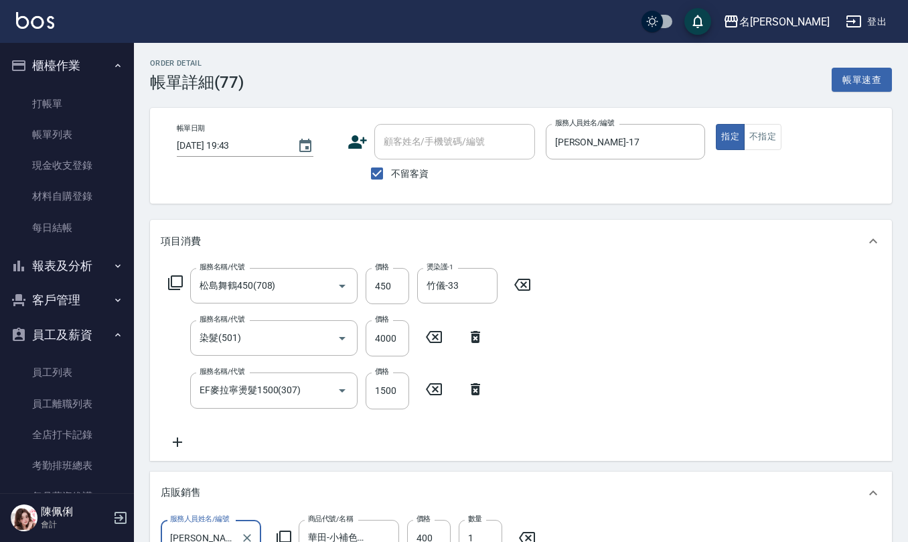
type input "松島舞鶴450(708)"
type input "染髮(501)"
type input "EF麥拉寧燙髮1500(307)"
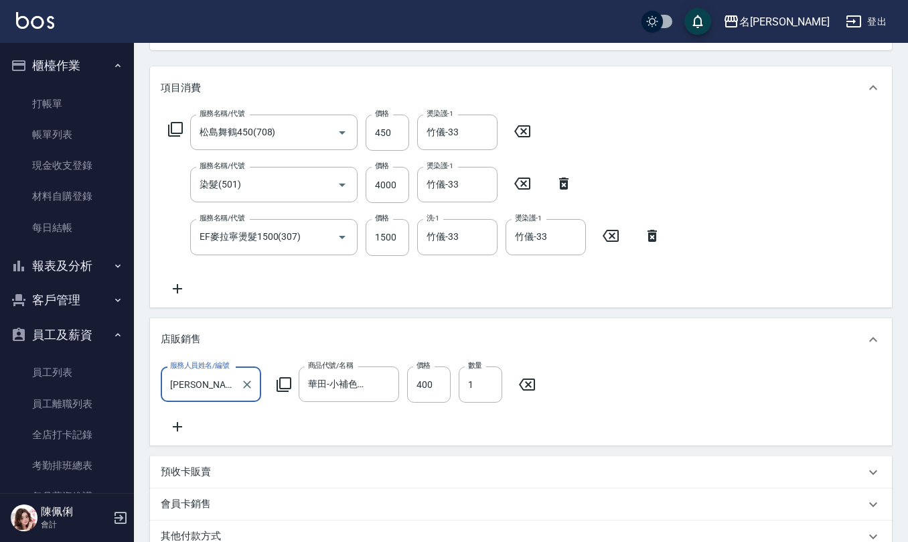
scroll to position [268, 0]
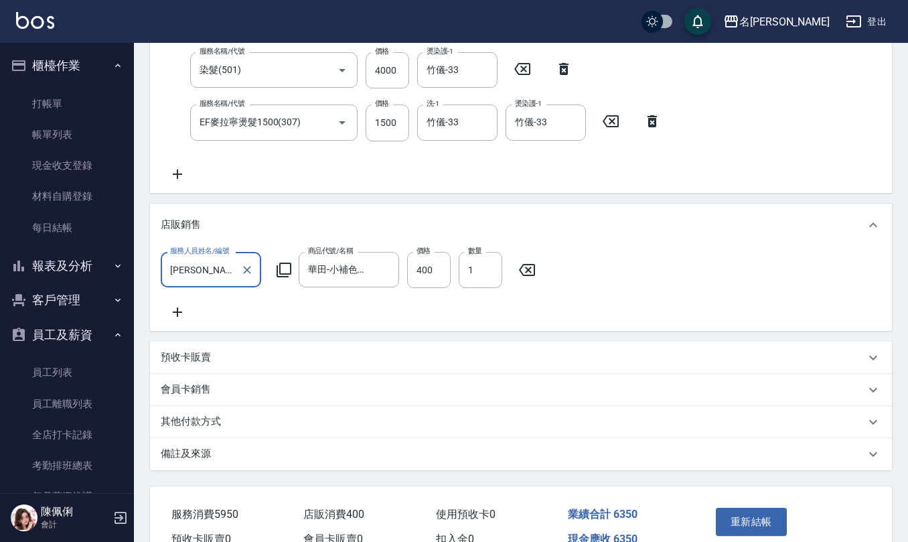
click at [249, 461] on div "備註及來源" at bounding box center [513, 453] width 704 height 14
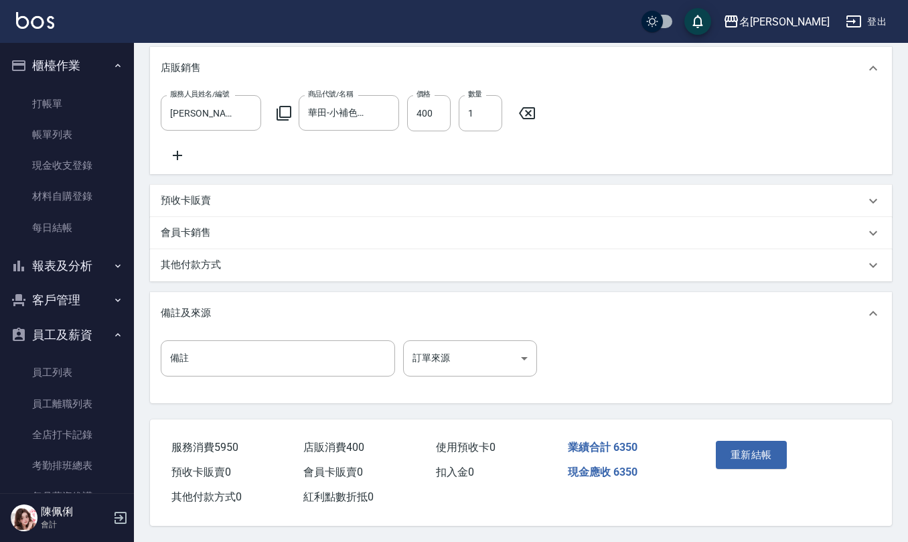
scroll to position [440, 0]
click at [268, 346] on input "備註" at bounding box center [278, 358] width 234 height 36
click at [179, 351] on input "ps開發" at bounding box center [278, 358] width 234 height 36
type input "ps開發"
click at [785, 459] on button "重新結帳" at bounding box center [751, 454] width 71 height 28
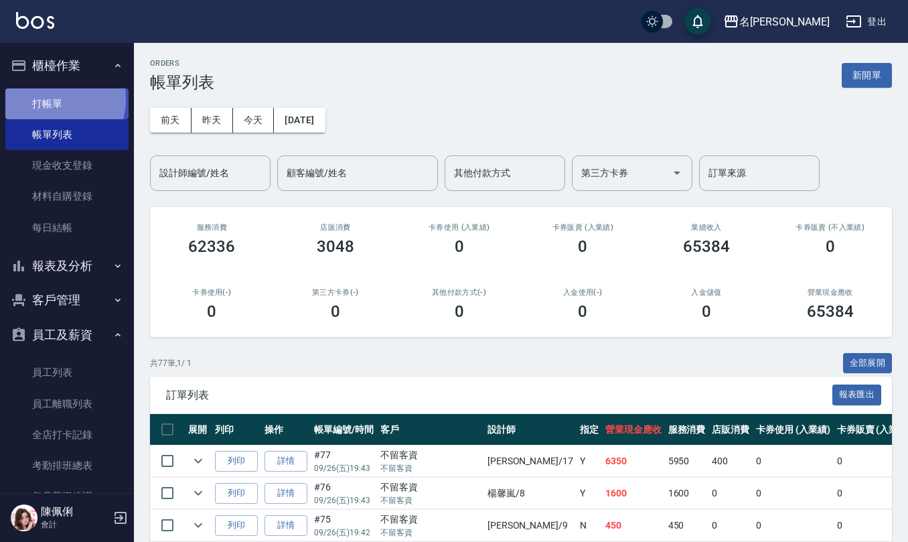
click at [46, 99] on link "打帳單" at bounding box center [66, 103] width 123 height 31
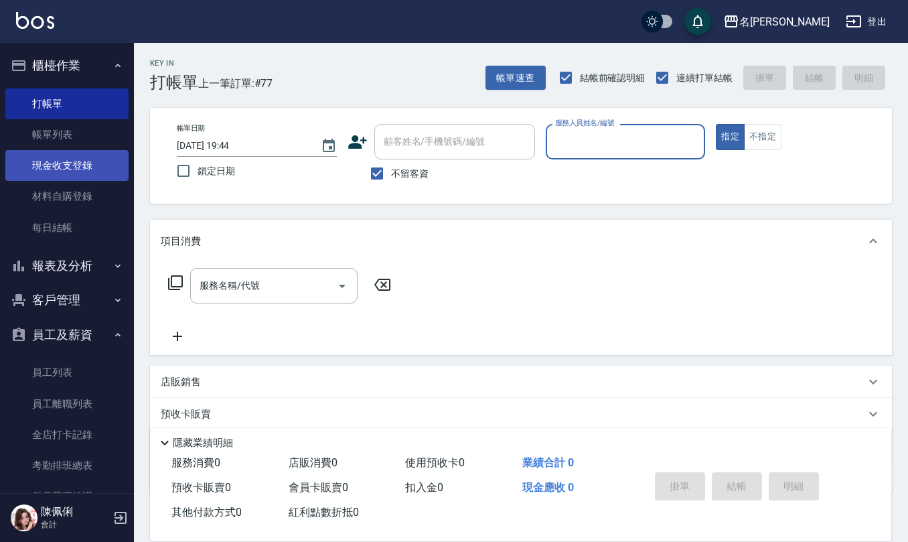
click at [68, 165] on link "現金收支登錄" at bounding box center [66, 165] width 123 height 31
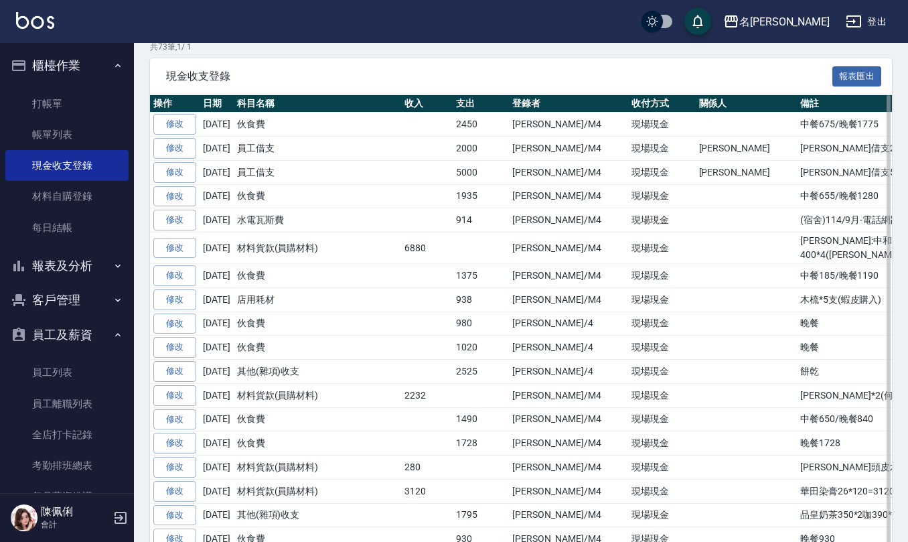
scroll to position [268, 0]
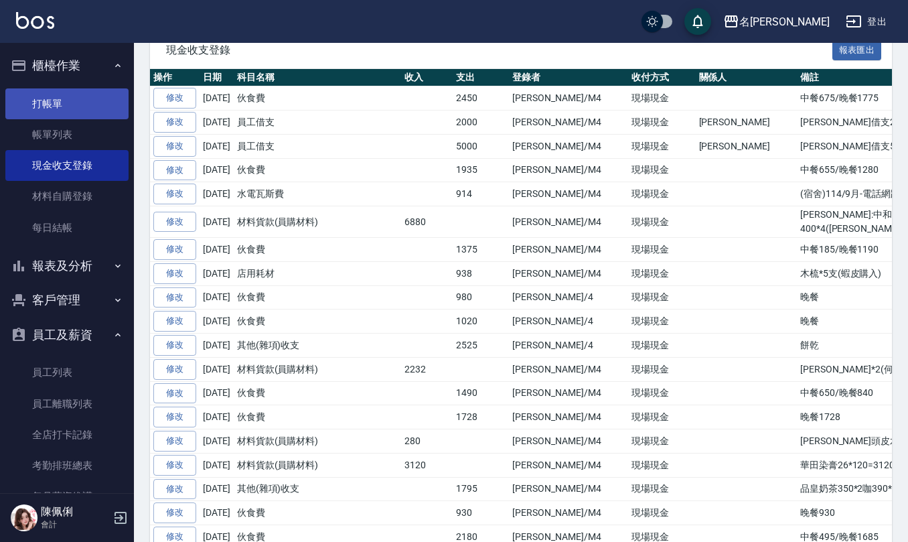
click at [79, 104] on link "打帳單" at bounding box center [66, 103] width 123 height 31
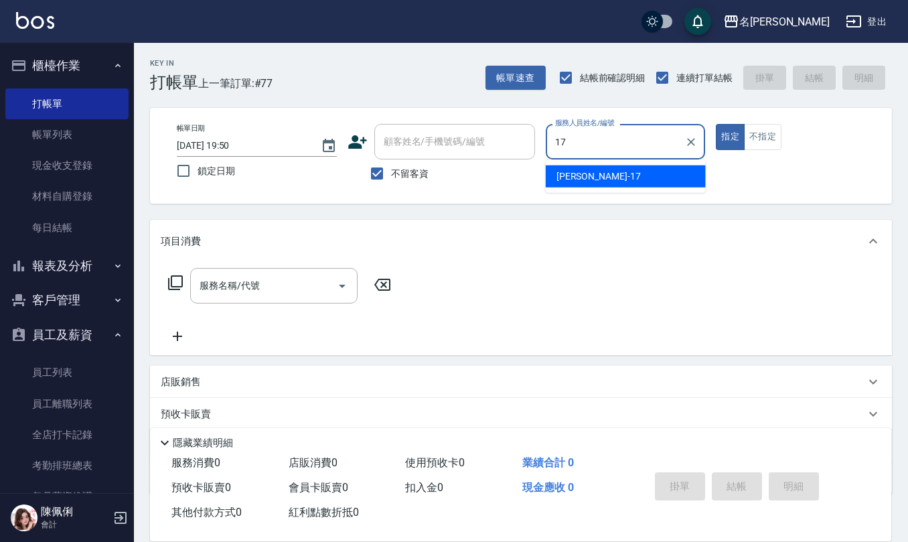
type input "[PERSON_NAME]-17"
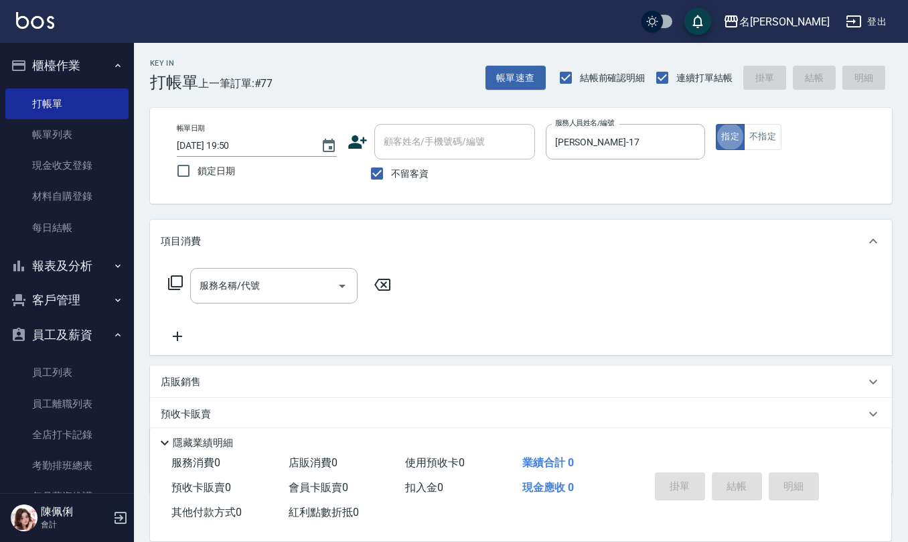
type button "true"
type input "3"
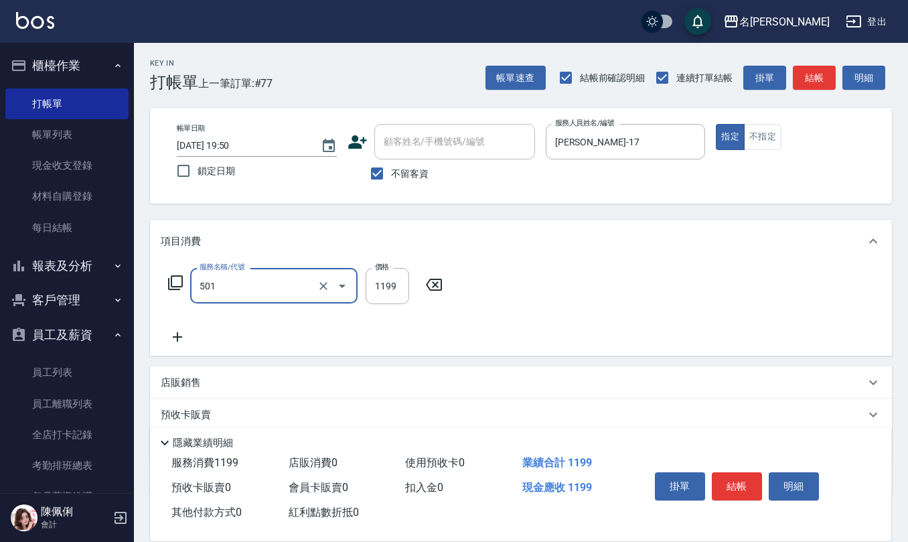
type input "染髮(501)"
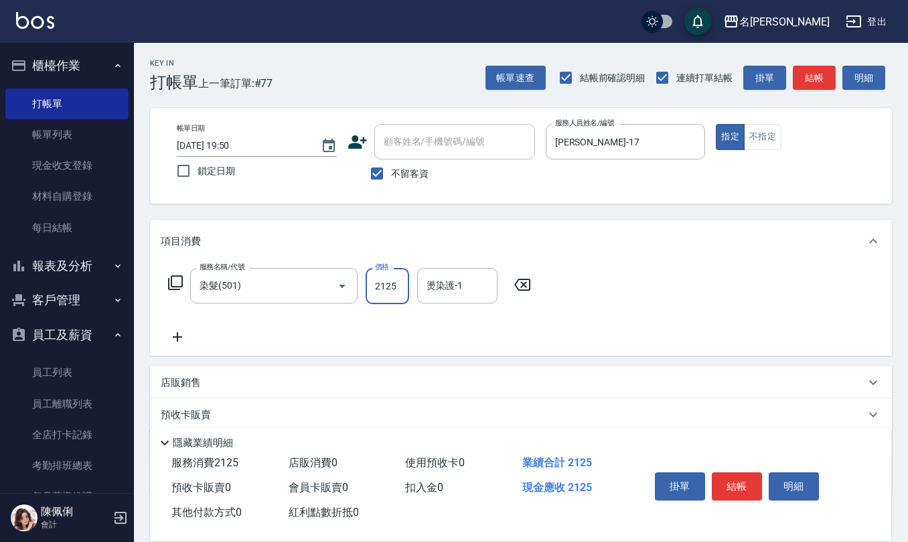
type input "2125"
type input "竹儀-33"
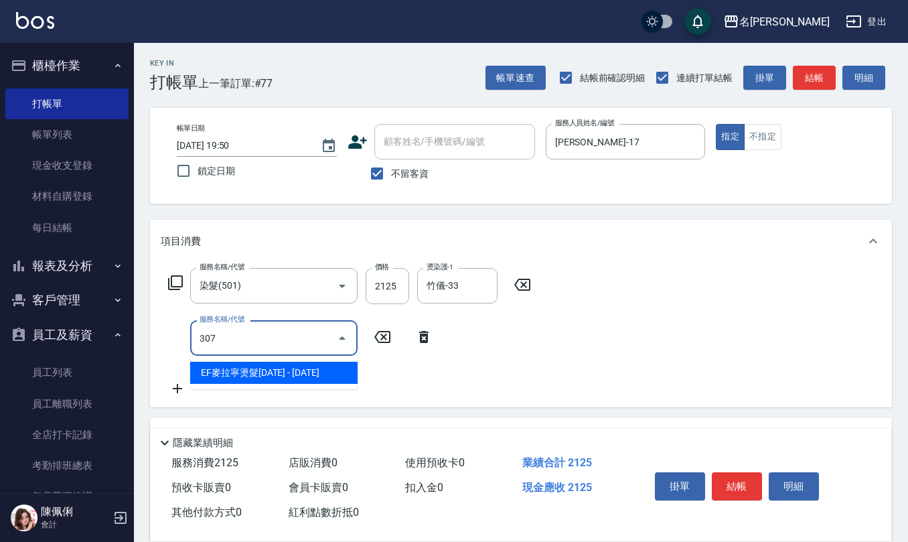
type input "EF麥拉寧燙髮1500(307)"
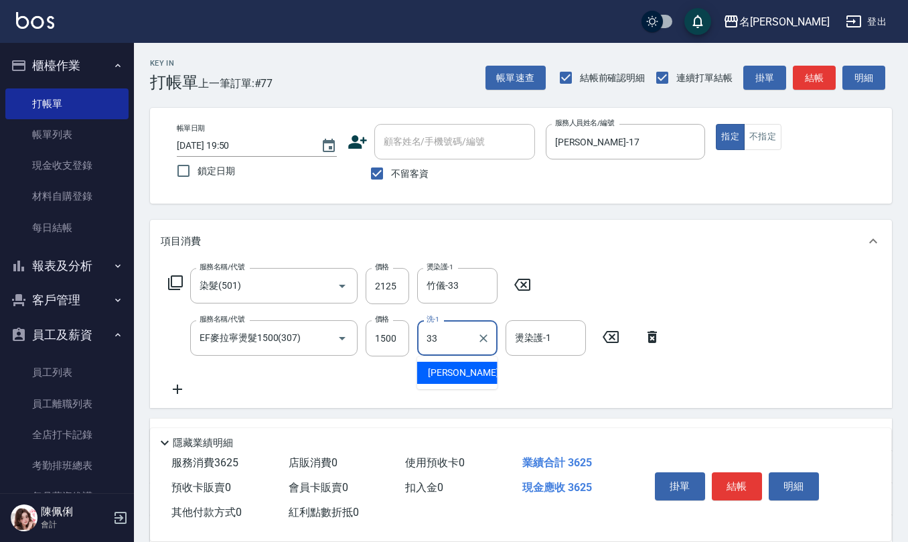
type input "竹儀-33"
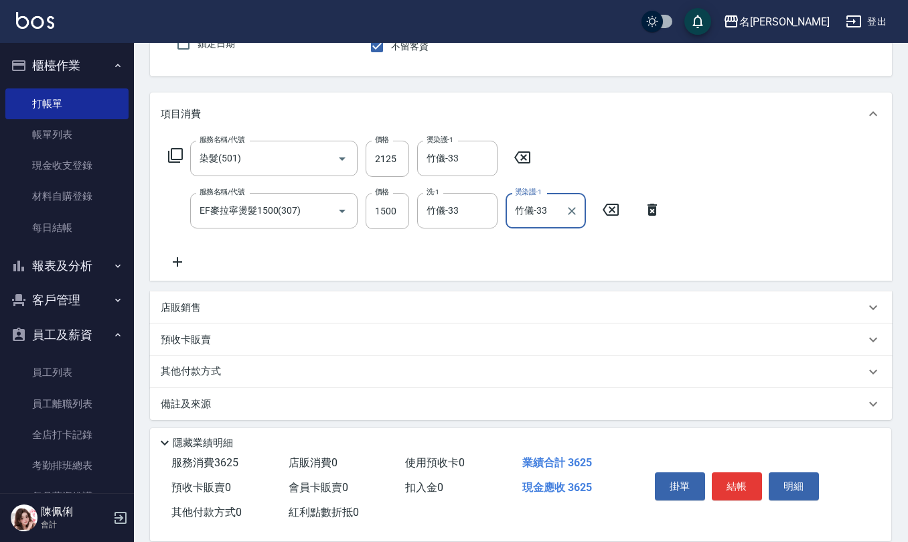
scroll to position [131, 0]
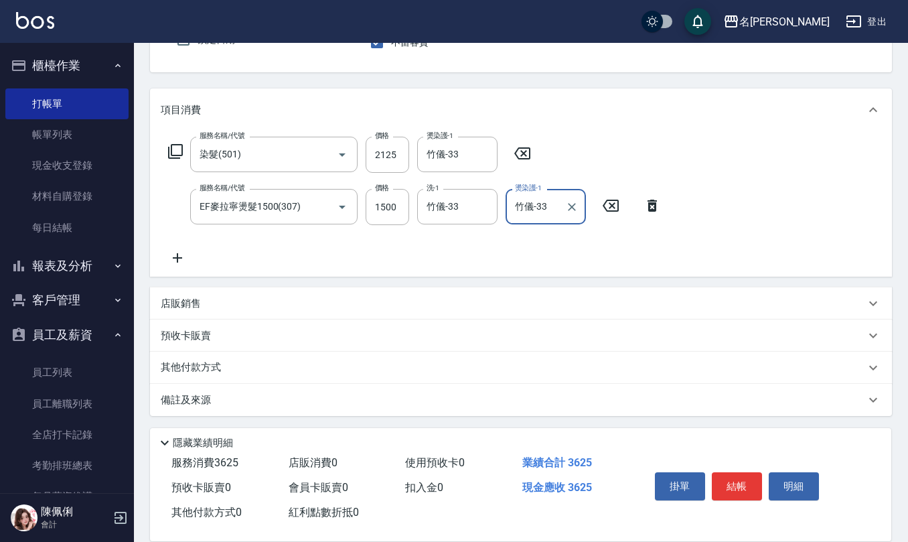
type input "竹儀-33"
click at [236, 301] on div "店販銷售" at bounding box center [513, 304] width 704 height 14
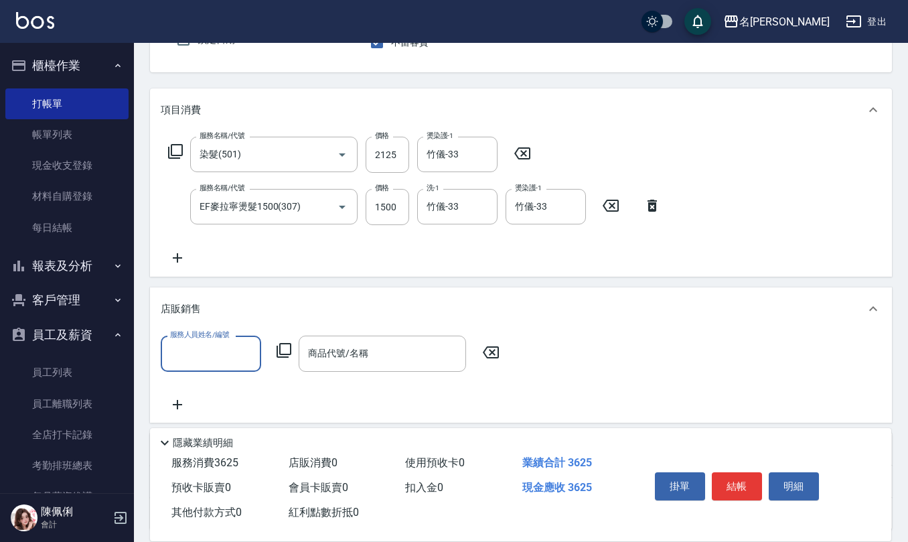
scroll to position [1, 0]
type input "[PERSON_NAME]-17"
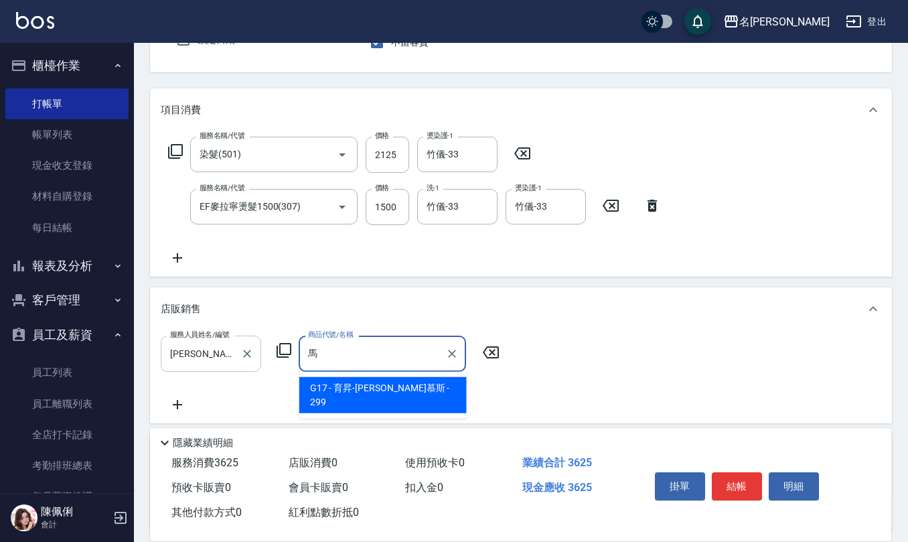
type input "育昇-[PERSON_NAME]"
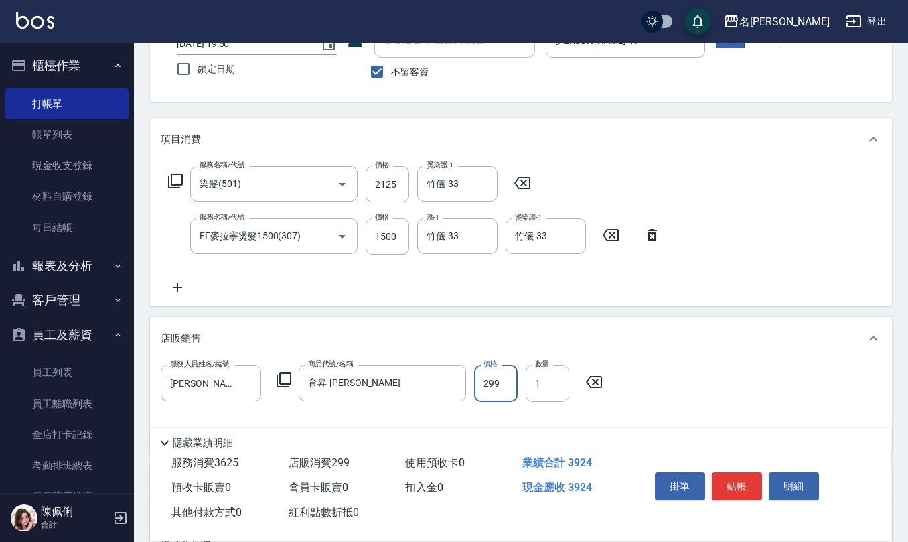
scroll to position [67, 0]
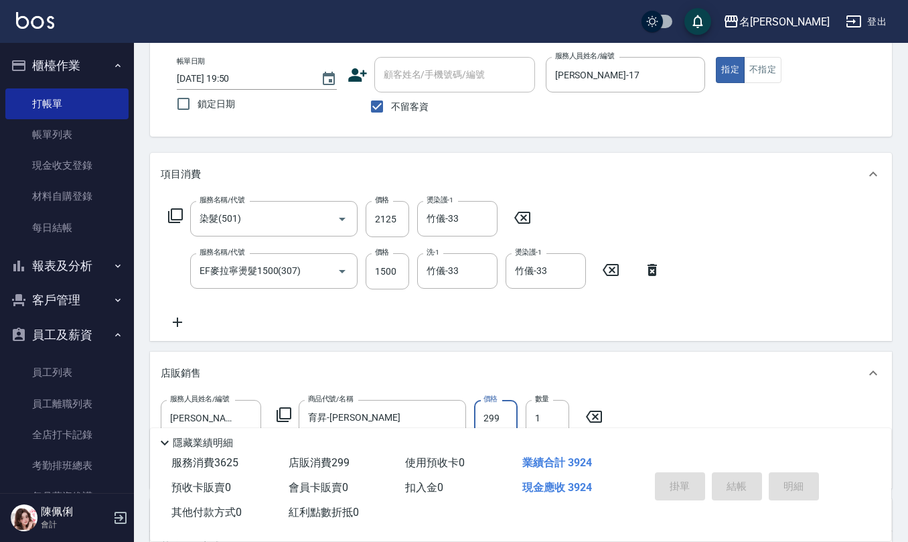
type input "[DATE] 19:52"
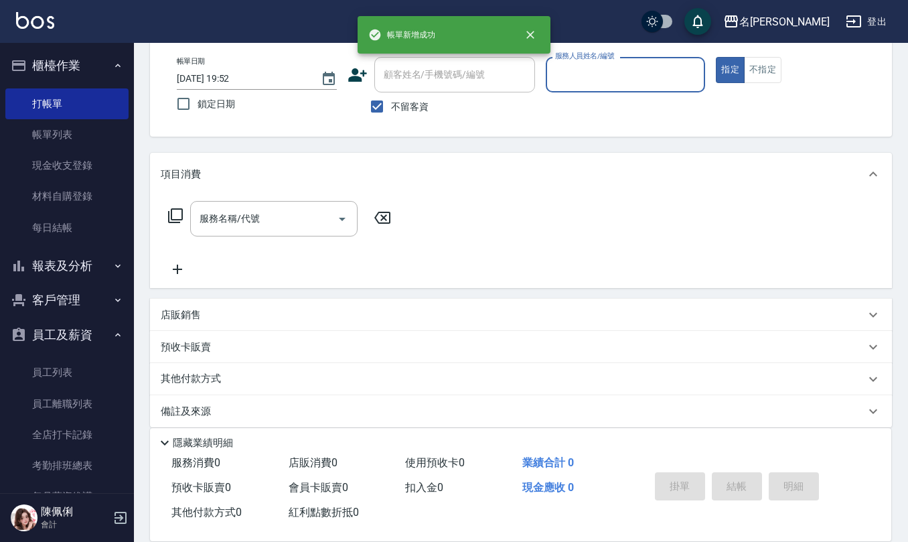
scroll to position [0, 0]
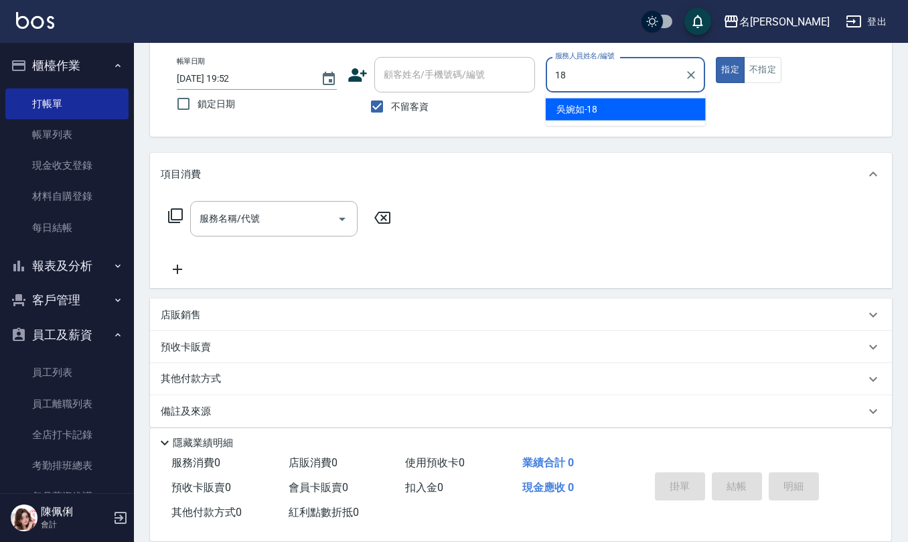
type input "[PERSON_NAME]-18"
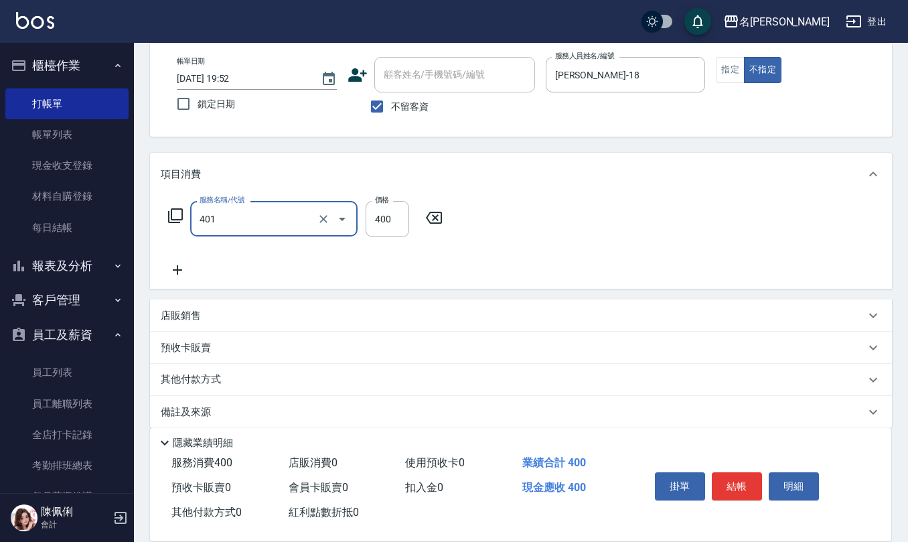
type input "剪髮(401)"
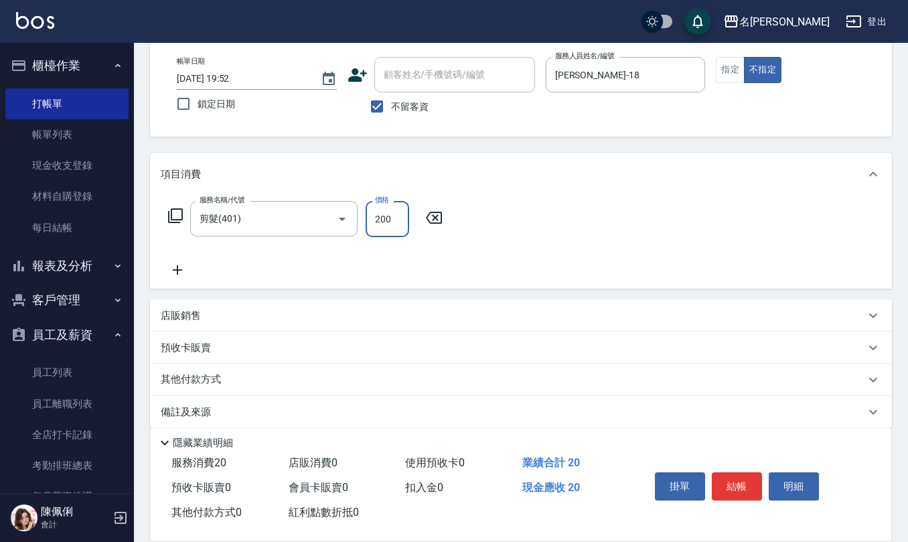
type input "200"
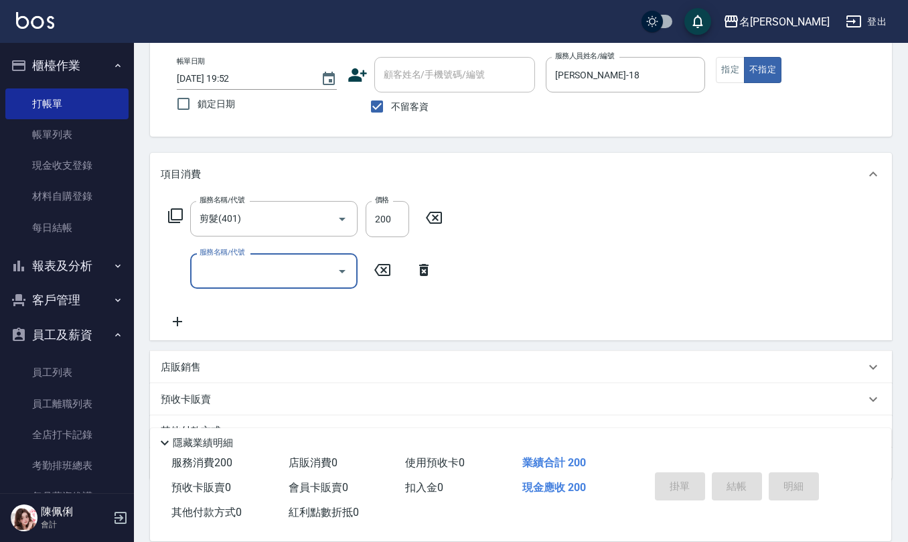
type input "[DATE] 19:53"
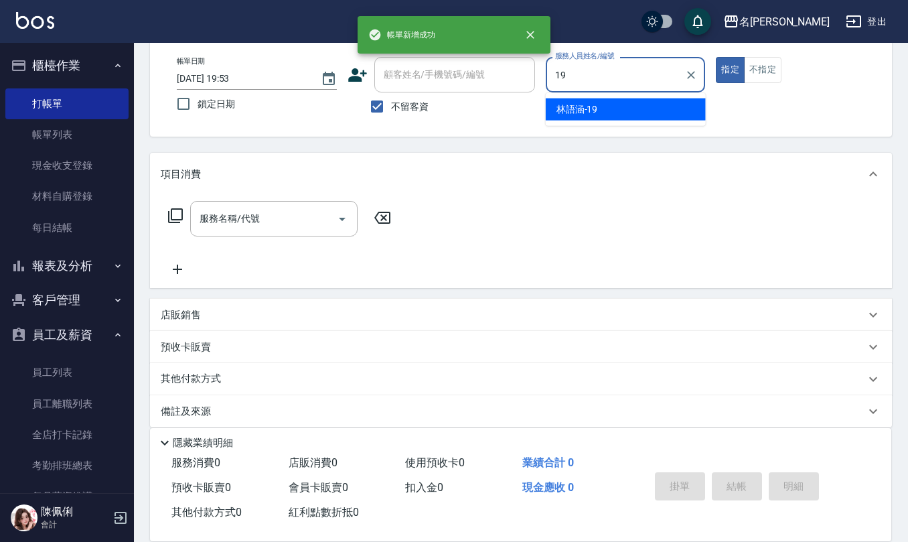
type input "[PERSON_NAME]-19"
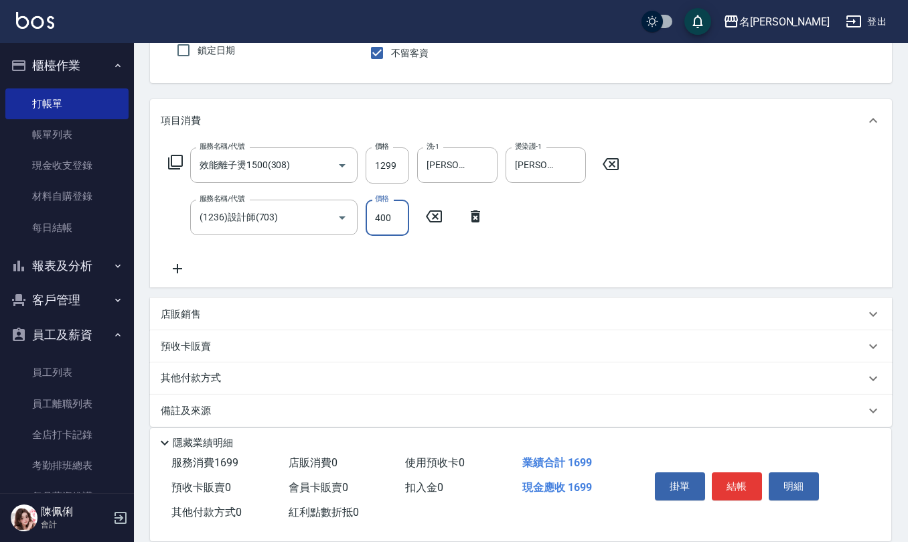
scroll to position [131, 0]
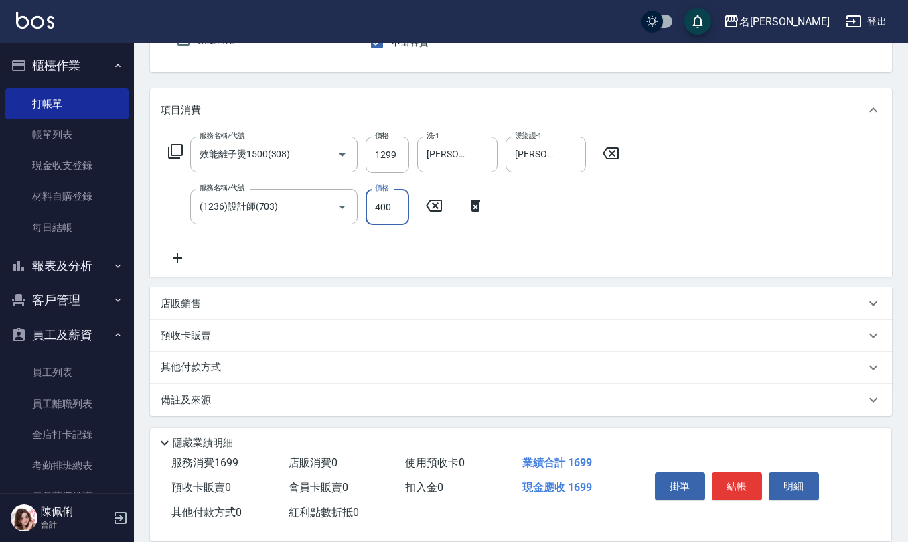
click at [214, 405] on div "備註及來源" at bounding box center [513, 400] width 704 height 14
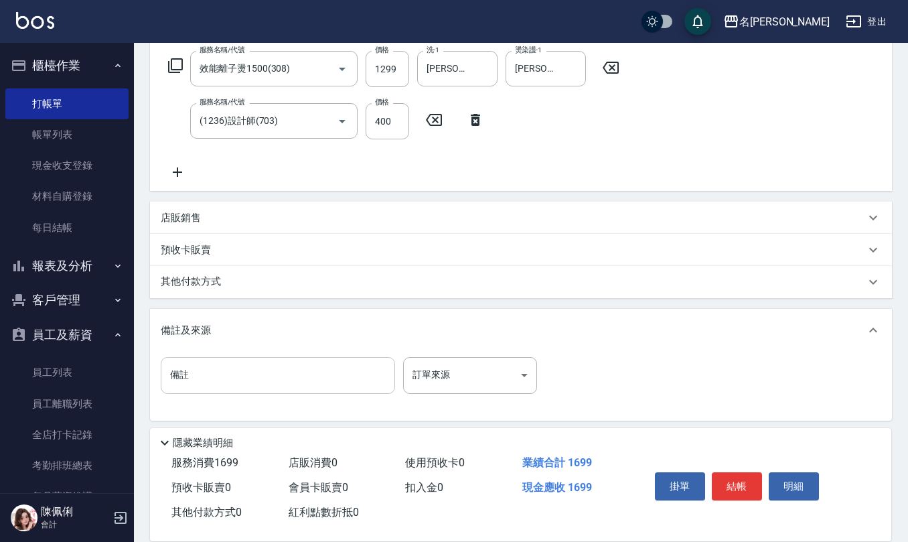
scroll to position [221, 0]
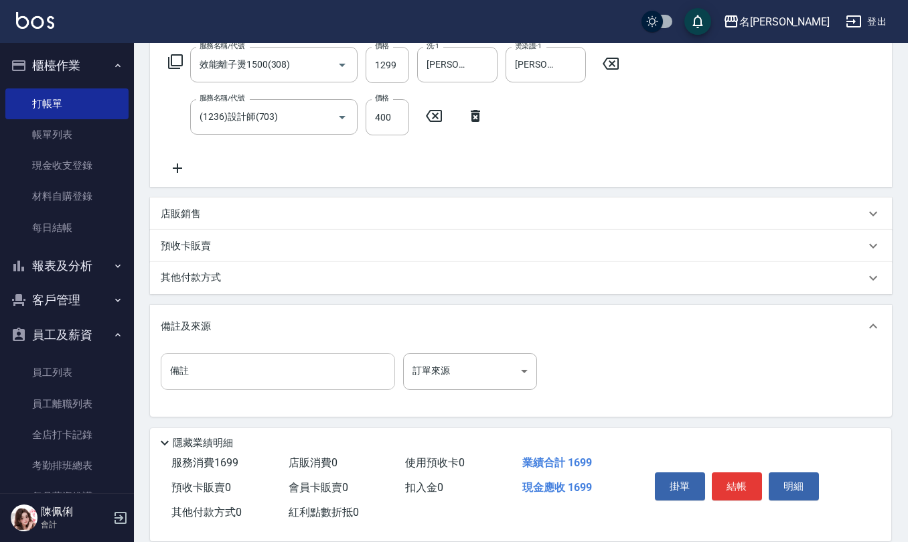
click at [196, 379] on input "備註" at bounding box center [278, 371] width 234 height 36
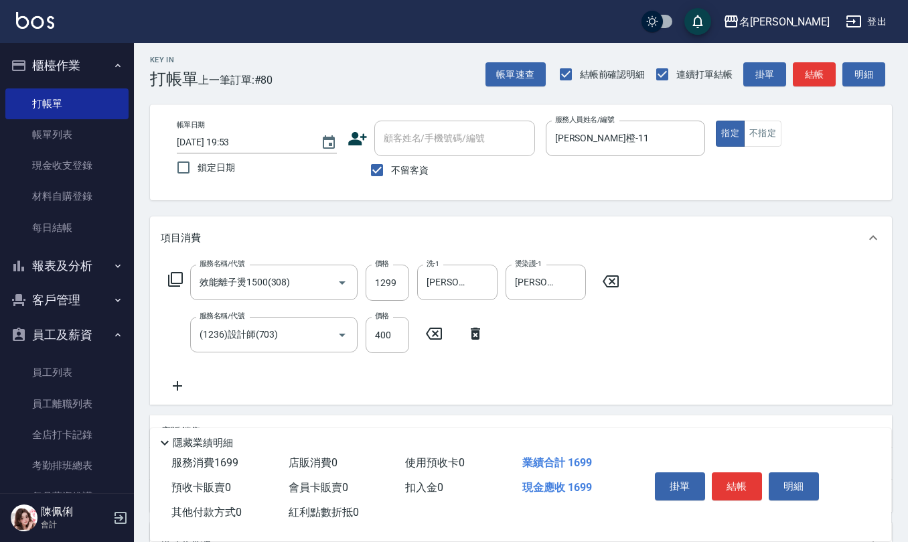
scroll to position [0, 0]
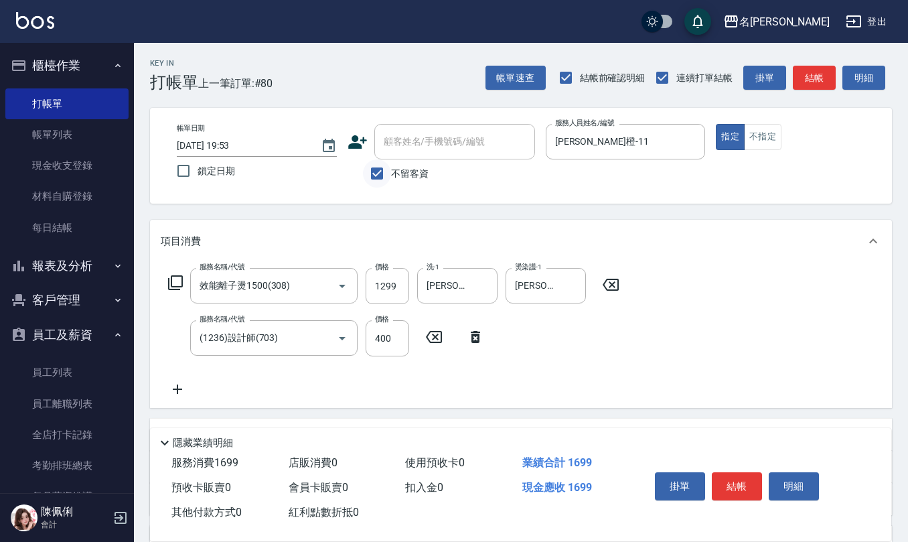
click at [368, 169] on input "不留客資" at bounding box center [377, 173] width 28 height 28
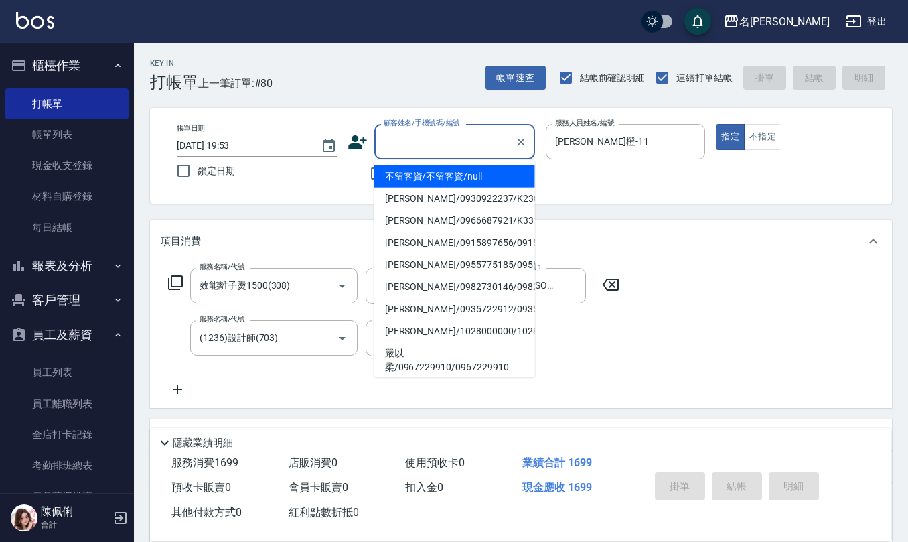
click at [419, 146] on input "顧客姓名/手機號碼/編號" at bounding box center [444, 141] width 129 height 23
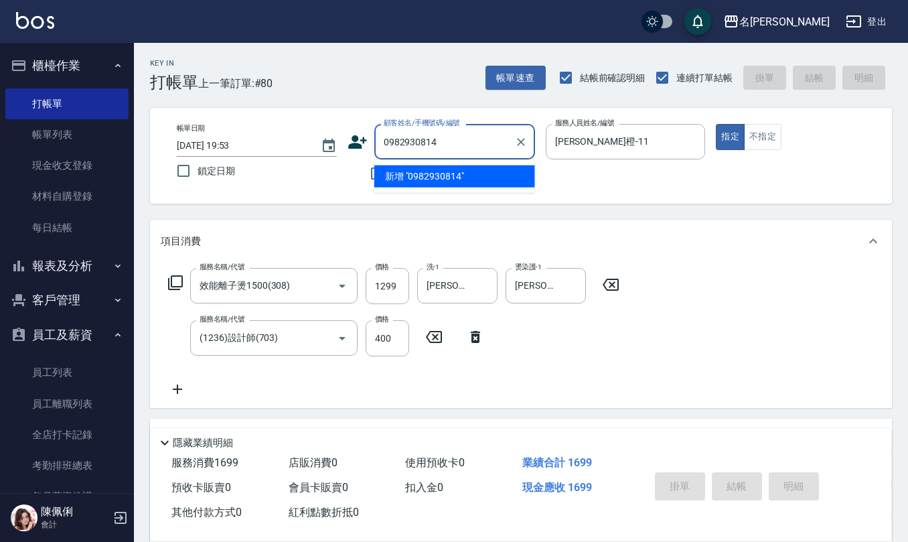
drag, startPoint x: 270, startPoint y: 151, endPoint x: 197, endPoint y: 151, distance: 73.6
click at [218, 151] on div "帳單日期 [DATE] 19:53 鎖定日期 顧客姓名/手機號碼/編號 0982930814 顧客姓名/手機號碼/編號 不留客資 服務人員姓名/編號 [PER…" at bounding box center [521, 156] width 710 height 64
drag, startPoint x: 465, startPoint y: 137, endPoint x: 164, endPoint y: 175, distance: 303.0
click at [202, 166] on div "帳單日期 [DATE] 19:53 鎖定日期 顧客姓名/手機號碼/編號 0982930814 顧客姓名/手機號碼/編號 不留客資 服務人員姓名/編號 [PER…" at bounding box center [521, 156] width 710 height 64
click at [355, 137] on icon at bounding box center [357, 141] width 19 height 13
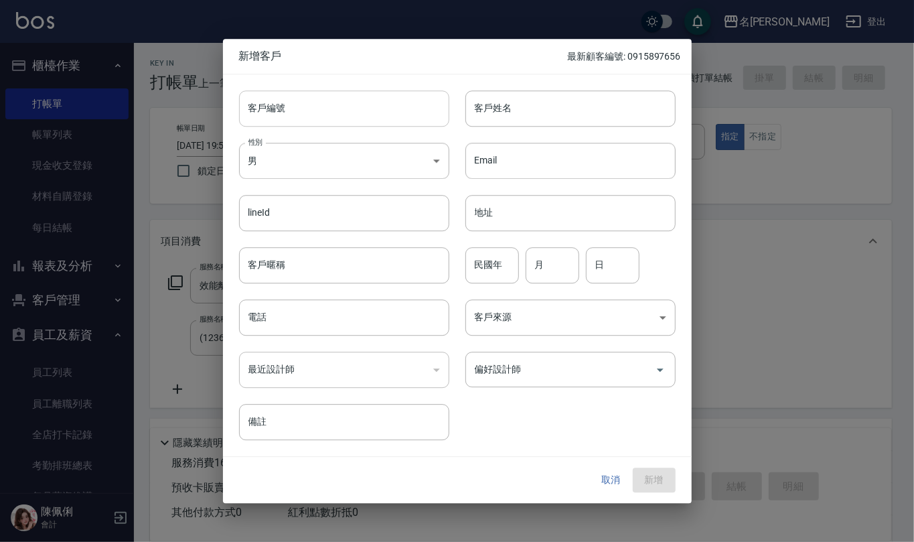
click at [369, 103] on input "客戶編號" at bounding box center [344, 108] width 210 height 36
paste input "0982930814"
click at [329, 311] on input "電話" at bounding box center [344, 317] width 210 height 36
paste input "0982930814"
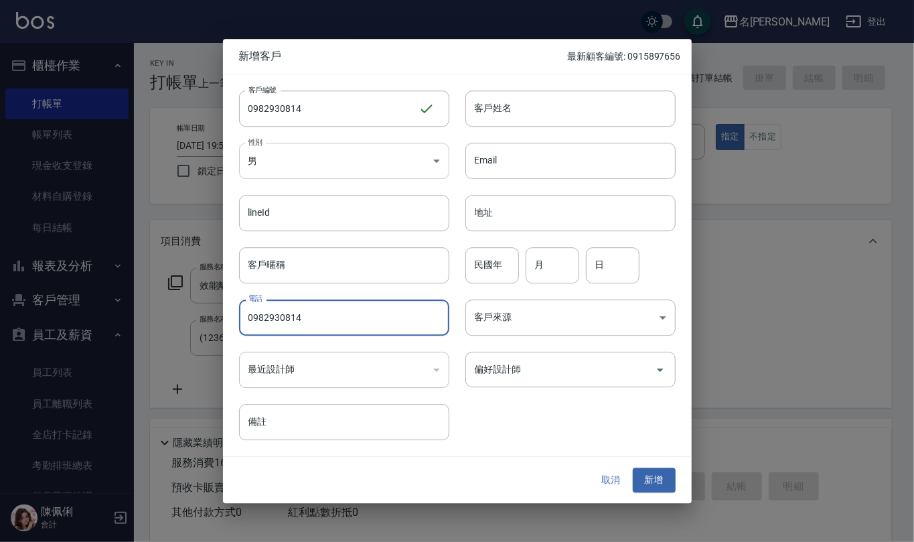
click at [389, 143] on body "名留仁二 登出 櫃檯作業 打帳單 帳單列表 現金收支登錄 材料自購登錄 每日結帳 報表及分析 報表目錄 店家區間累計表 店家日報表 互助日報表 互助月報表 互…" at bounding box center [457, 397] width 914 height 795
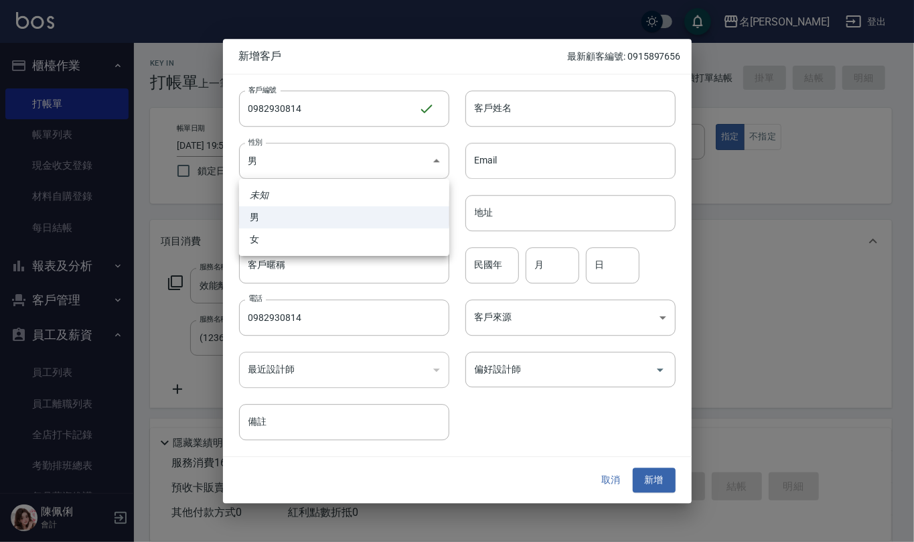
click at [365, 230] on li "女" at bounding box center [344, 239] width 210 height 22
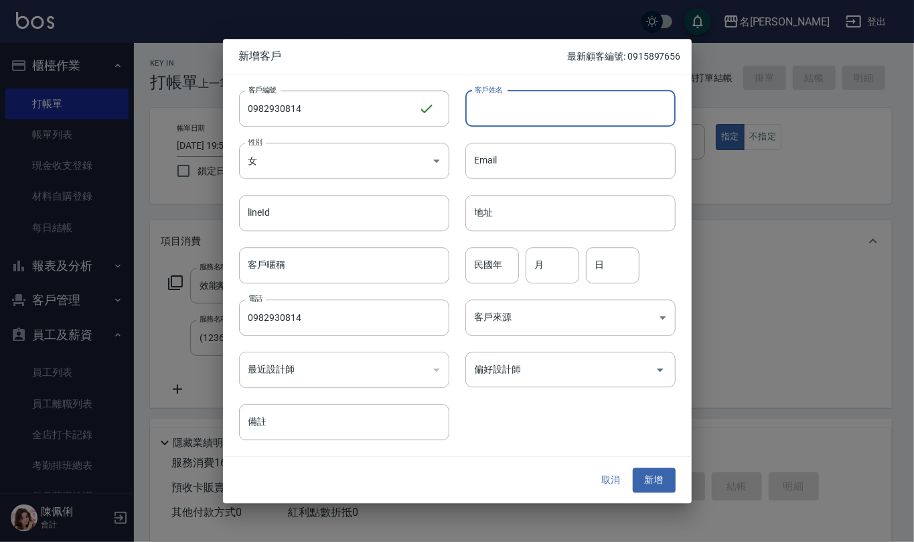
click at [539, 94] on input "客戶姓名" at bounding box center [570, 108] width 210 height 36
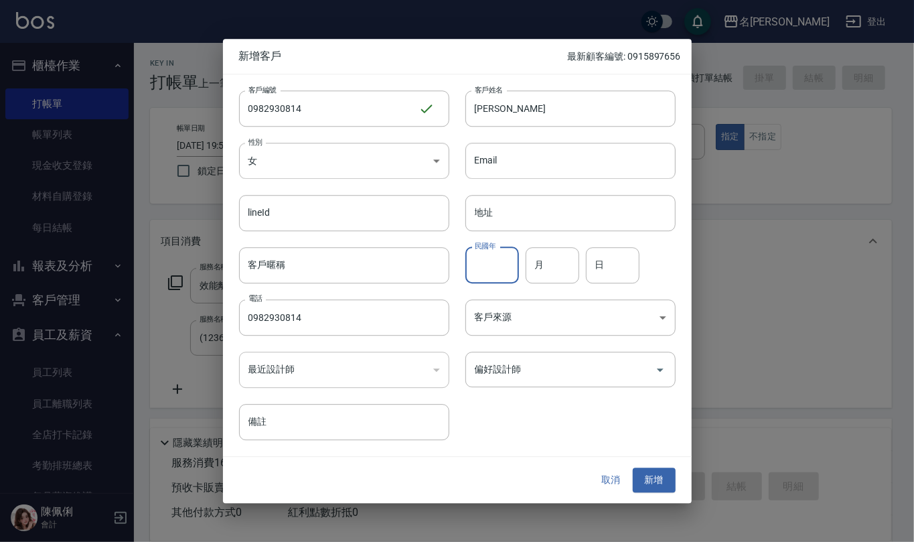
click at [486, 266] on input "民國年" at bounding box center [492, 265] width 54 height 36
click at [665, 485] on button "新增" at bounding box center [654, 480] width 43 height 25
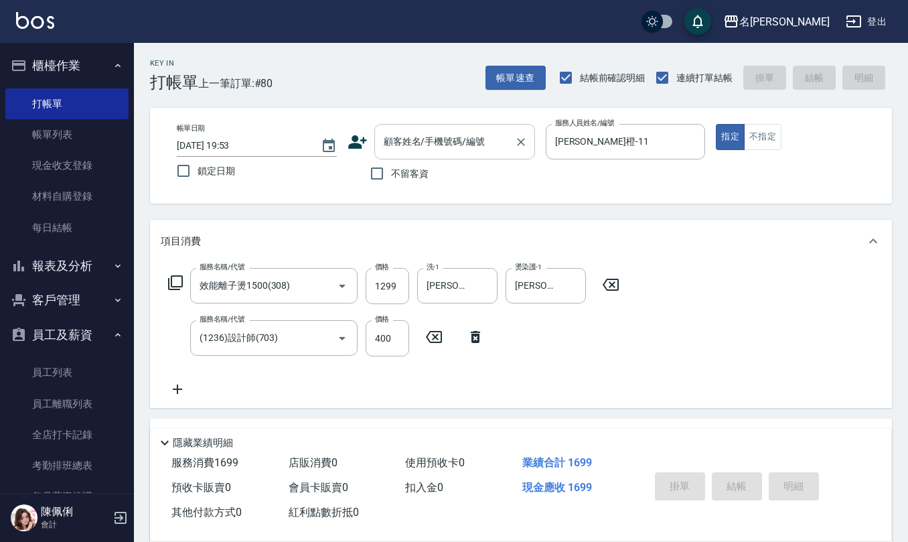
click at [415, 140] on input "顧客姓名/手機號碼/編號" at bounding box center [444, 141] width 129 height 23
paste input "0982930814"
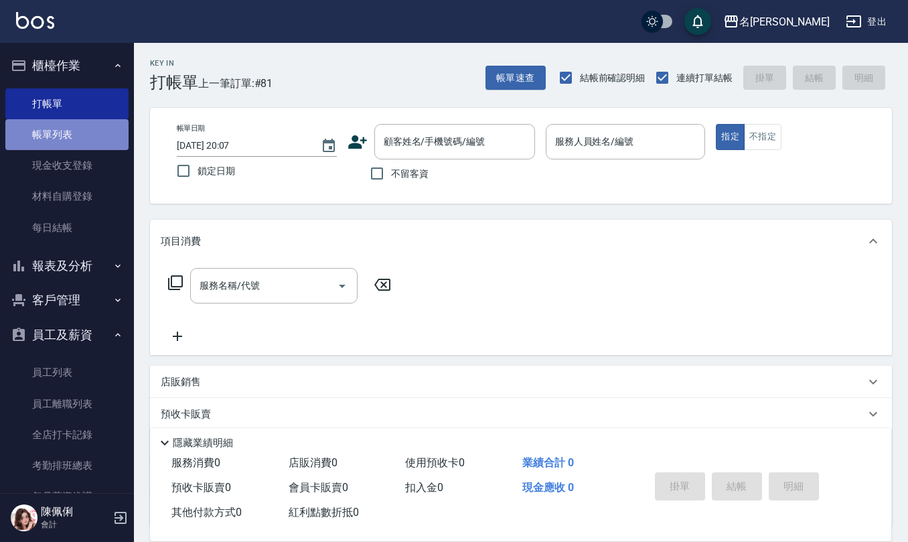
click at [84, 147] on link "帳單列表" at bounding box center [66, 134] width 123 height 31
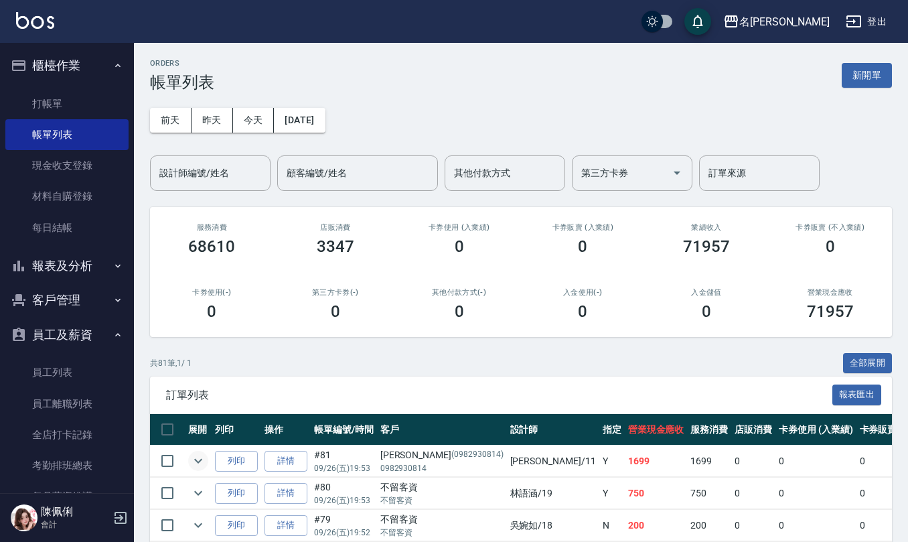
click at [201, 462] on icon "expand row" at bounding box center [198, 460] width 16 height 16
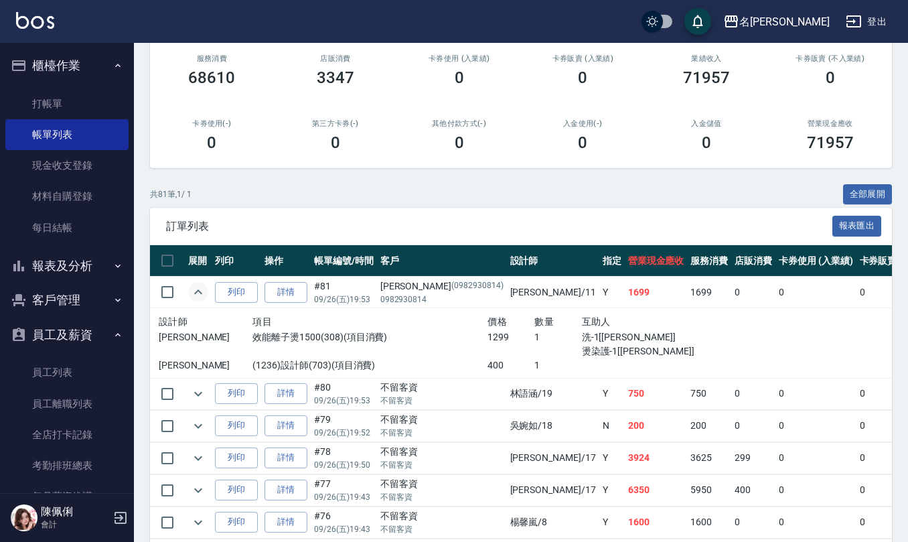
scroll to position [178, 0]
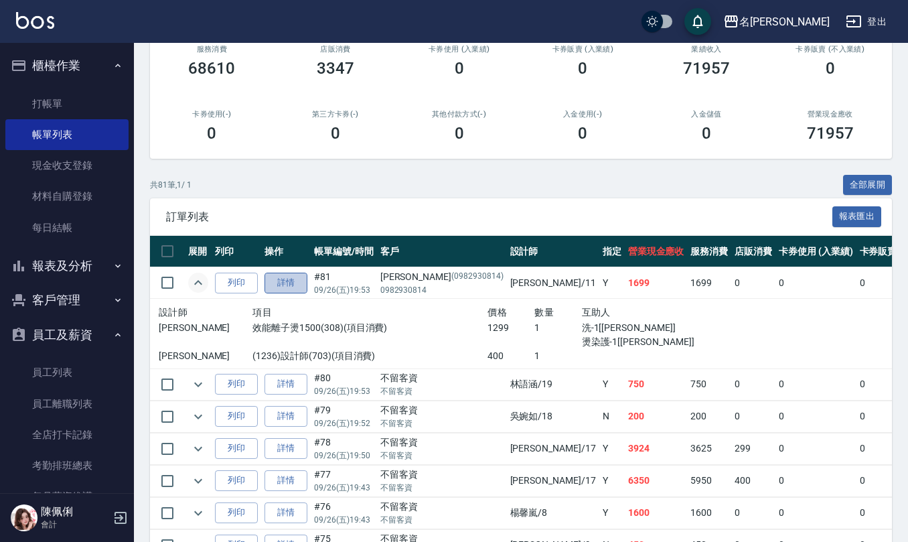
click at [291, 282] on link "詳情" at bounding box center [285, 282] width 43 height 21
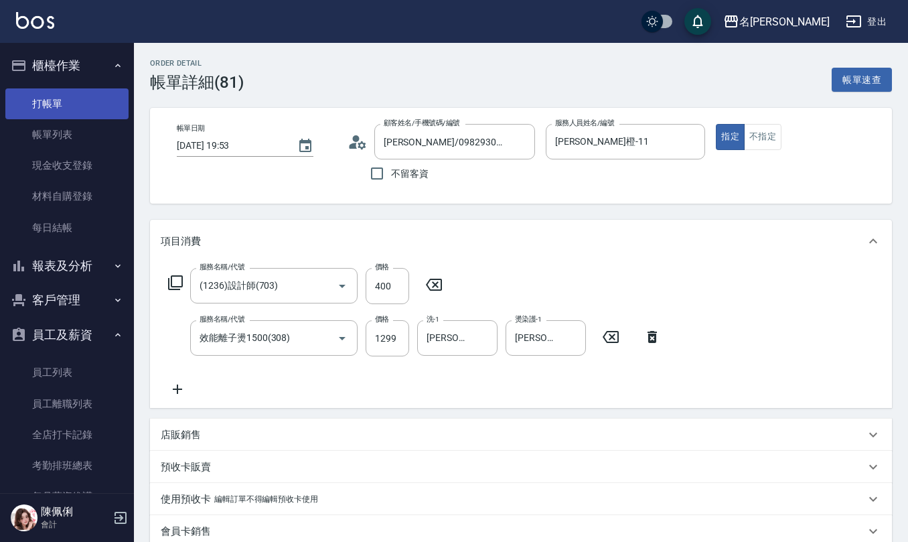
click at [35, 98] on link "打帳單" at bounding box center [66, 103] width 123 height 31
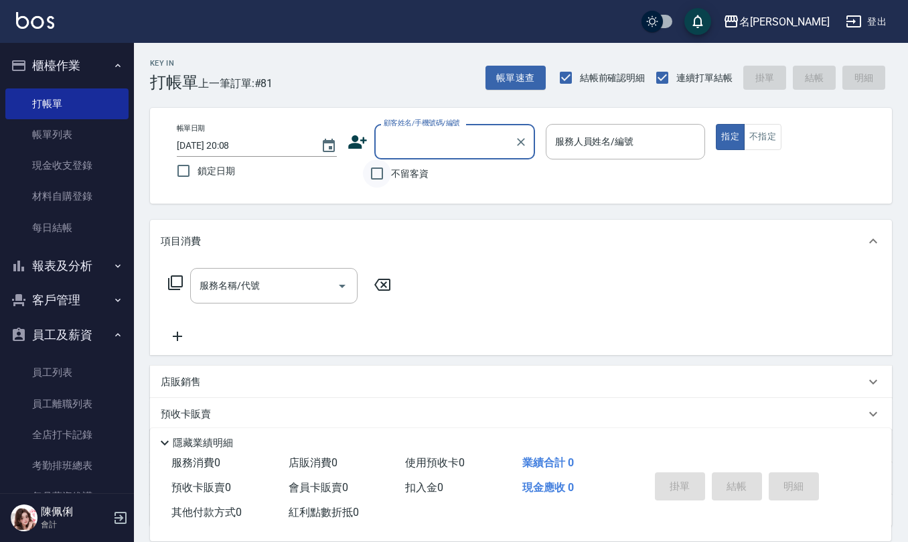
click at [389, 177] on input "不留客資" at bounding box center [377, 173] width 28 height 28
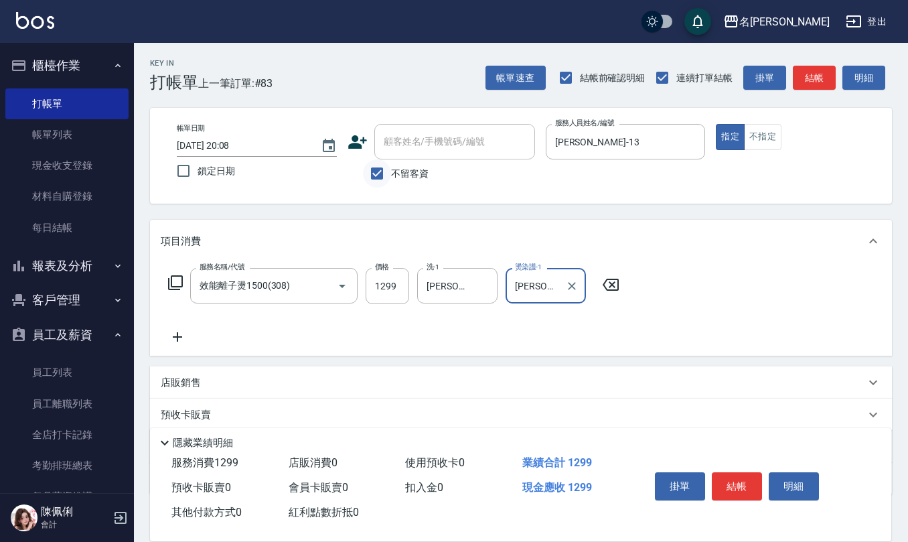
click at [382, 167] on input "不留客資" at bounding box center [377, 173] width 28 height 28
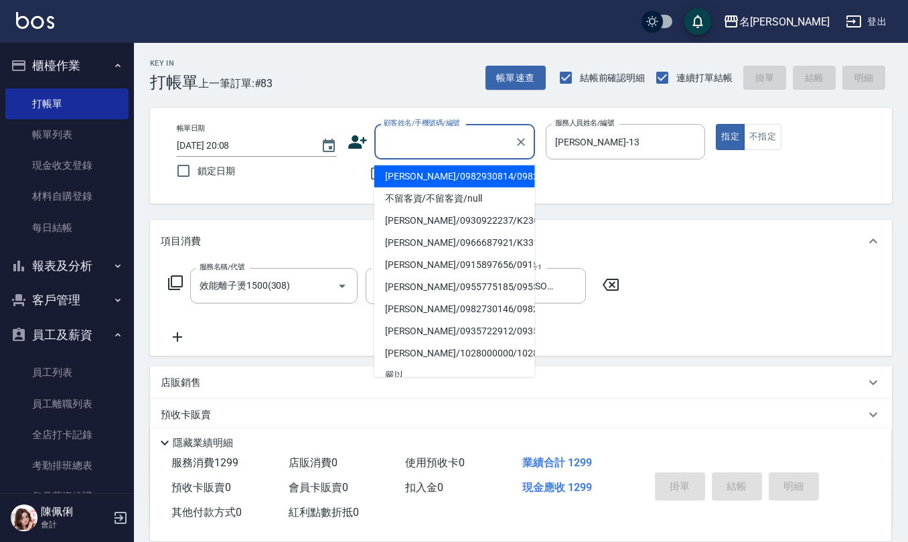
click at [462, 138] on div "顧客姓名/手機號碼/編號 顧客姓名/手機號碼/編號" at bounding box center [454, 141] width 161 height 35
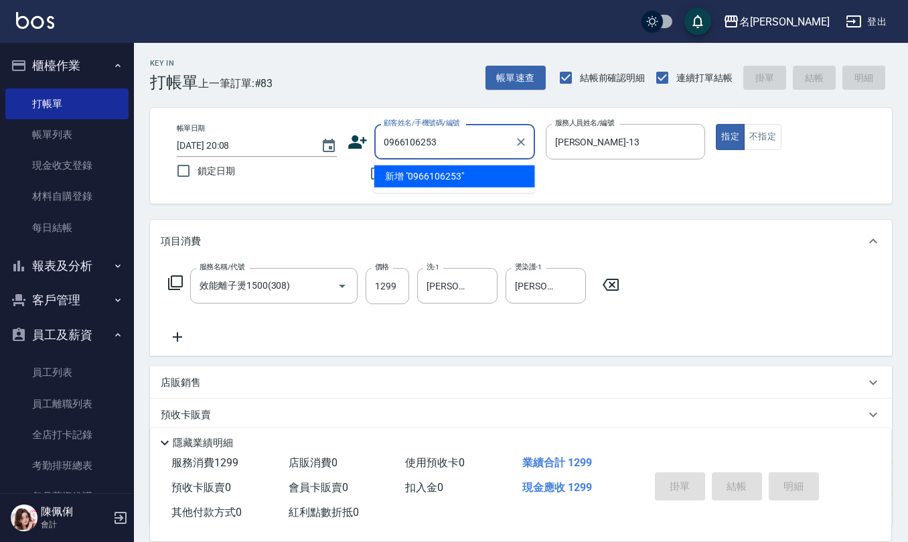
drag, startPoint x: 462, startPoint y: 138, endPoint x: 146, endPoint y: 124, distance: 316.3
click at [215, 149] on div "帳單日期 [DATE] 20:08 鎖定日期 顧客姓名/手機號碼/編號 0966106253 顧客姓名/手機號碼/編號 不留客資 服務人員姓名/編號 [PER…" at bounding box center [521, 156] width 710 height 64
click at [351, 135] on icon at bounding box center [357, 142] width 20 height 20
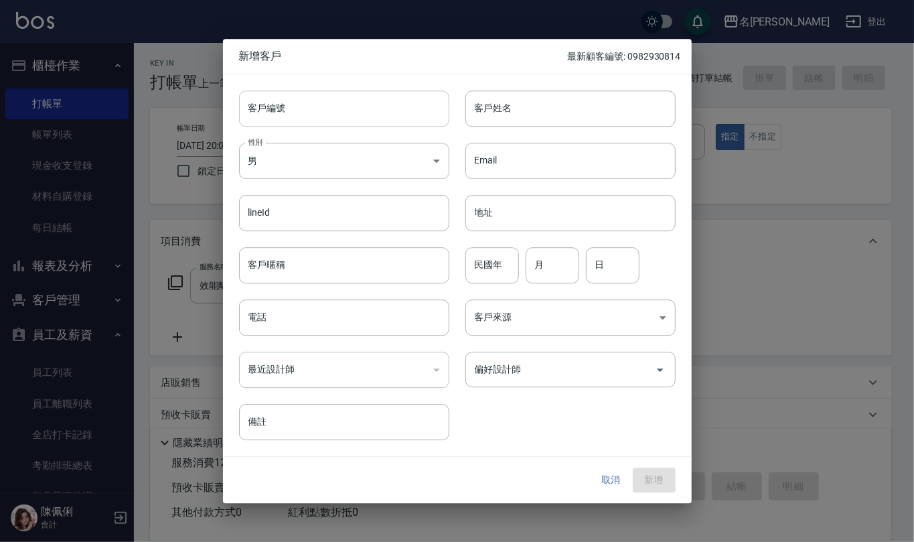
click at [356, 113] on input "客戶編號" at bounding box center [344, 108] width 210 height 36
paste input "0966106253"
click at [343, 331] on input "電話" at bounding box center [344, 317] width 210 height 36
paste input "0966106253"
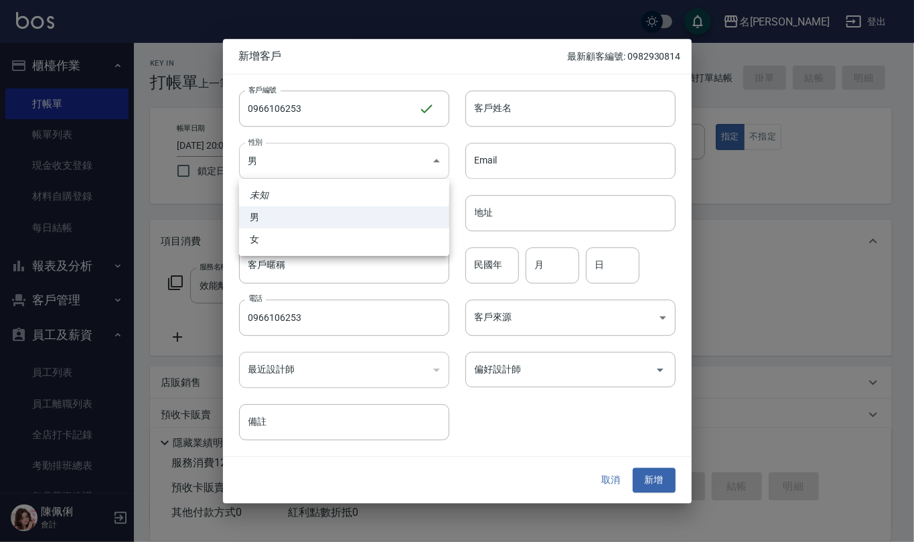
click at [375, 156] on body "名留仁二 登出 櫃檯作業 打帳單 帳單列表 現金收支登錄 材料自購登錄 每日結帳 報表及分析 報表目錄 店家區間累計表 店家日報表 互助日報表 互助月報表 互…" at bounding box center [457, 326] width 914 height 653
click at [357, 237] on li "女" at bounding box center [344, 239] width 210 height 22
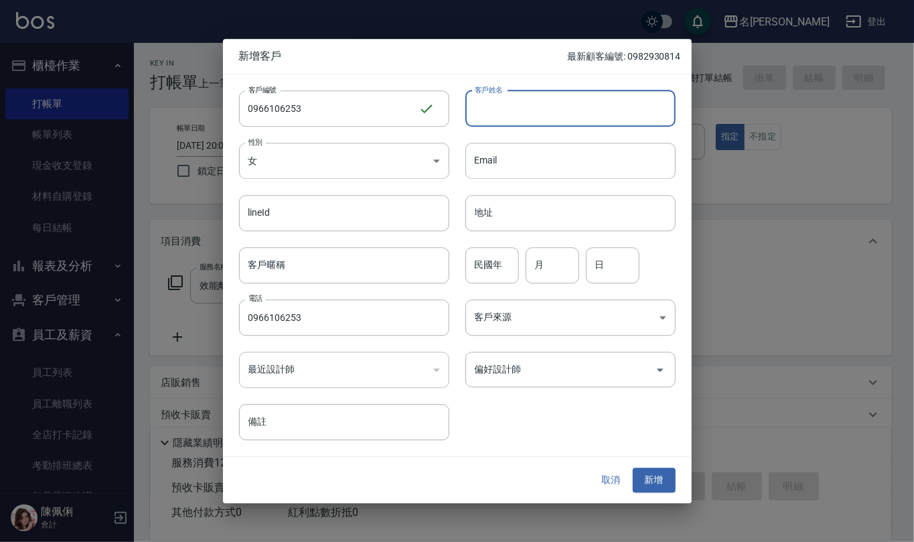
click at [564, 92] on input "客戶姓名" at bounding box center [570, 108] width 210 height 36
click at [499, 265] on input "民國年" at bounding box center [492, 265] width 54 height 36
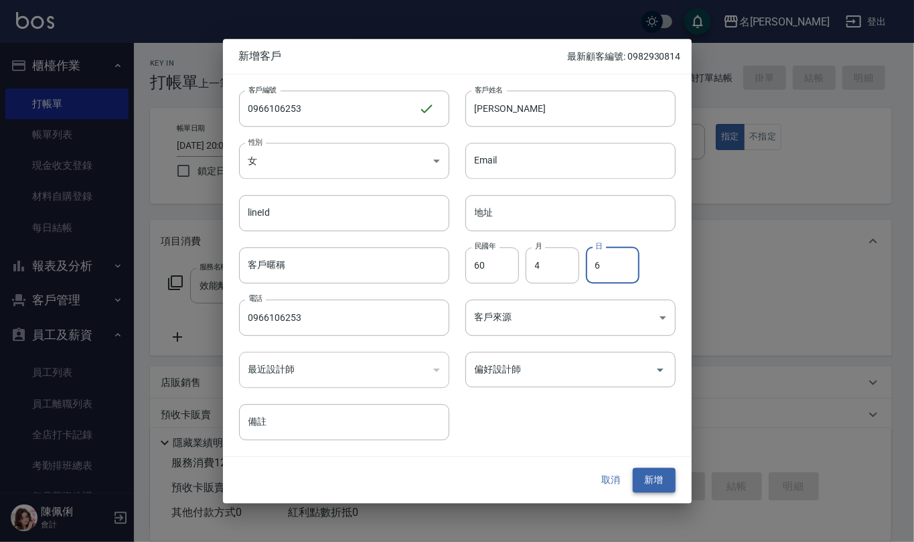
click at [653, 482] on button "新增" at bounding box center [654, 480] width 43 height 25
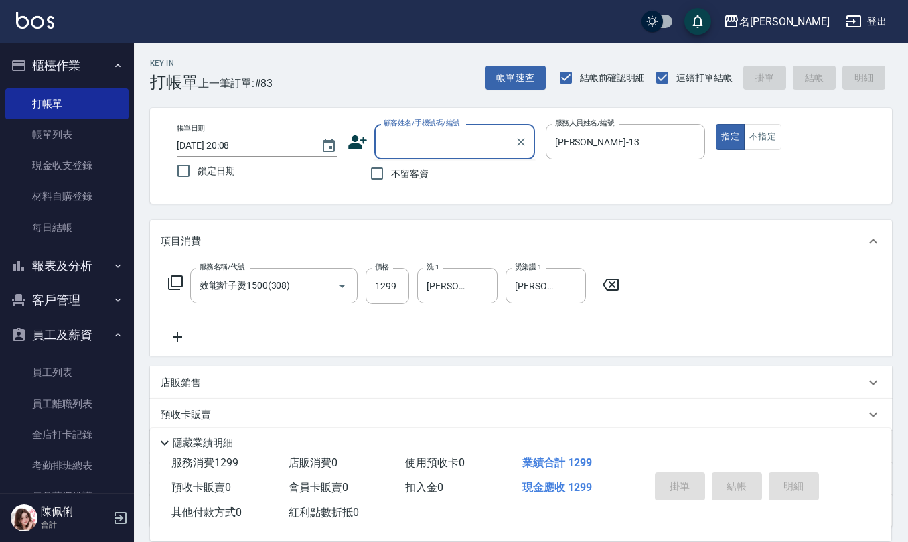
click at [445, 153] on input "顧客姓名/手機號碼/編號" at bounding box center [444, 141] width 129 height 23
paste input "0966106253"
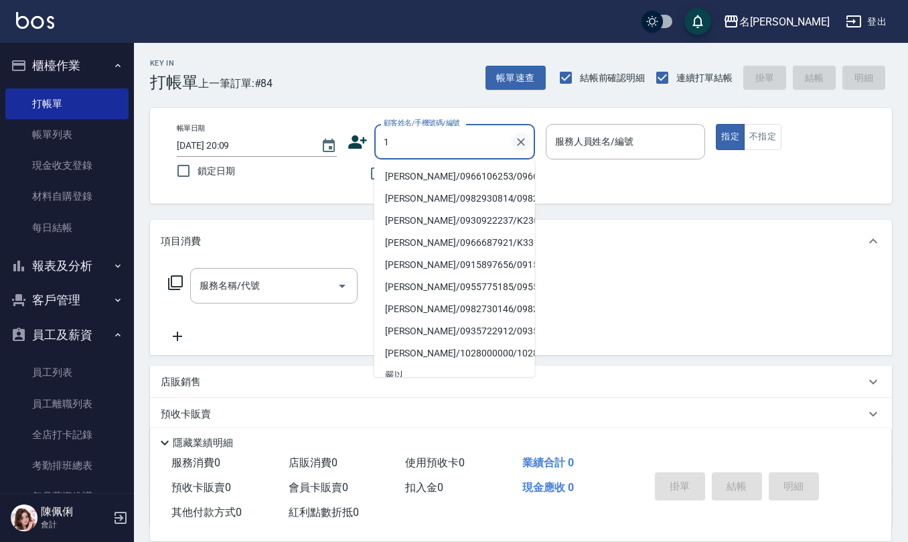
click at [521, 141] on icon "Clear" at bounding box center [521, 142] width 8 height 8
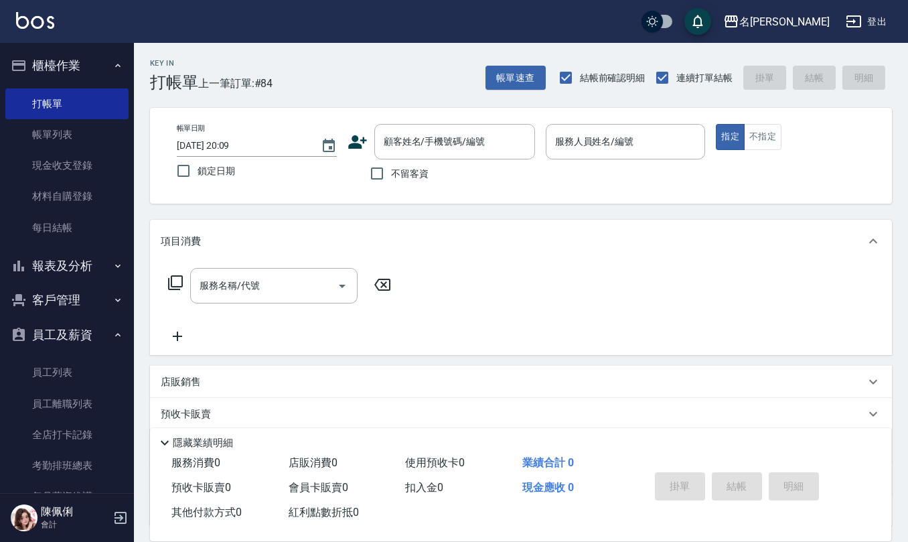
click at [351, 181] on div "不留客資" at bounding box center [440, 173] width 187 height 28
click at [376, 182] on input "不留客資" at bounding box center [377, 173] width 28 height 28
click at [236, 376] on div "店販銷售" at bounding box center [513, 382] width 704 height 14
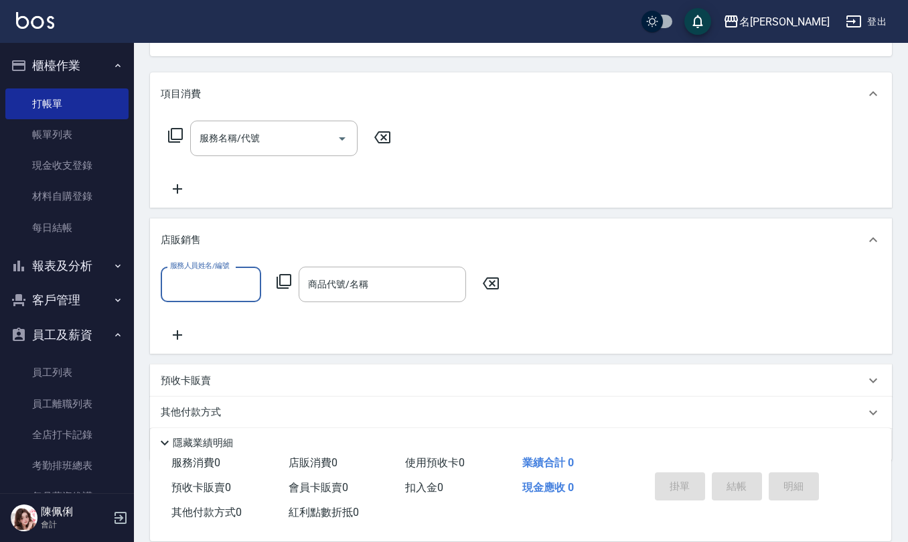
scroll to position [178, 0]
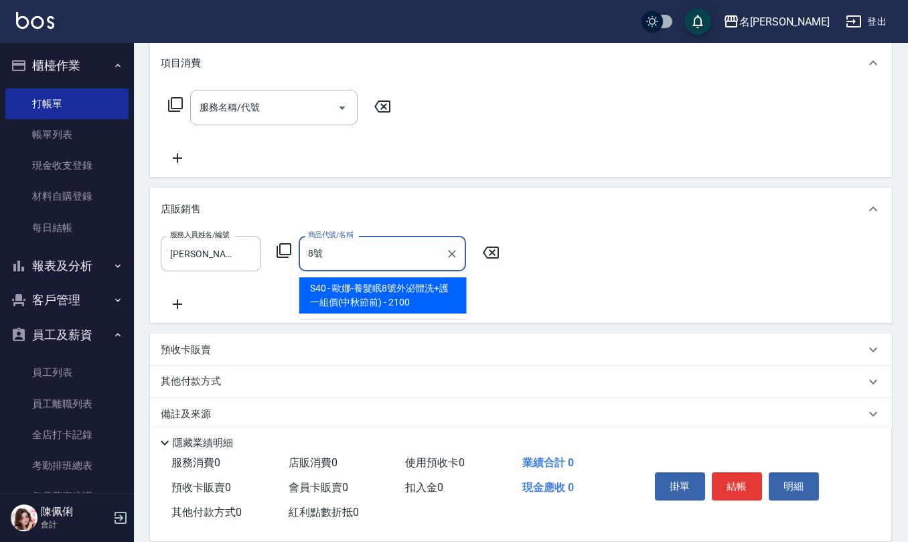
click at [448, 296] on span "S40 - 歐娜-養髮眠8號外泌體洗+護一組價(中秋節前) - 2100" at bounding box center [382, 295] width 167 height 36
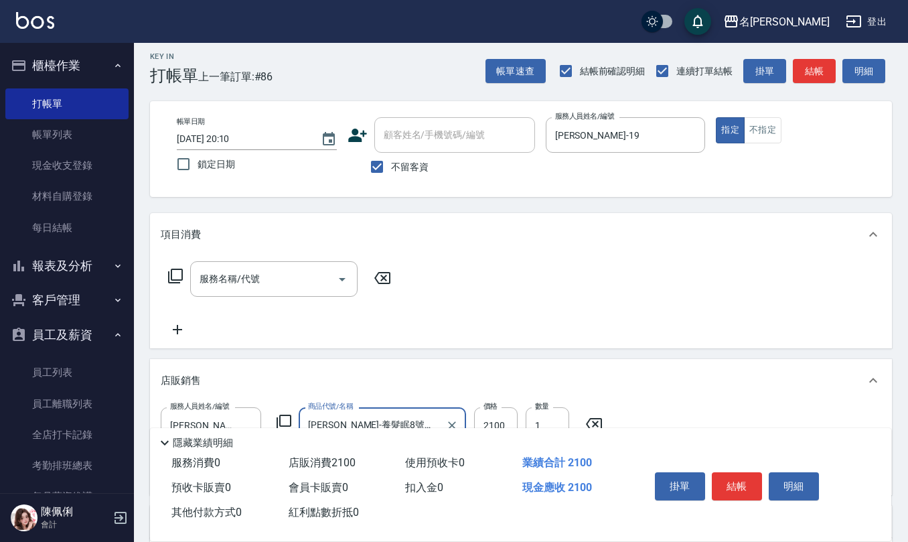
scroll to position [0, 0]
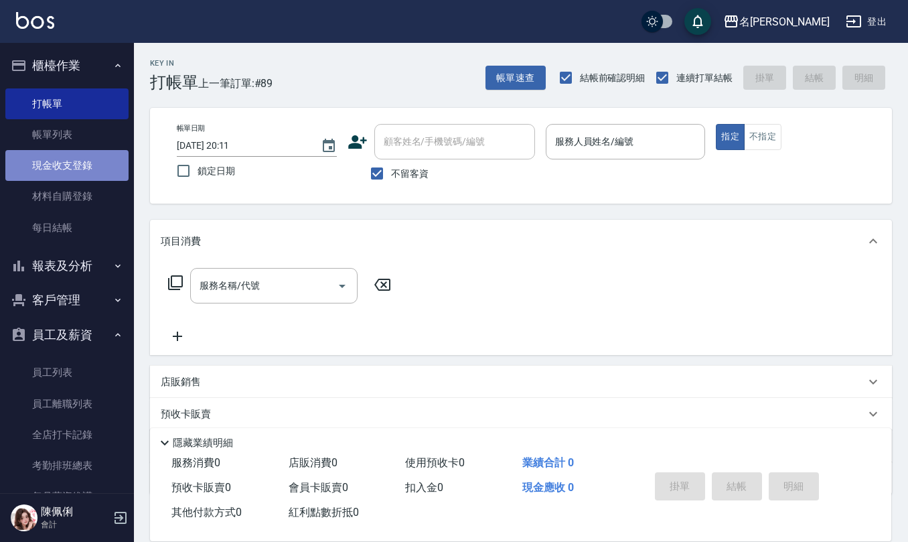
click at [92, 174] on link "現金收支登錄" at bounding box center [66, 165] width 123 height 31
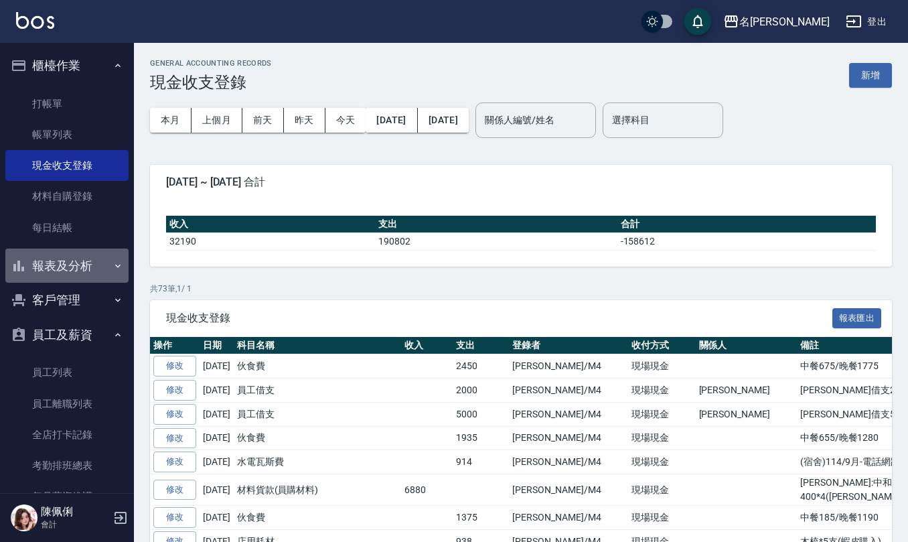
click at [70, 268] on button "報表及分析" at bounding box center [66, 265] width 123 height 35
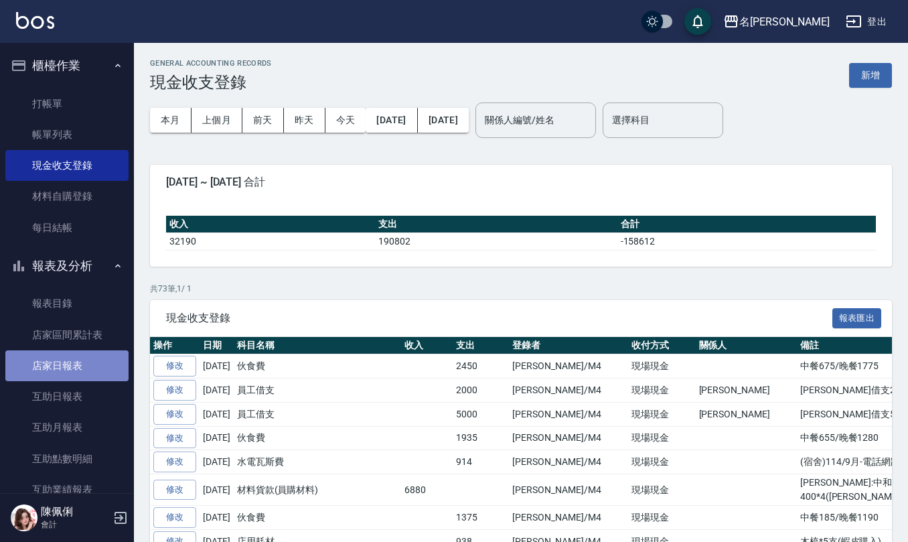
click at [91, 367] on link "店家日報表" at bounding box center [66, 365] width 123 height 31
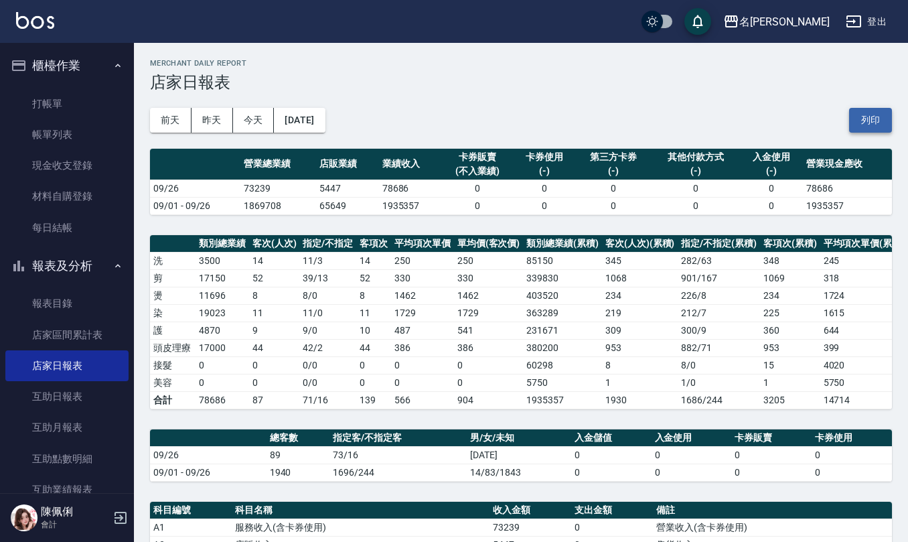
click at [877, 112] on button "列印" at bounding box center [870, 120] width 43 height 25
click at [60, 400] on link "互助日報表" at bounding box center [66, 396] width 123 height 31
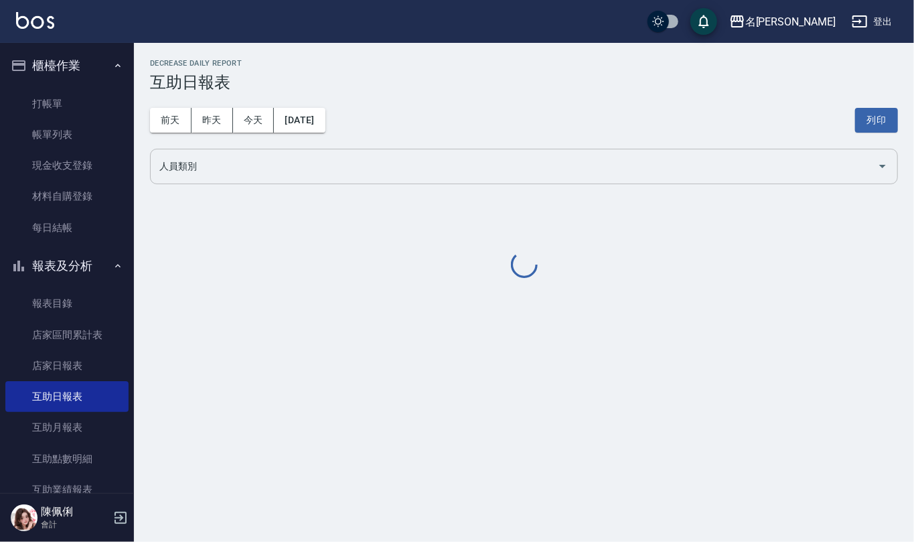
click at [274, 165] on input "人員類別" at bounding box center [514, 166] width 716 height 23
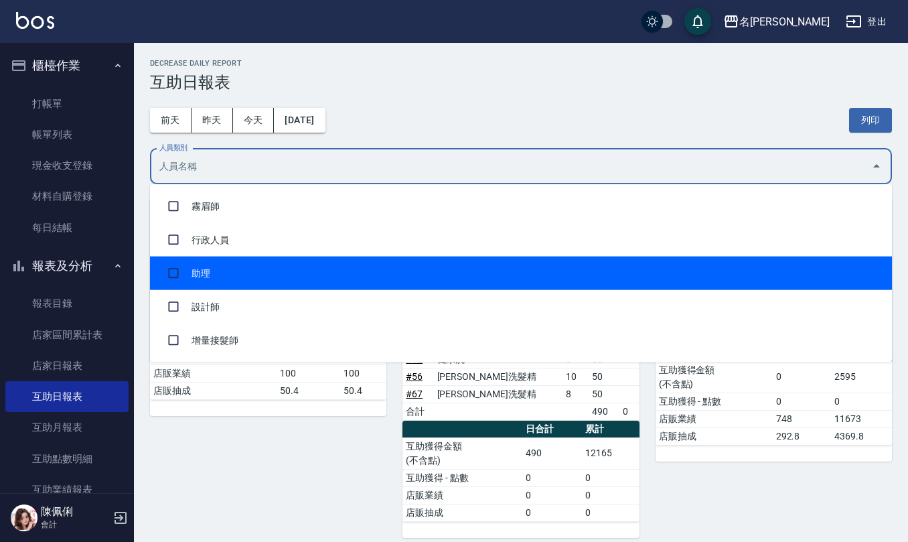
click at [306, 273] on li "助理" at bounding box center [521, 272] width 742 height 33
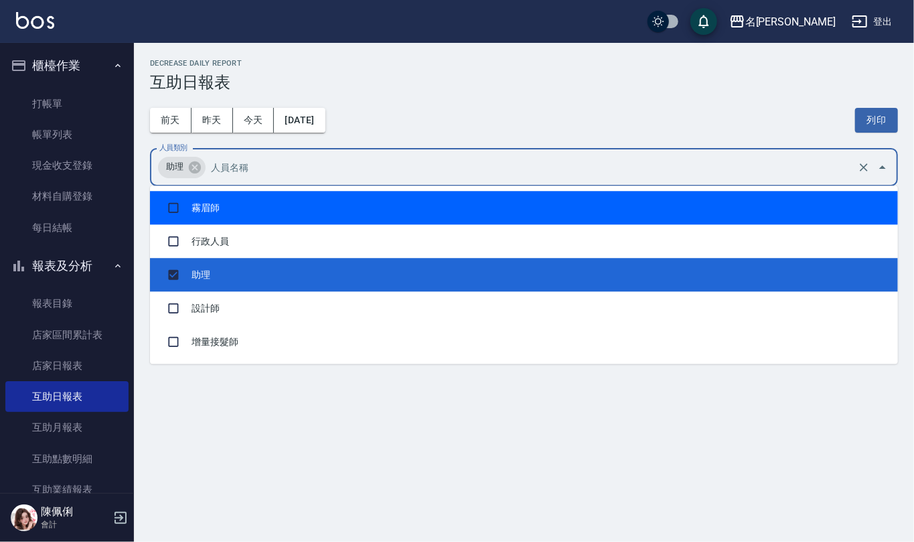
click at [495, 86] on h3 "互助日報表" at bounding box center [524, 82] width 748 height 19
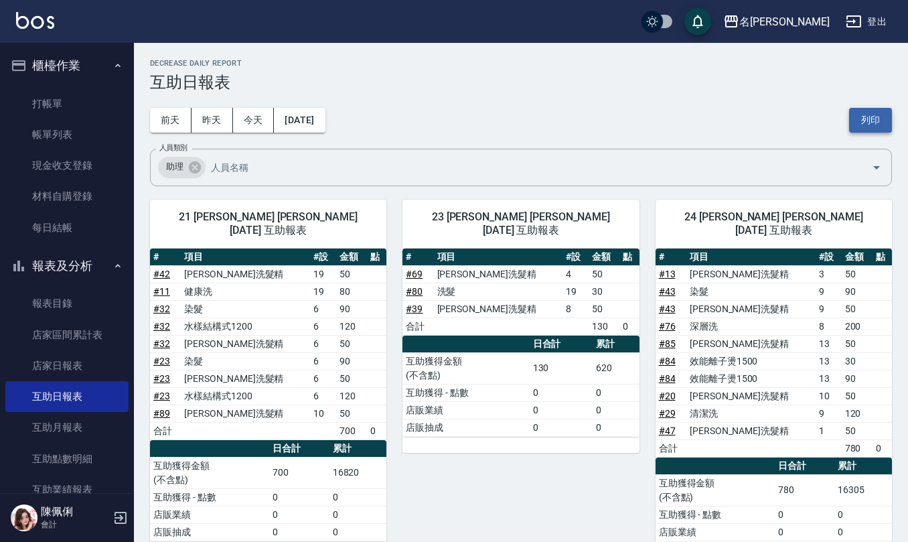
click at [870, 114] on button "列印" at bounding box center [870, 120] width 43 height 25
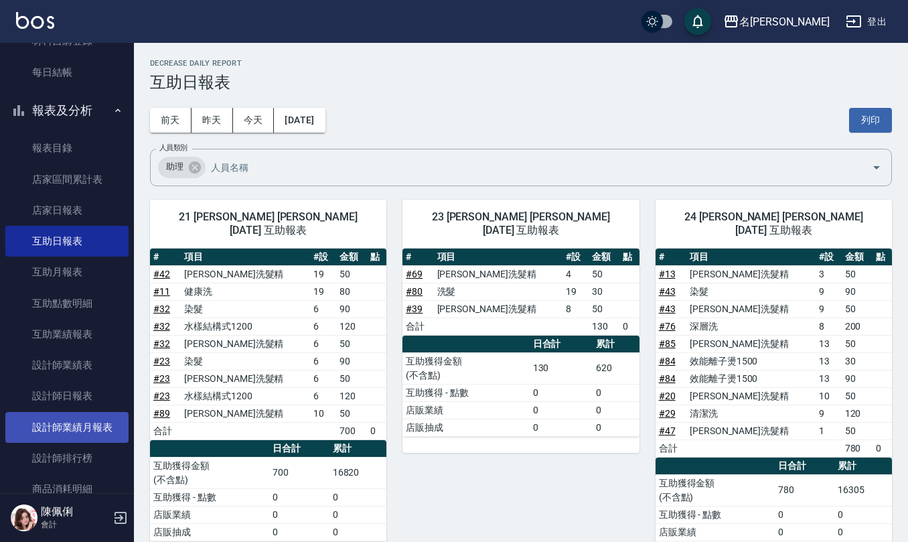
scroll to position [178, 0]
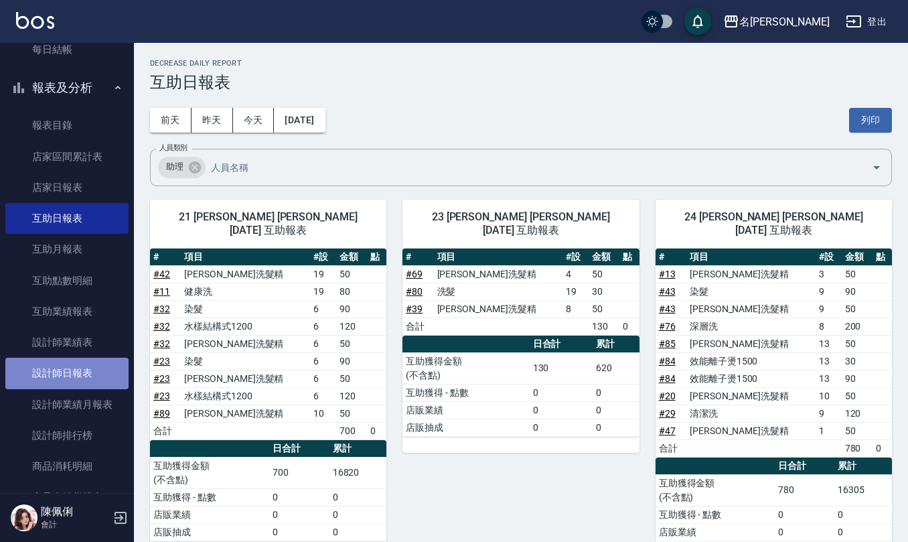
click at [84, 371] on link "設計師日報表" at bounding box center [66, 372] width 123 height 31
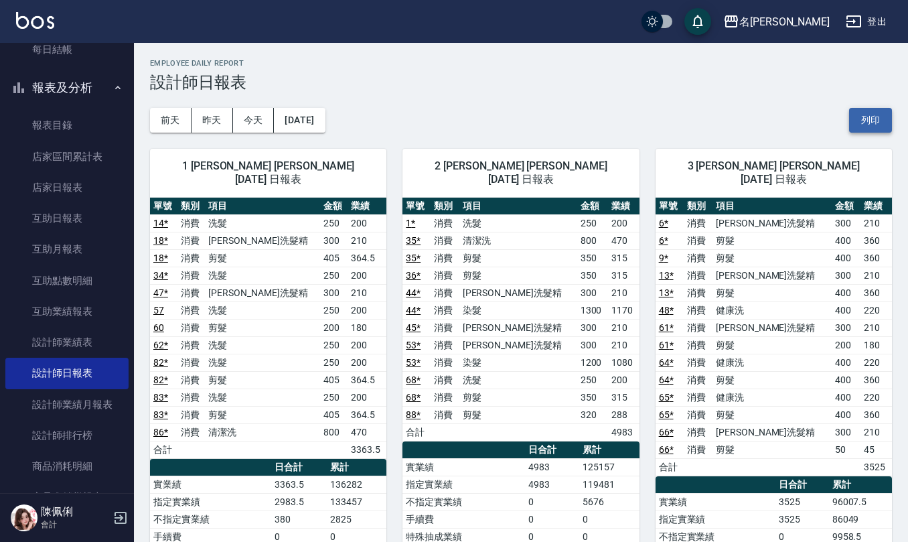
click at [873, 127] on button "列印" at bounding box center [870, 120] width 43 height 25
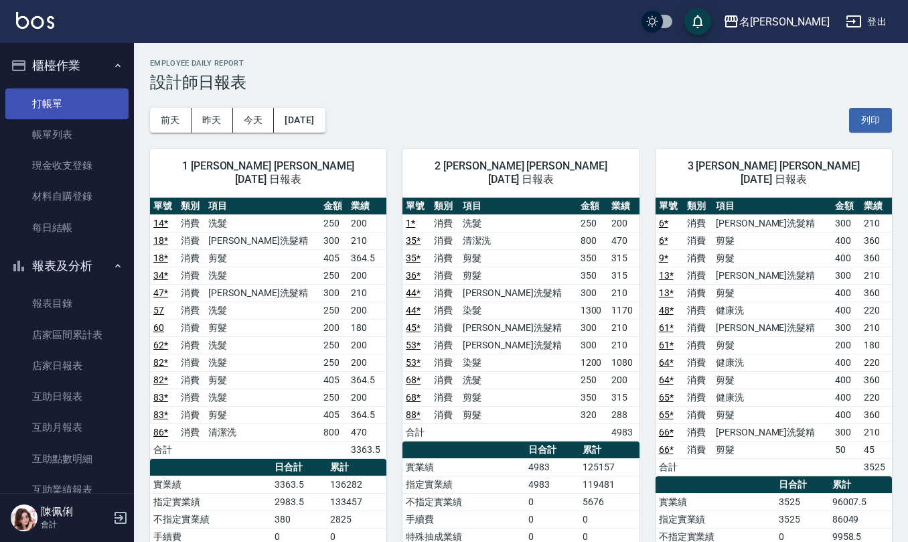
click at [64, 94] on link "打帳單" at bounding box center [66, 103] width 123 height 31
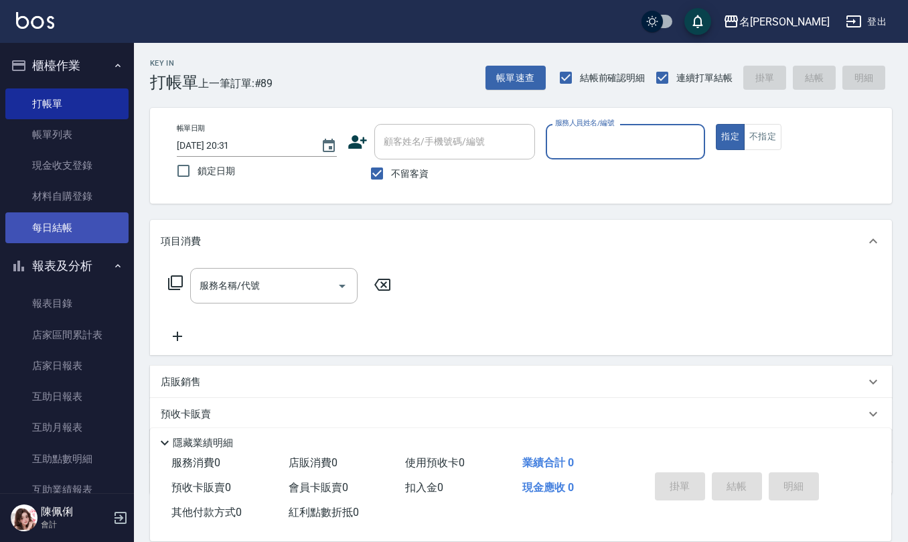
click at [55, 226] on link "每日結帳" at bounding box center [66, 227] width 123 height 31
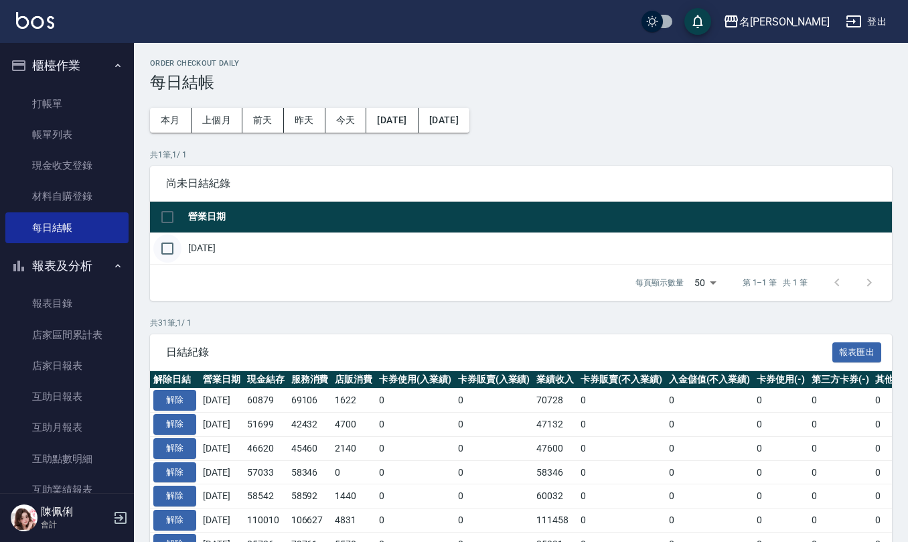
click at [164, 249] on input "checkbox" at bounding box center [167, 248] width 28 height 28
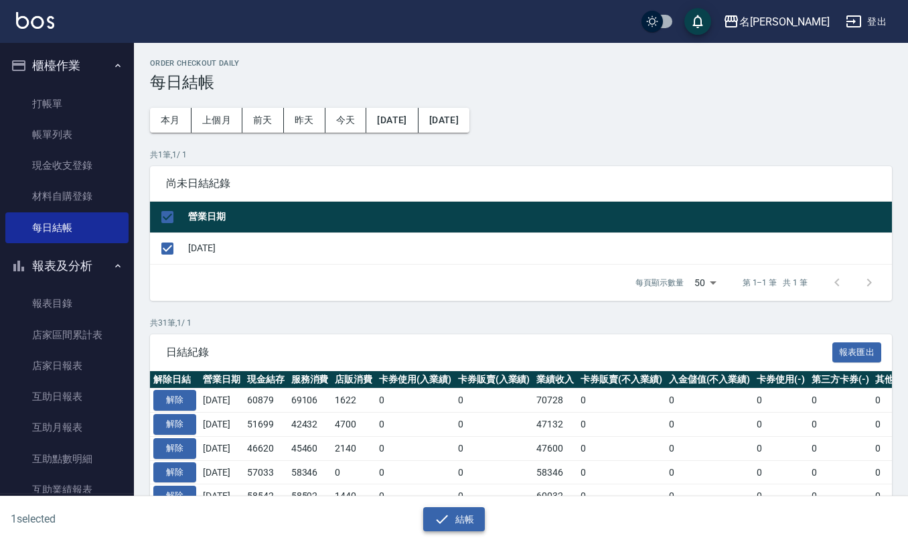
click at [473, 517] on button "結帳" at bounding box center [454, 519] width 62 height 25
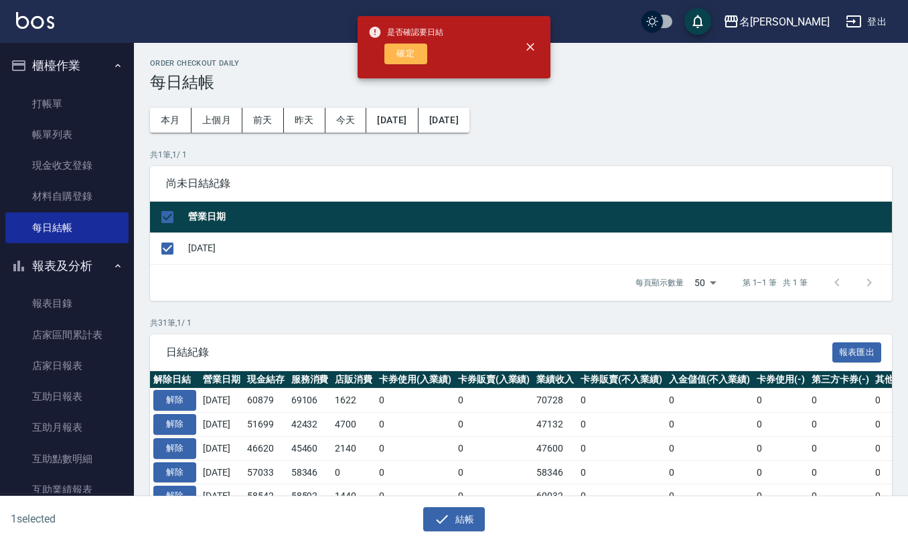
click at [414, 52] on button "確定" at bounding box center [405, 54] width 43 height 21
